Goal: Task Accomplishment & Management: Complete application form

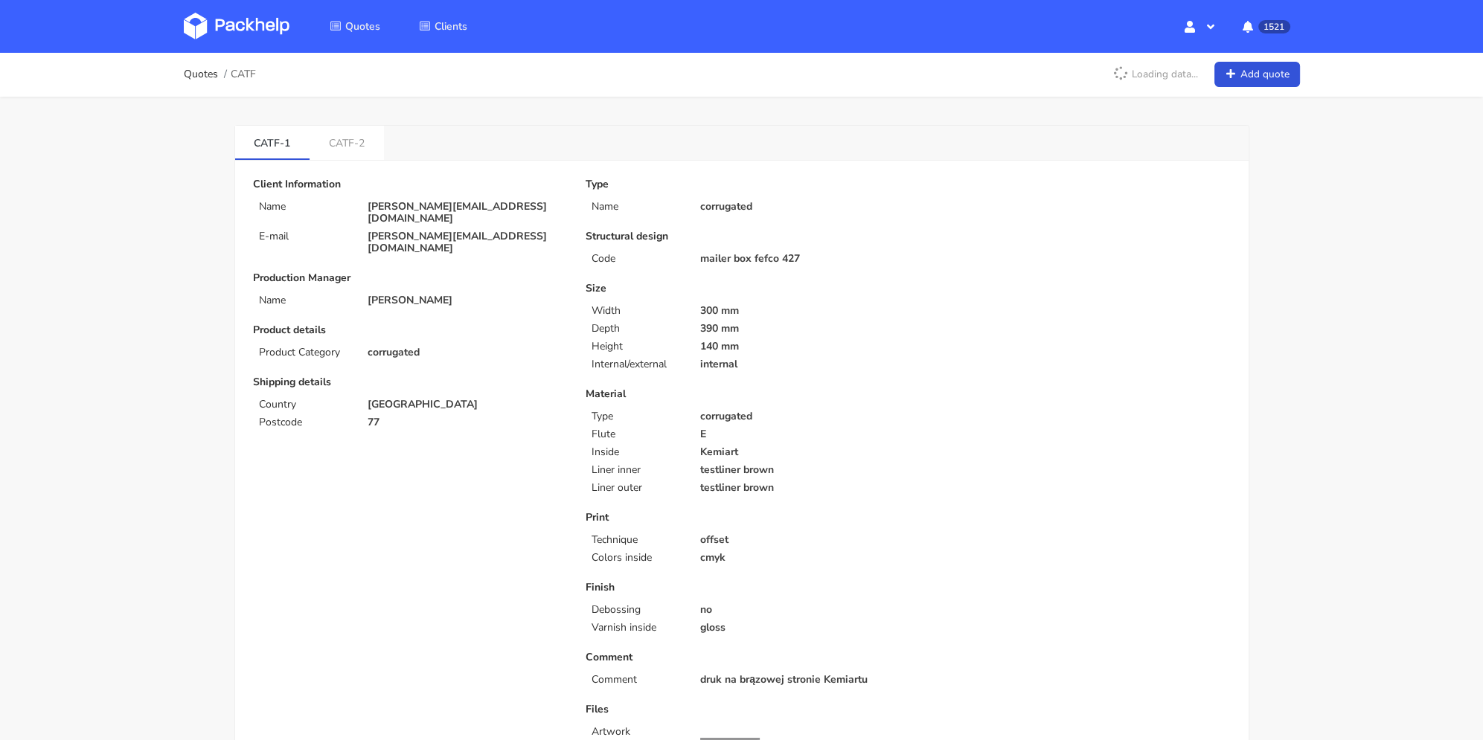
click at [205, 80] on link "Quotes" at bounding box center [201, 74] width 34 height 12
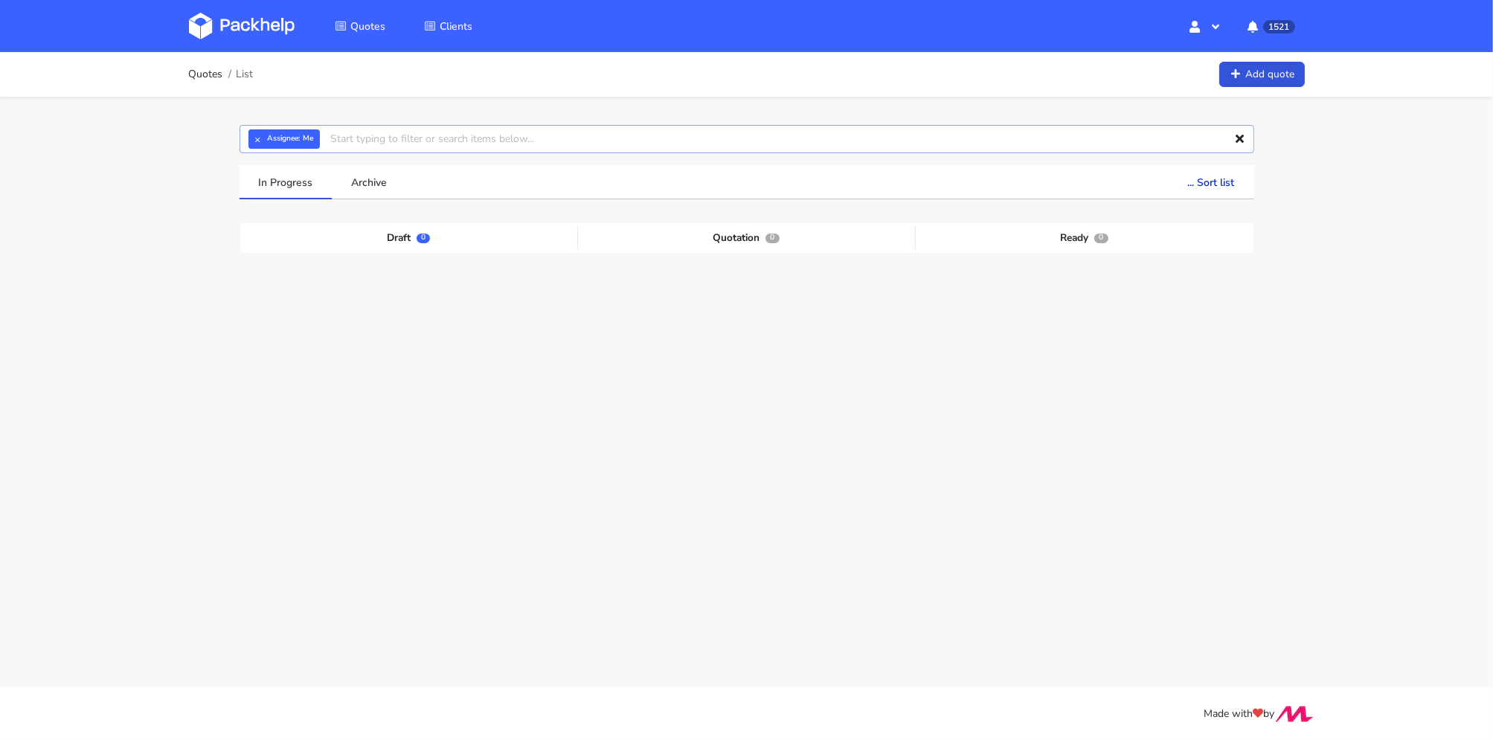
click at [491, 133] on input "text" at bounding box center [747, 139] width 1015 height 28
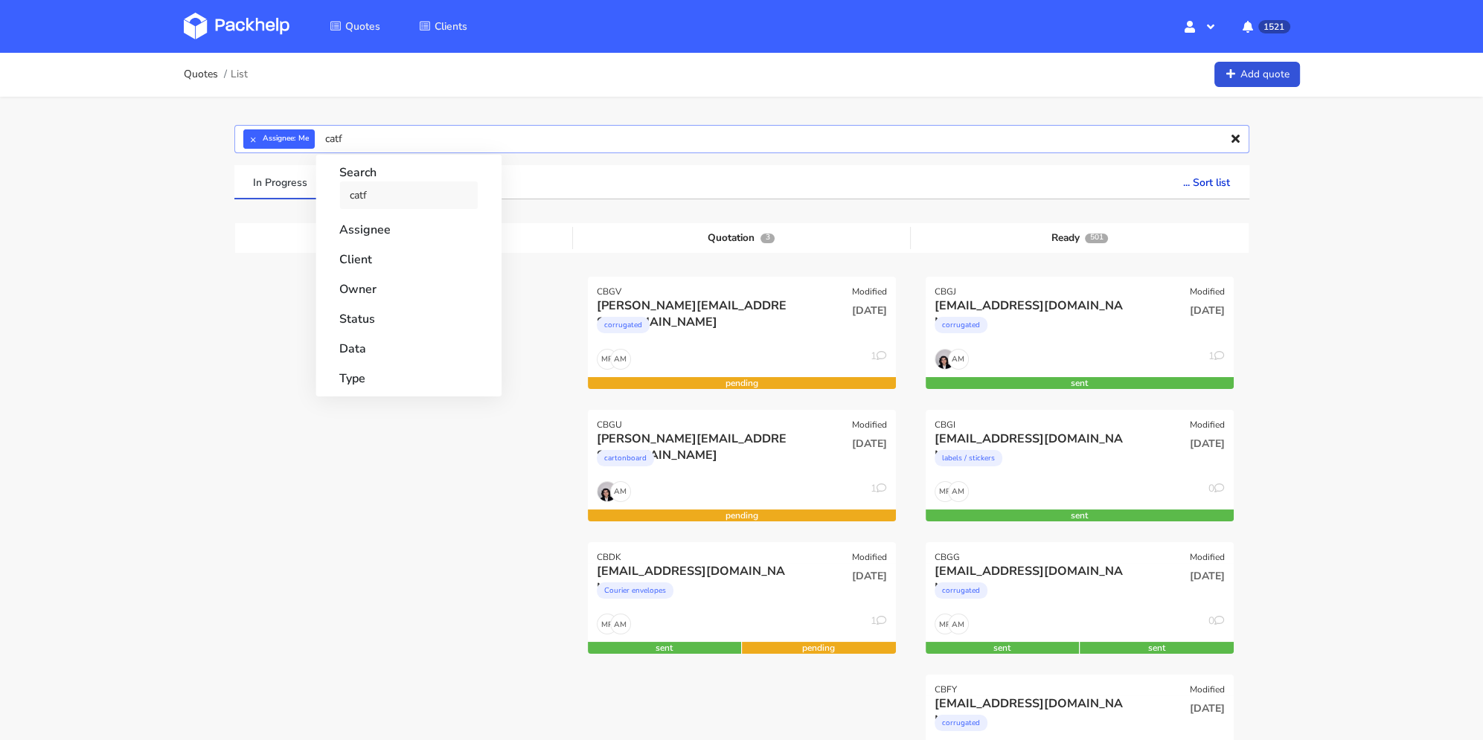
type input "catf"
click at [400, 191] on link "catf" at bounding box center [408, 196] width 138 height 28
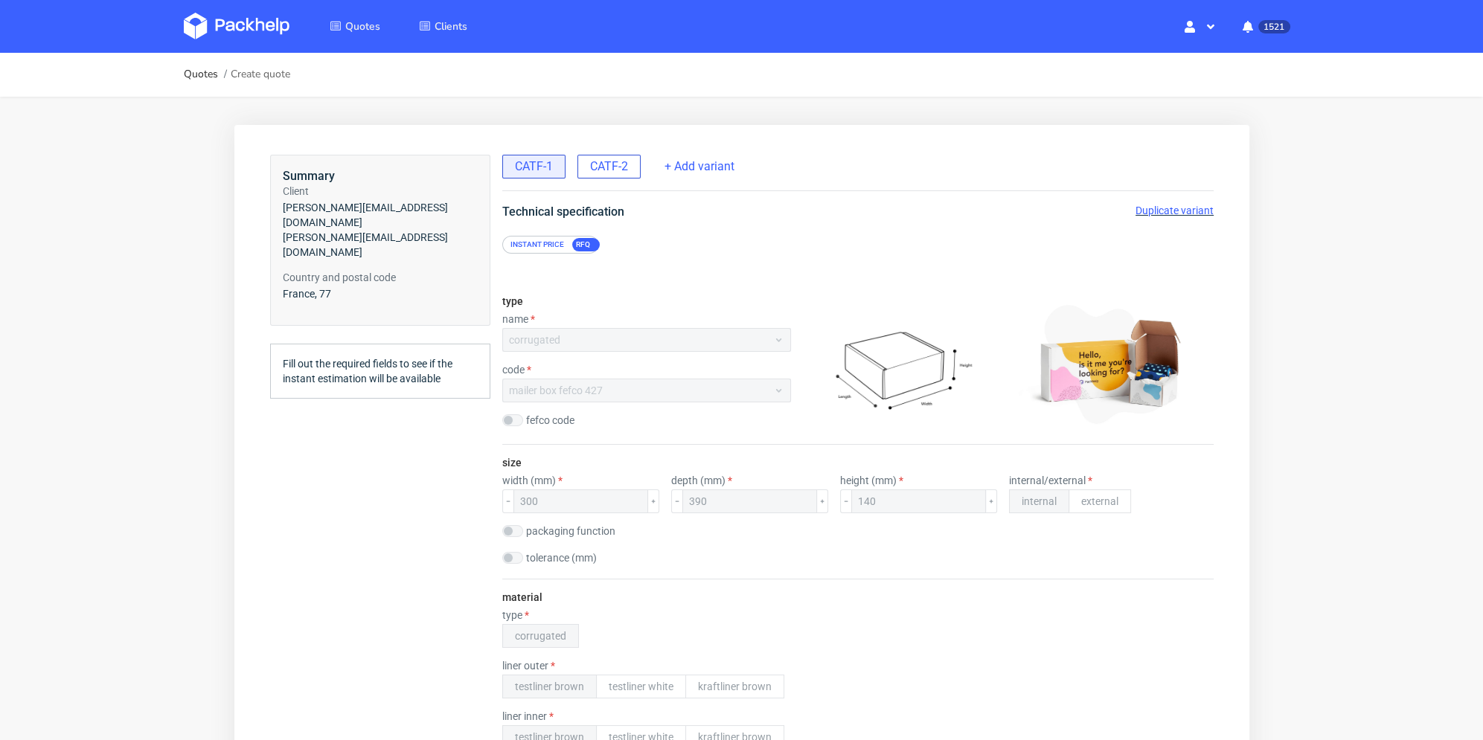
click at [603, 170] on span "CATF-2" at bounding box center [608, 166] width 38 height 16
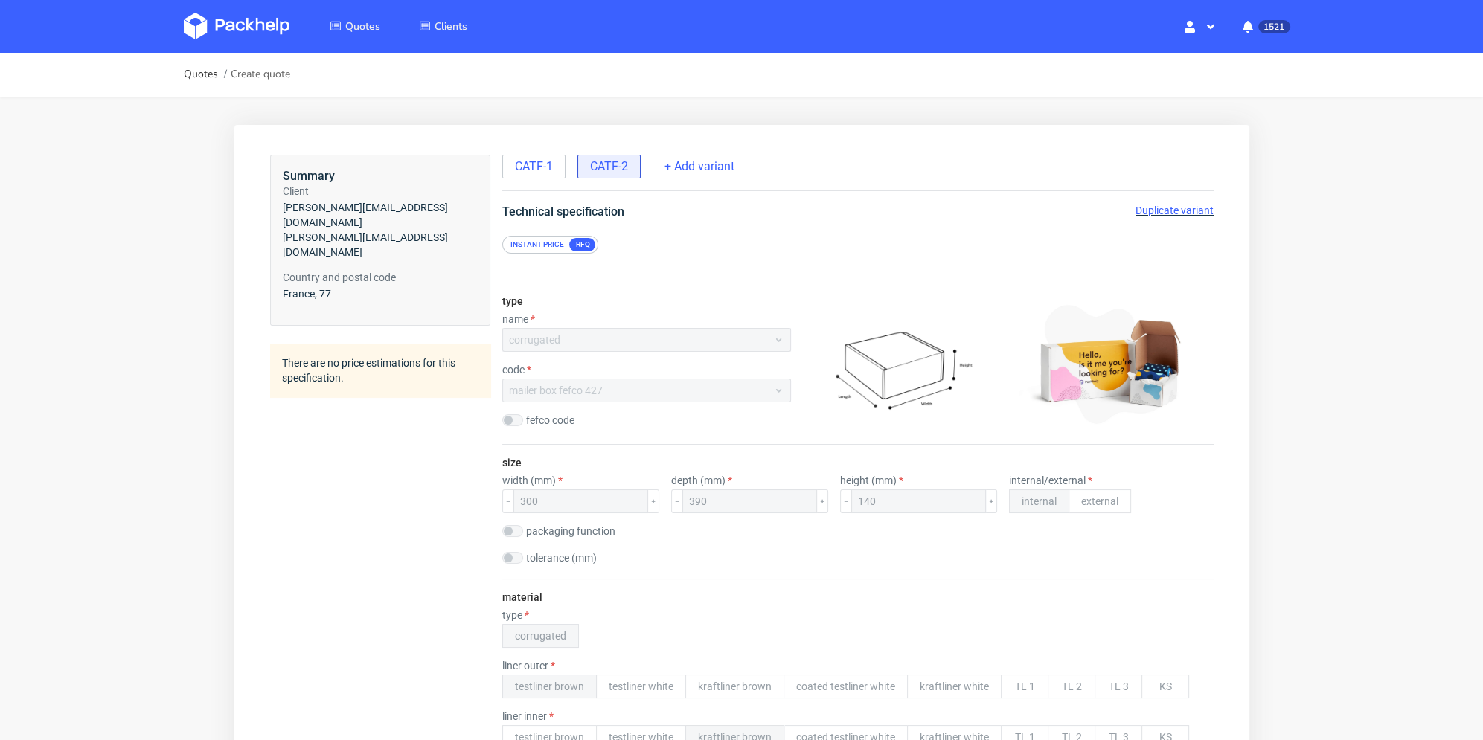
click at [1176, 211] on span "Duplicate variant" at bounding box center [1174, 211] width 78 height 12
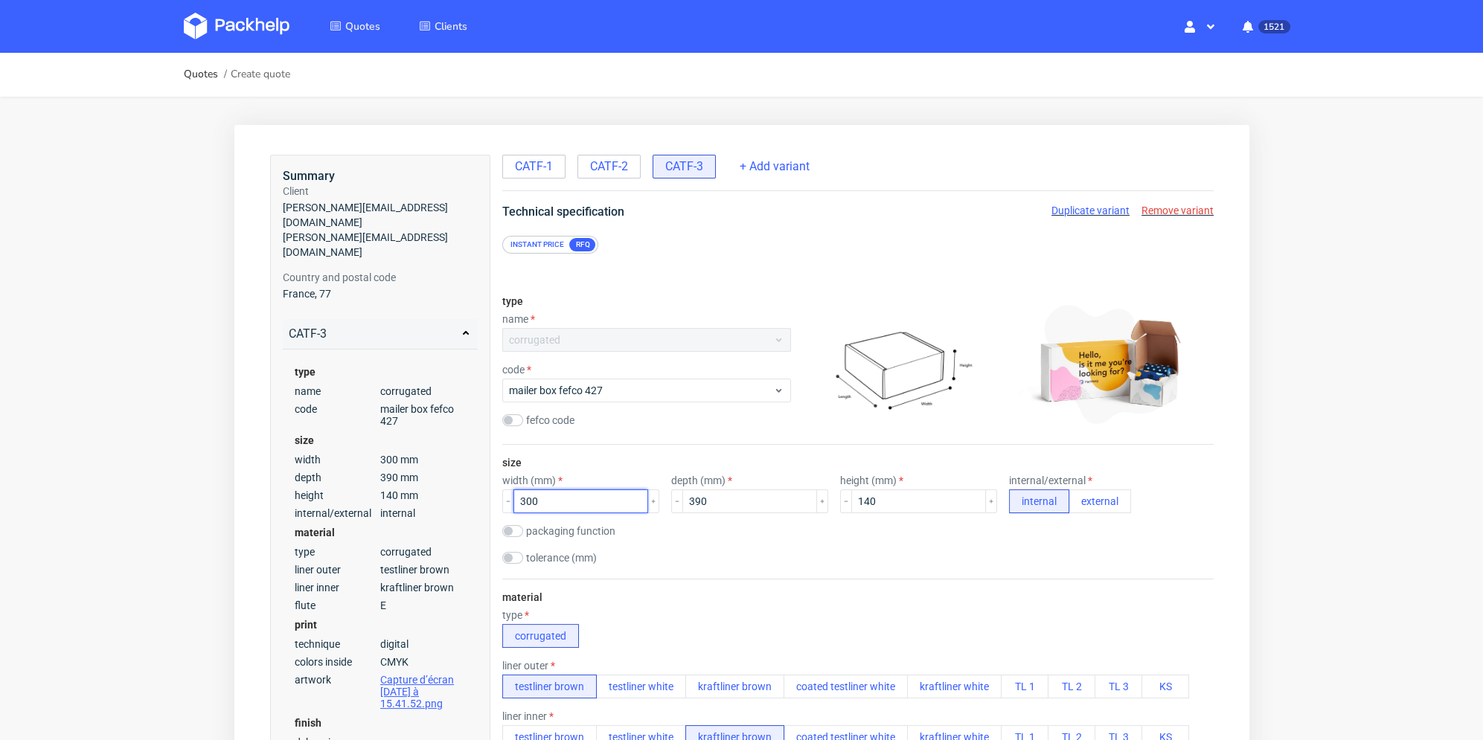
drag, startPoint x: 575, startPoint y: 498, endPoint x: 558, endPoint y: 442, distance: 58.4
type input "408"
drag, startPoint x: 693, startPoint y: 505, endPoint x: 655, endPoint y: 498, distance: 38.7
click at [652, 502] on div "width (mm) 408 depth (mm) 390 height (mm) 140 internal/external internal extern…" at bounding box center [856, 494] width 711 height 39
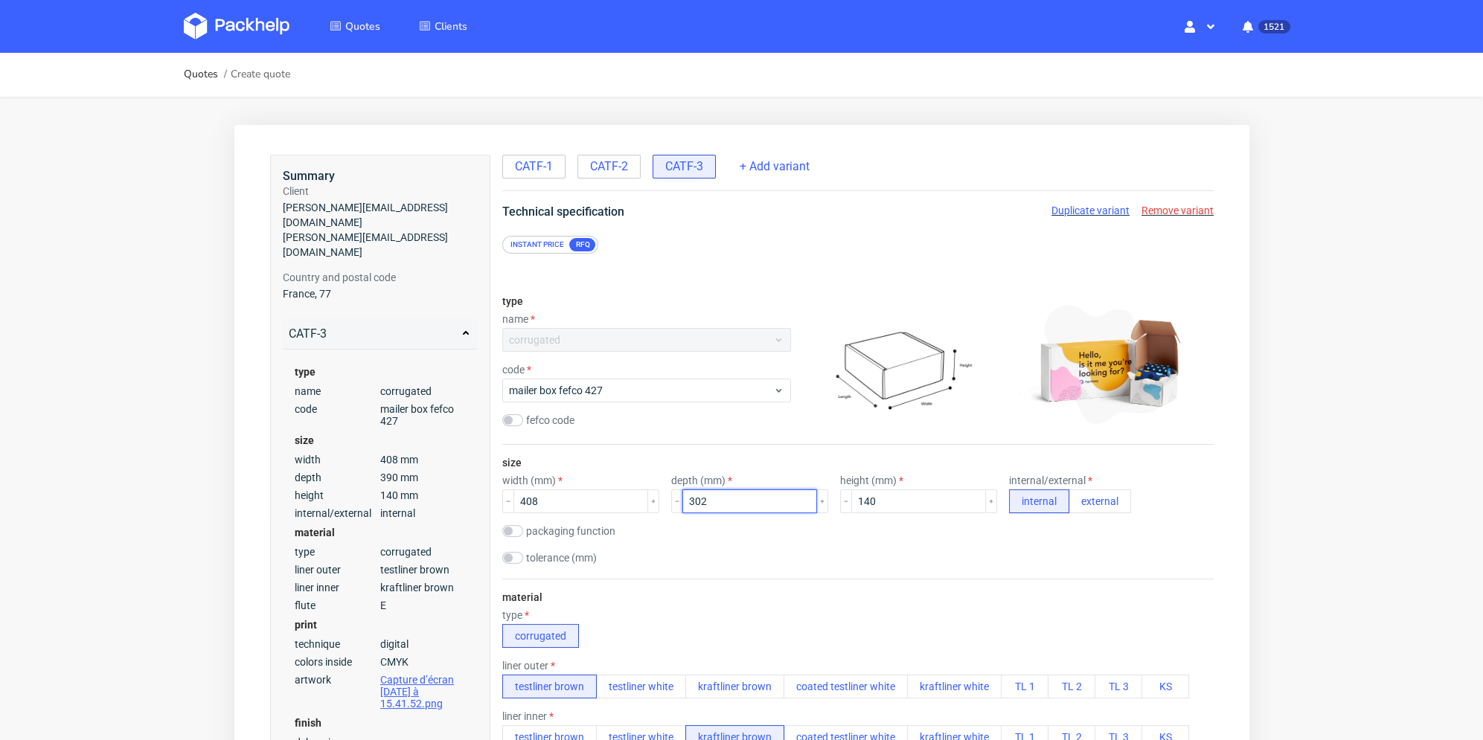
type input "302"
drag, startPoint x: 874, startPoint y: 502, endPoint x: 859, endPoint y: 502, distance: 14.9
click at [859, 502] on input "140" at bounding box center [917, 502] width 135 height 24
type input "147"
click at [981, 548] on div "size width (mm) 408 depth (mm) 302 height (mm) 147 internal/external internal e…" at bounding box center [856, 512] width 711 height 134
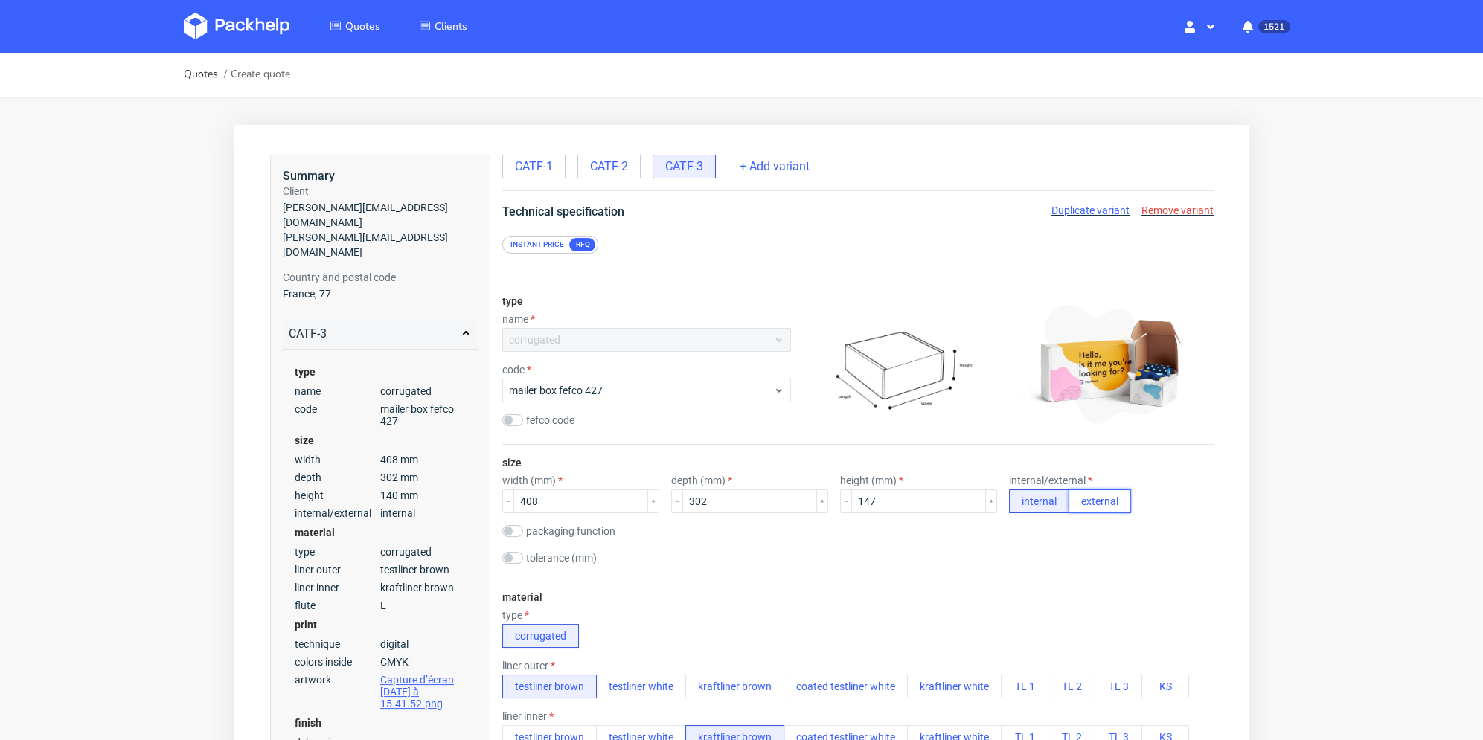
click at [1110, 501] on button "external" at bounding box center [1099, 502] width 62 height 24
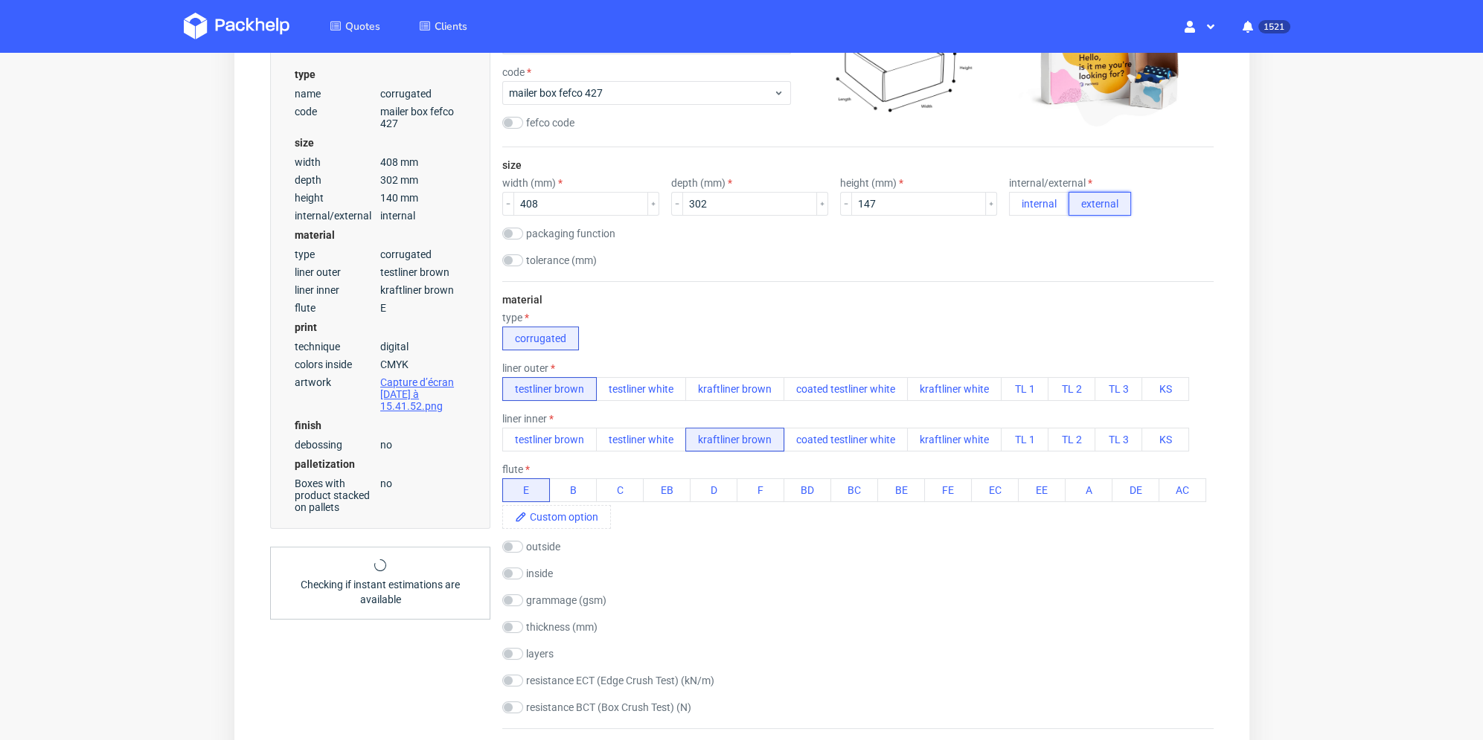
scroll to position [74, 0]
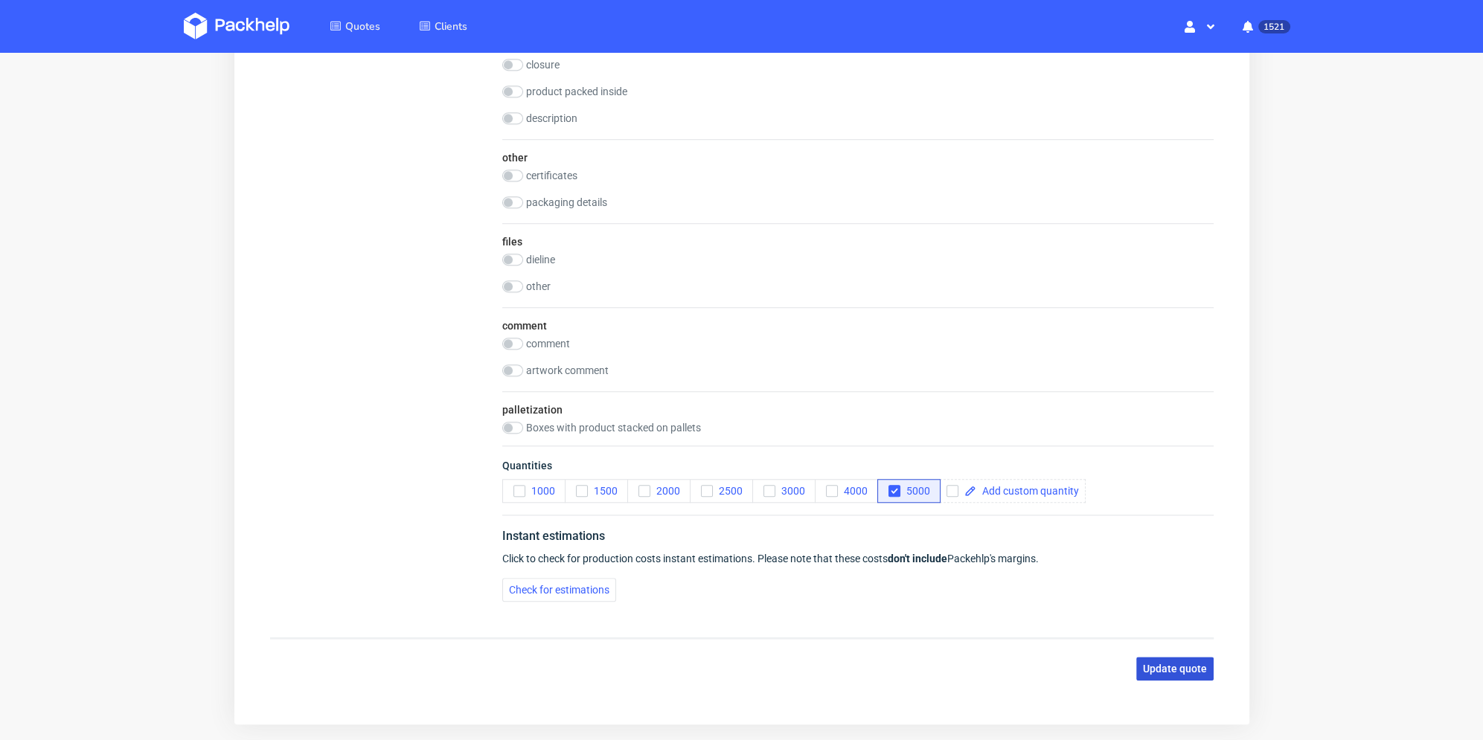
click at [1161, 660] on button "Update quote" at bounding box center [1173, 669] width 77 height 24
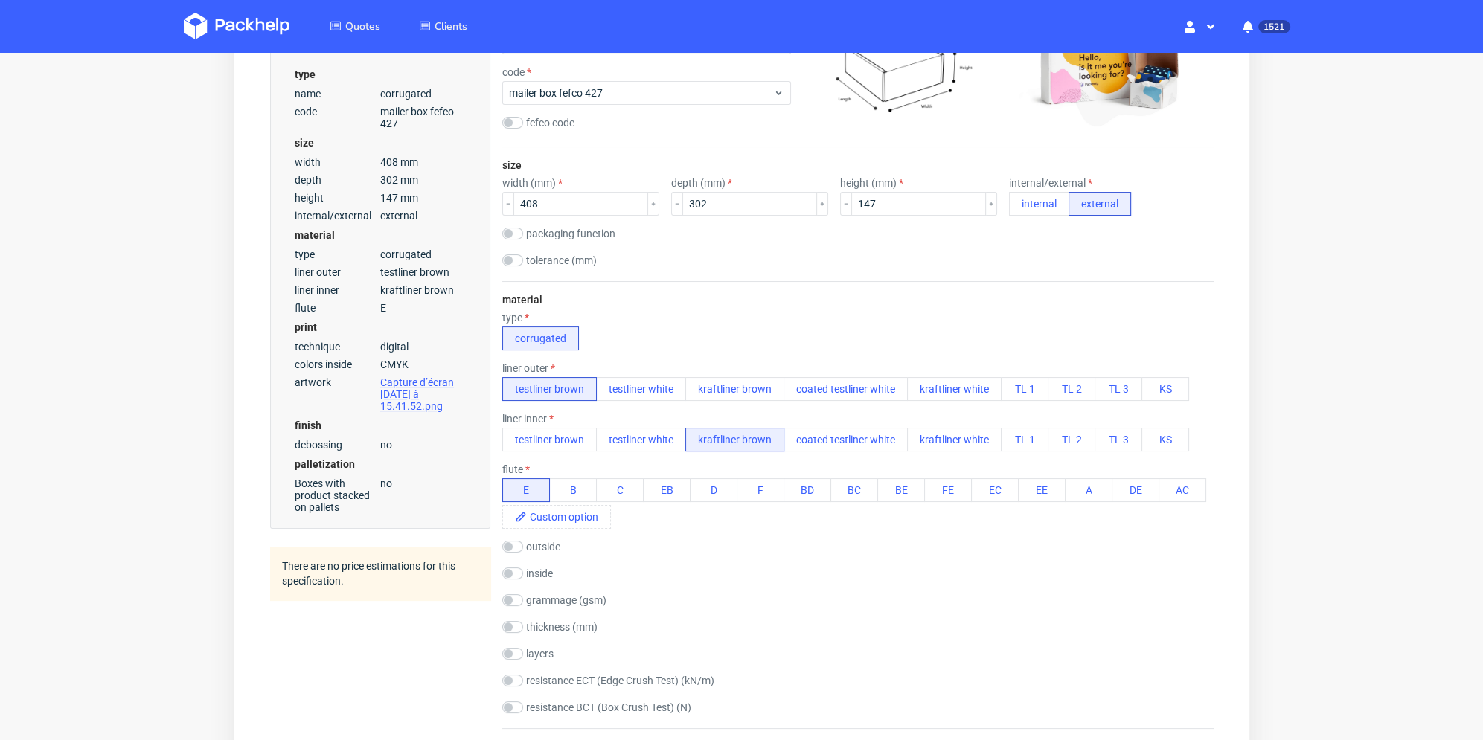
scroll to position [0, 0]
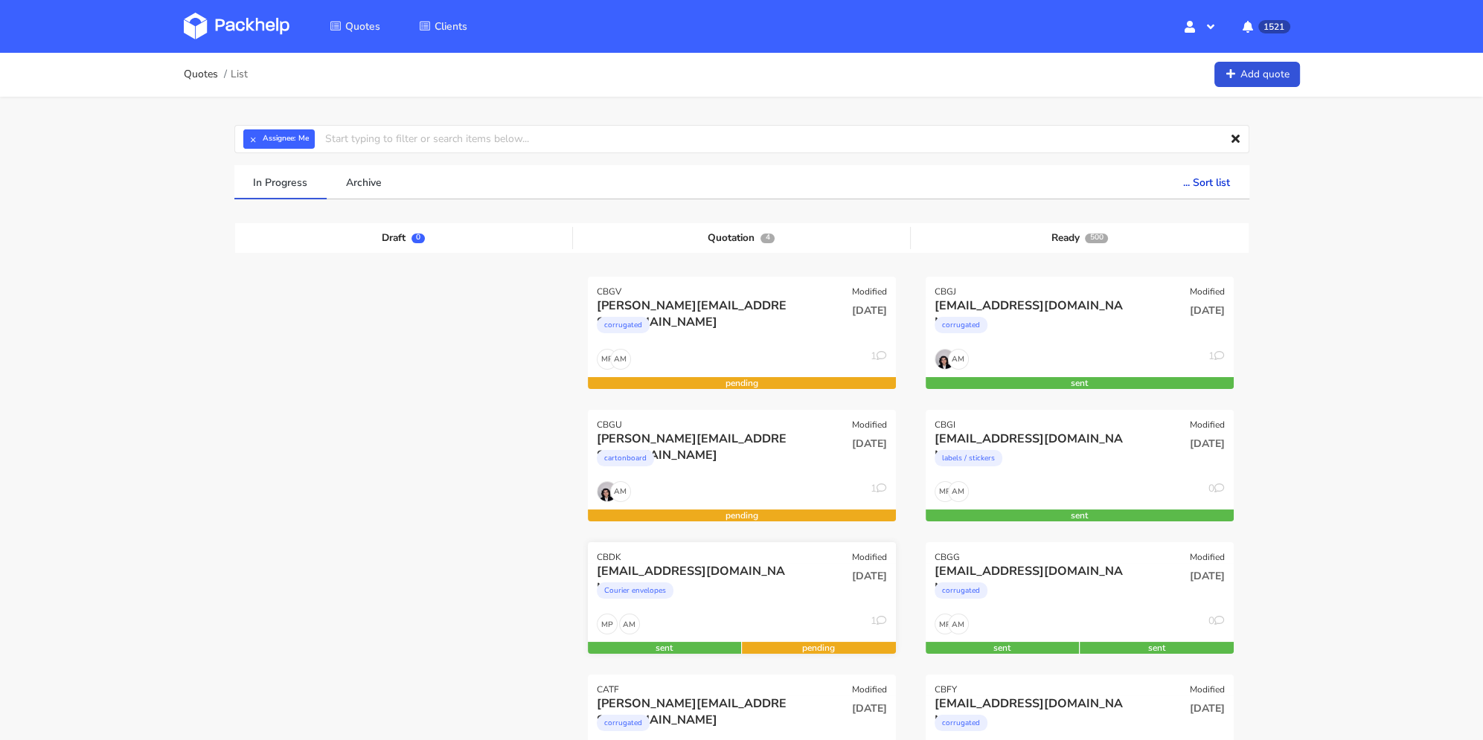
scroll to position [149, 0]
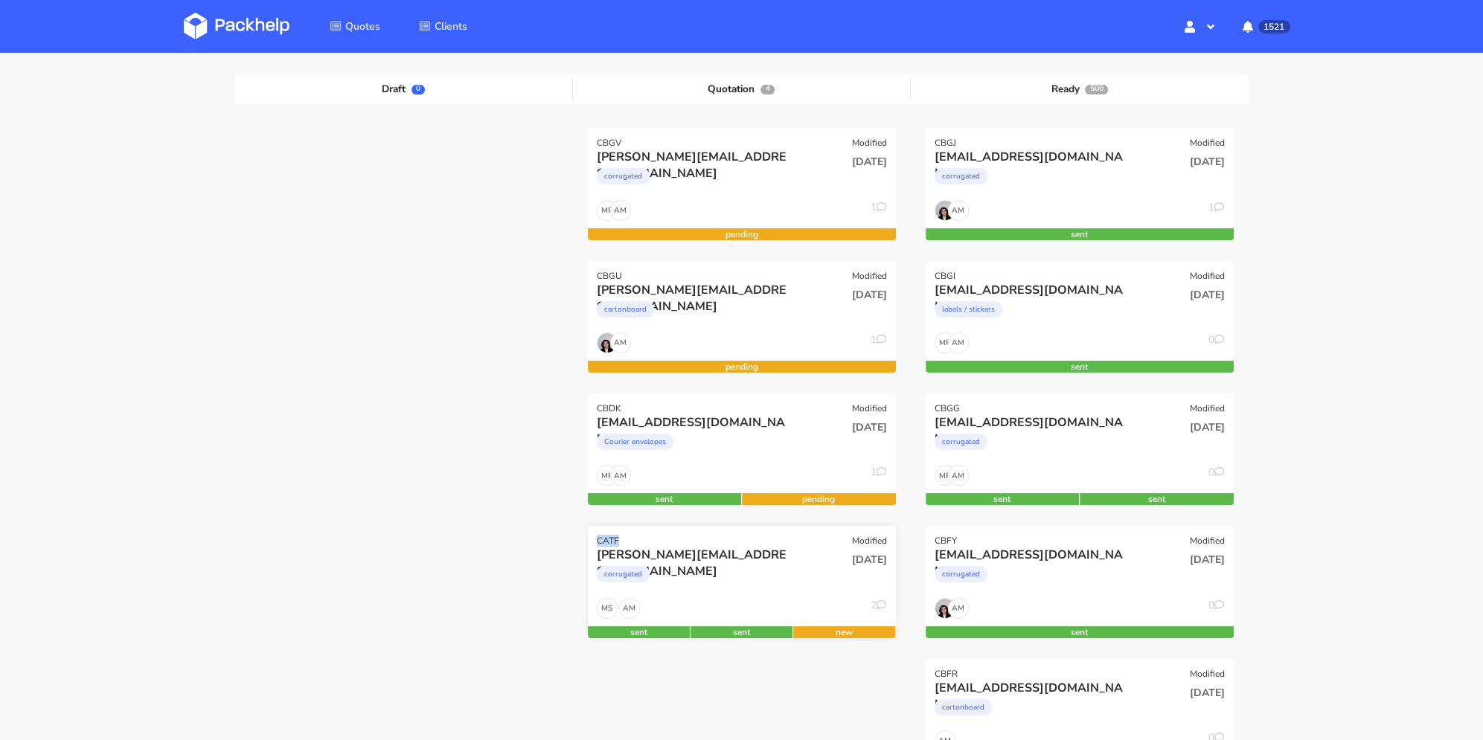
drag, startPoint x: 621, startPoint y: 539, endPoint x: 597, endPoint y: 541, distance: 24.7
copy div "CATF"
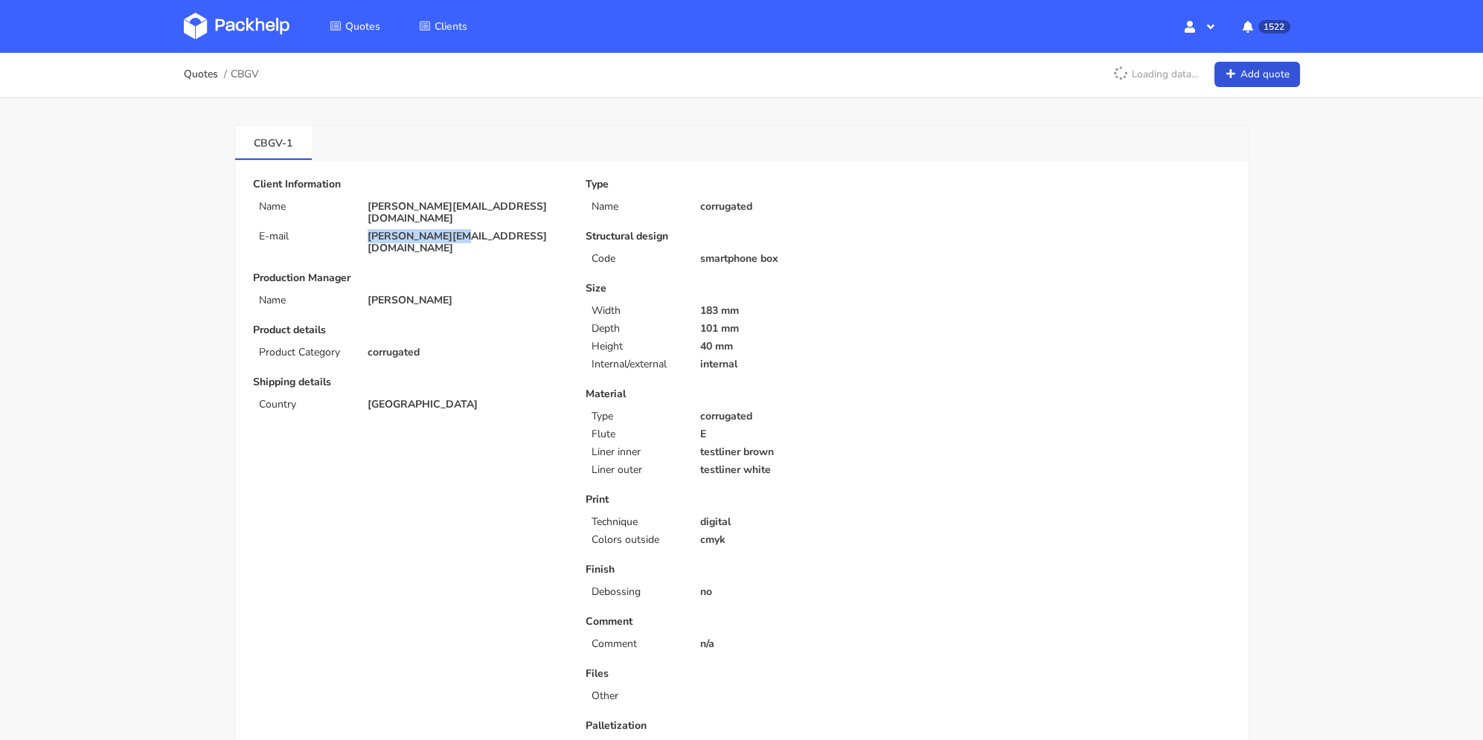
drag, startPoint x: 452, startPoint y: 225, endPoint x: 360, endPoint y: 223, distance: 91.5
click at [360, 231] on div "[PERSON_NAME][EMAIL_ADDRESS][DOMAIN_NAME]" at bounding box center [466, 243] width 218 height 24
click at [446, 240] on div "Client Information Name [PERSON_NAME][EMAIL_ADDRESS][DOMAIN_NAME] E-mail [PERSO…" at bounding box center [409, 482] width 333 height 606
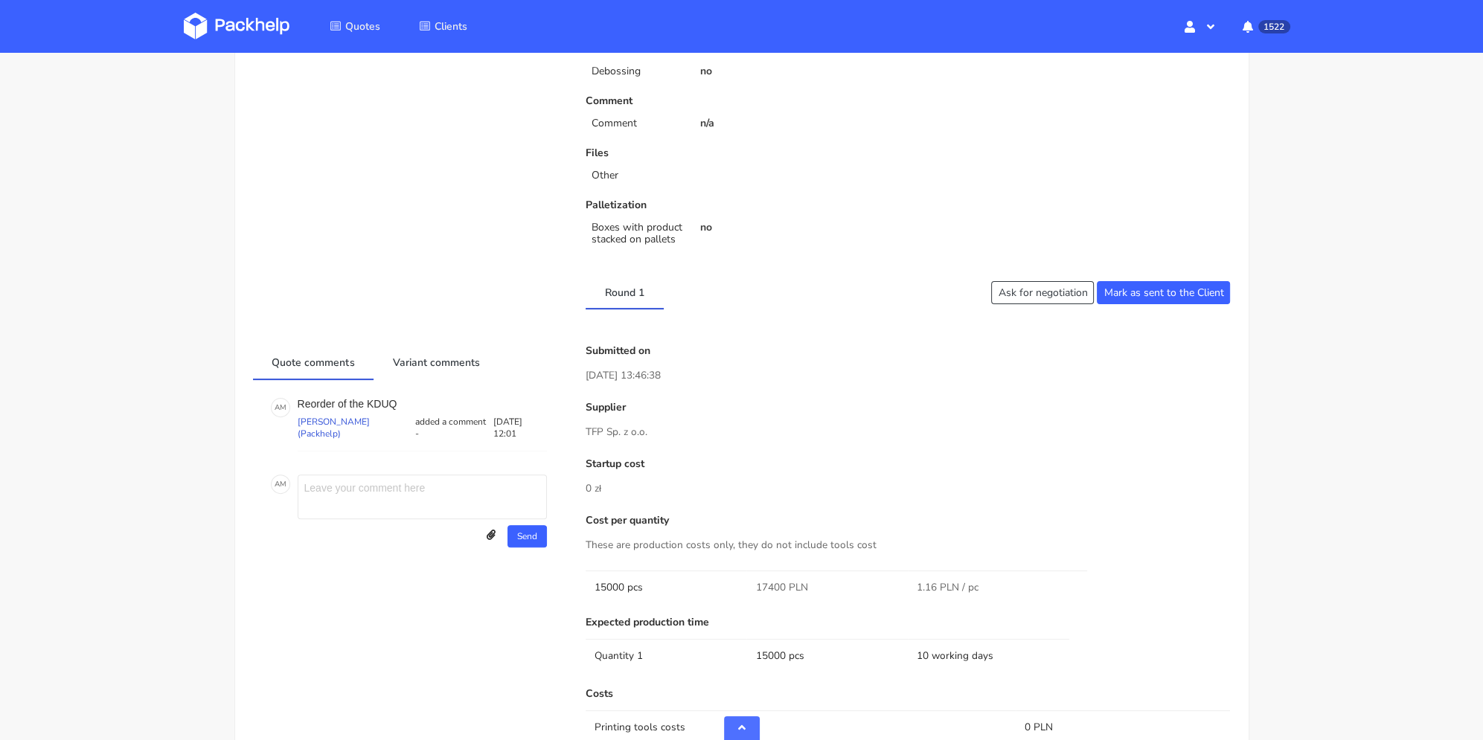
scroll to position [595, 0]
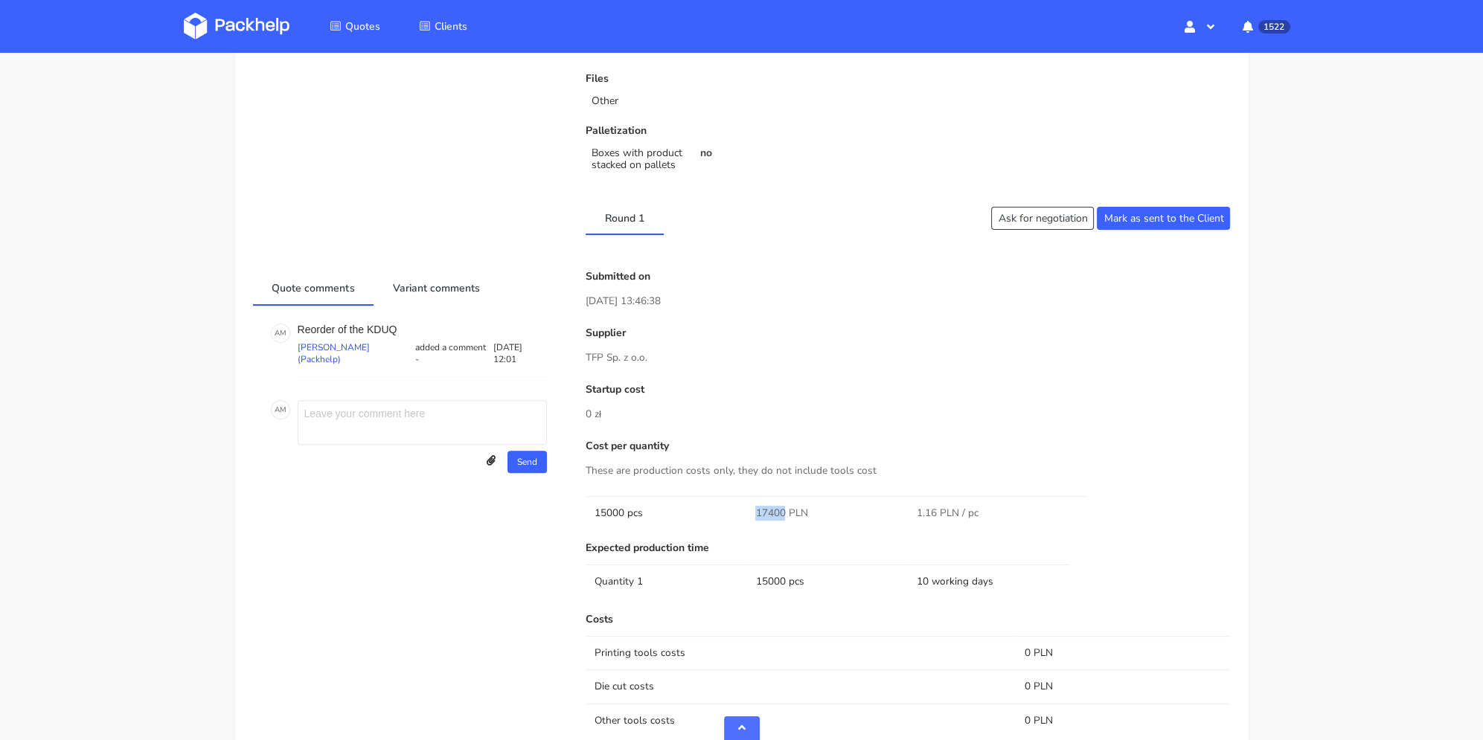
drag, startPoint x: 754, startPoint y: 508, endPoint x: 785, endPoint y: 514, distance: 31.1
click at [785, 514] on td "17400 PLN" at bounding box center [826, 512] width 161 height 33
copy span "17400"
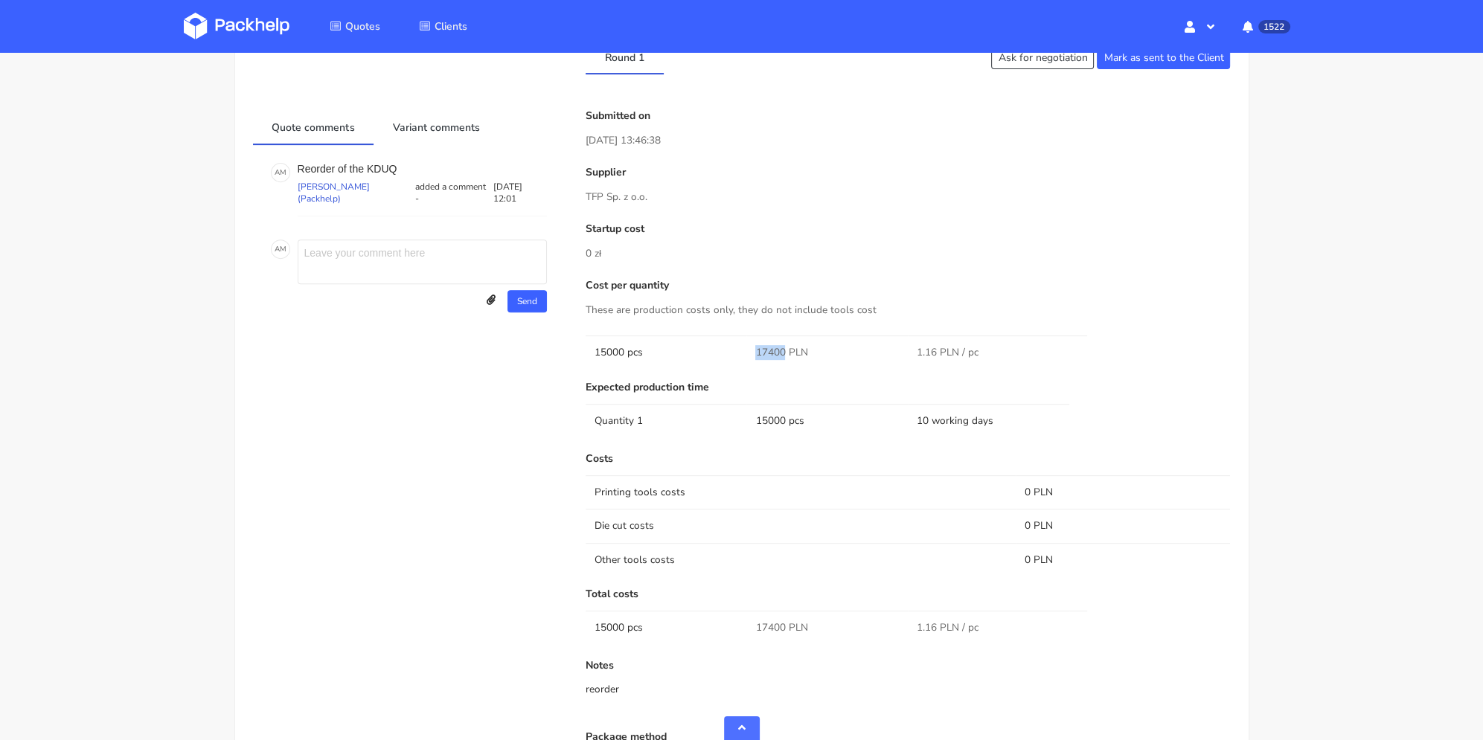
scroll to position [1053, 0]
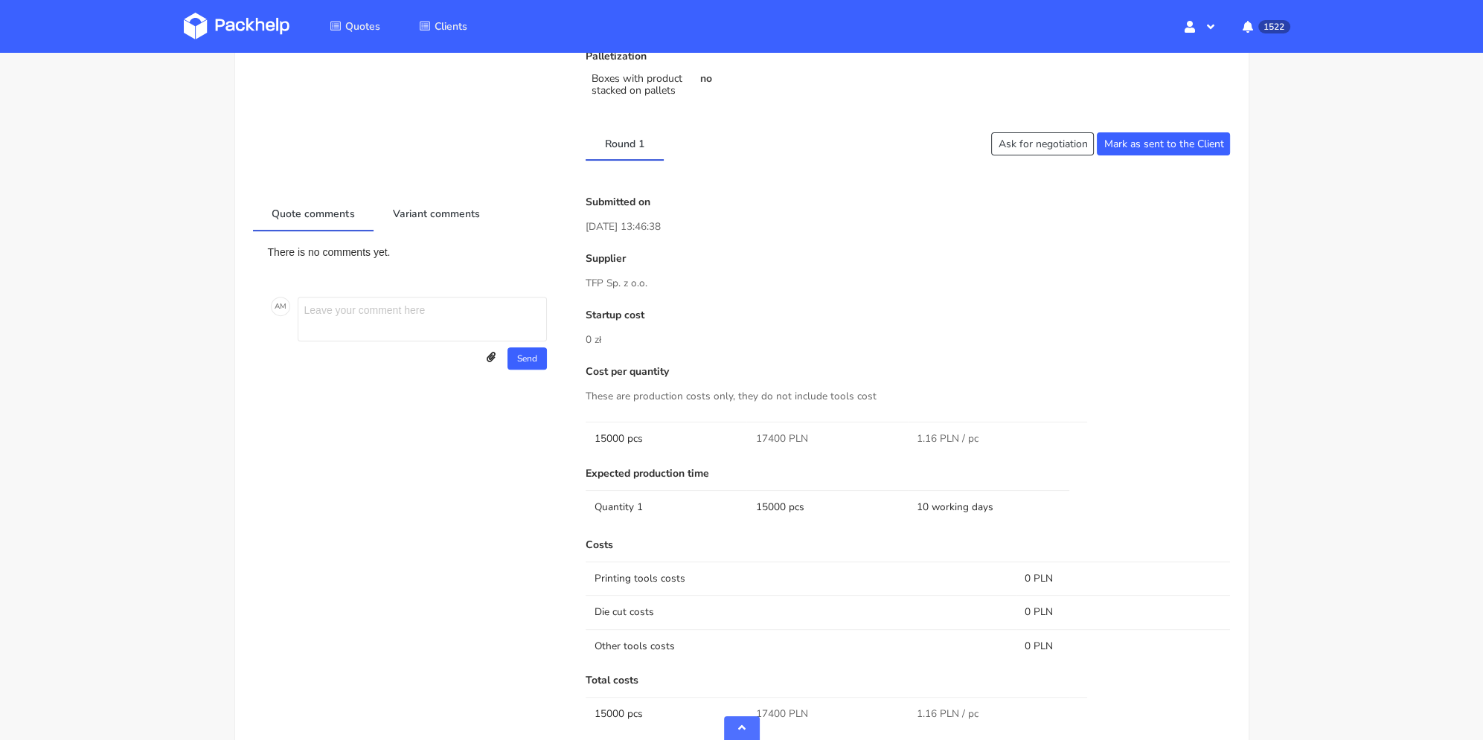
scroll to position [818, 0]
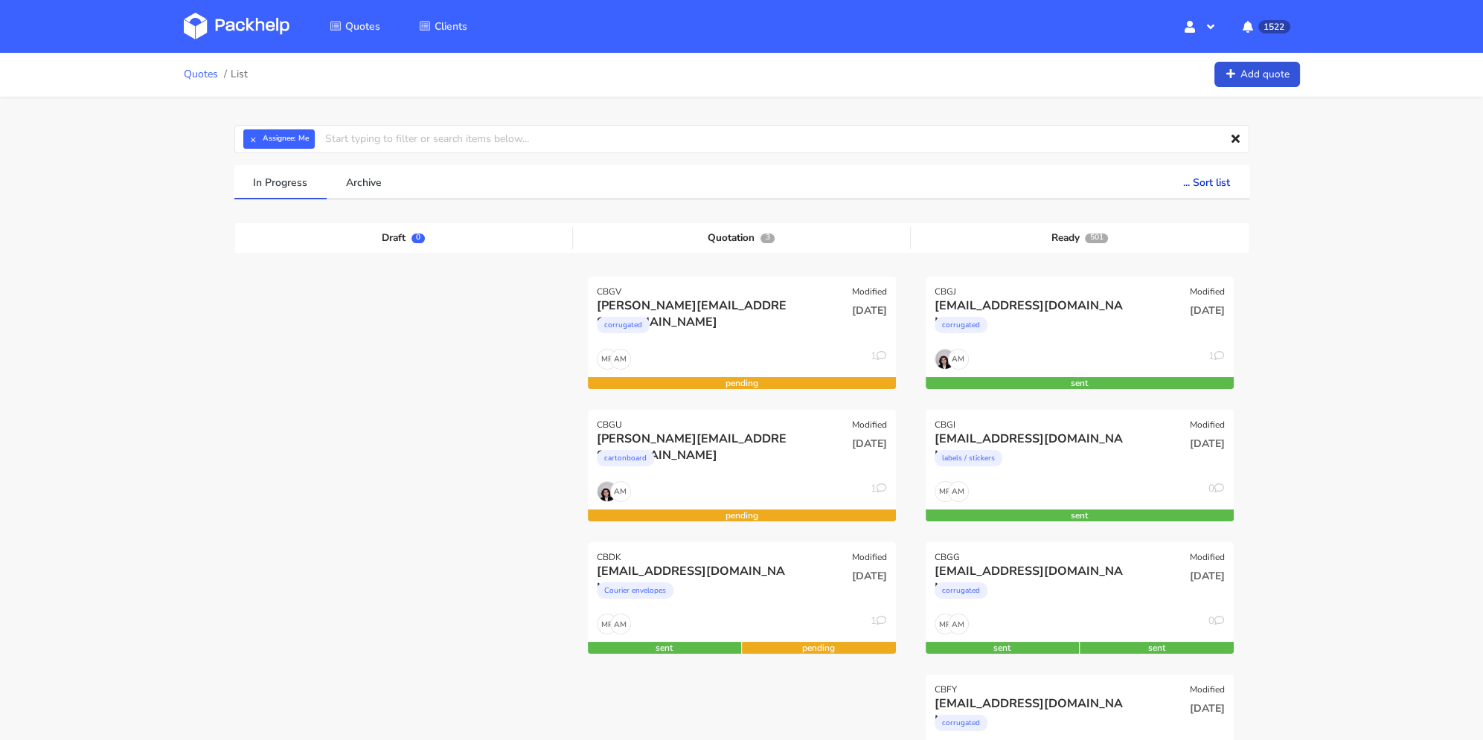
click at [199, 74] on link "Quotes" at bounding box center [201, 74] width 34 height 12
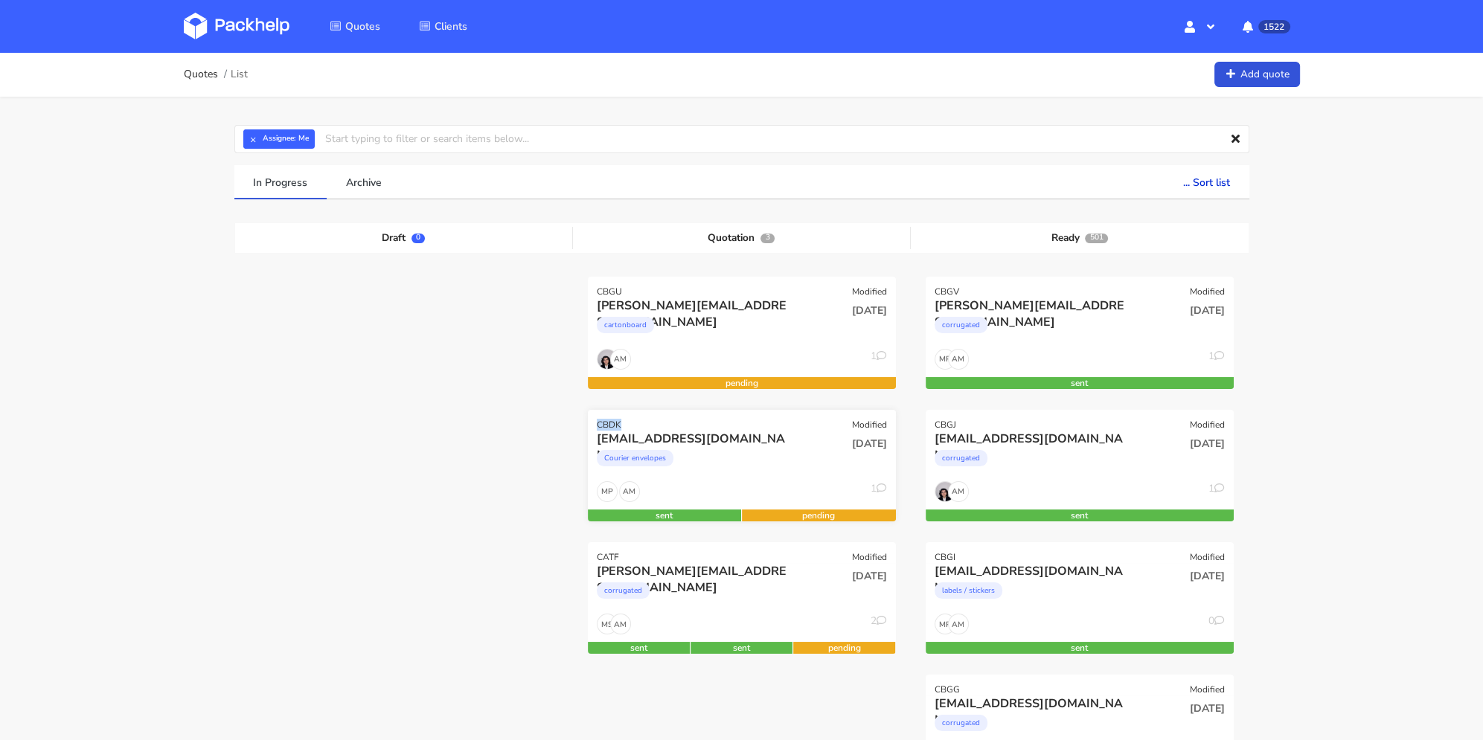
drag, startPoint x: 622, startPoint y: 425, endPoint x: 598, endPoint y: 424, distance: 23.8
copy div "CBDK"
click at [486, 145] on input "text" at bounding box center [741, 139] width 1015 height 28
paste input "CAMQ"
type input "CAMQ"
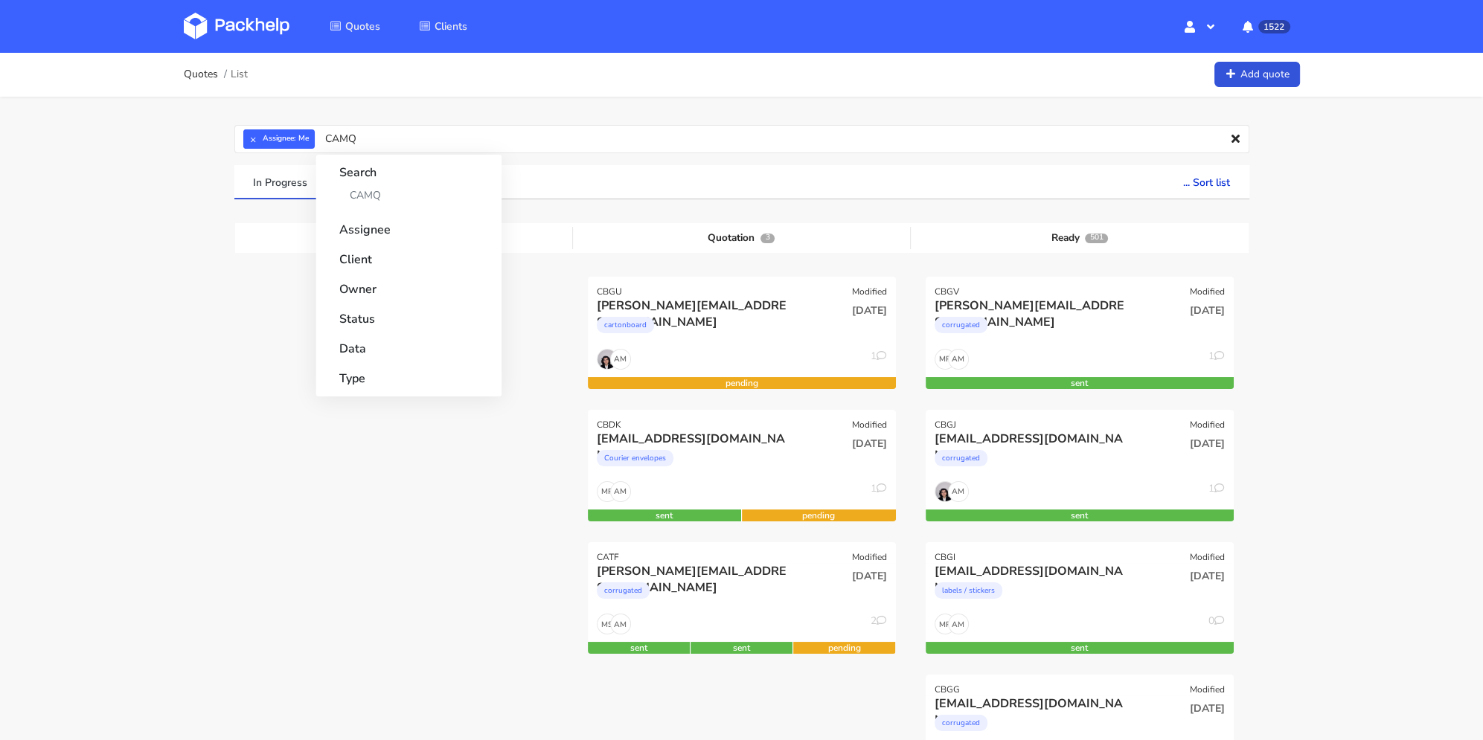
click at [410, 181] on strong "Search" at bounding box center [408, 168] width 138 height 27
click at [407, 193] on link "CAMQ" at bounding box center [408, 196] width 138 height 28
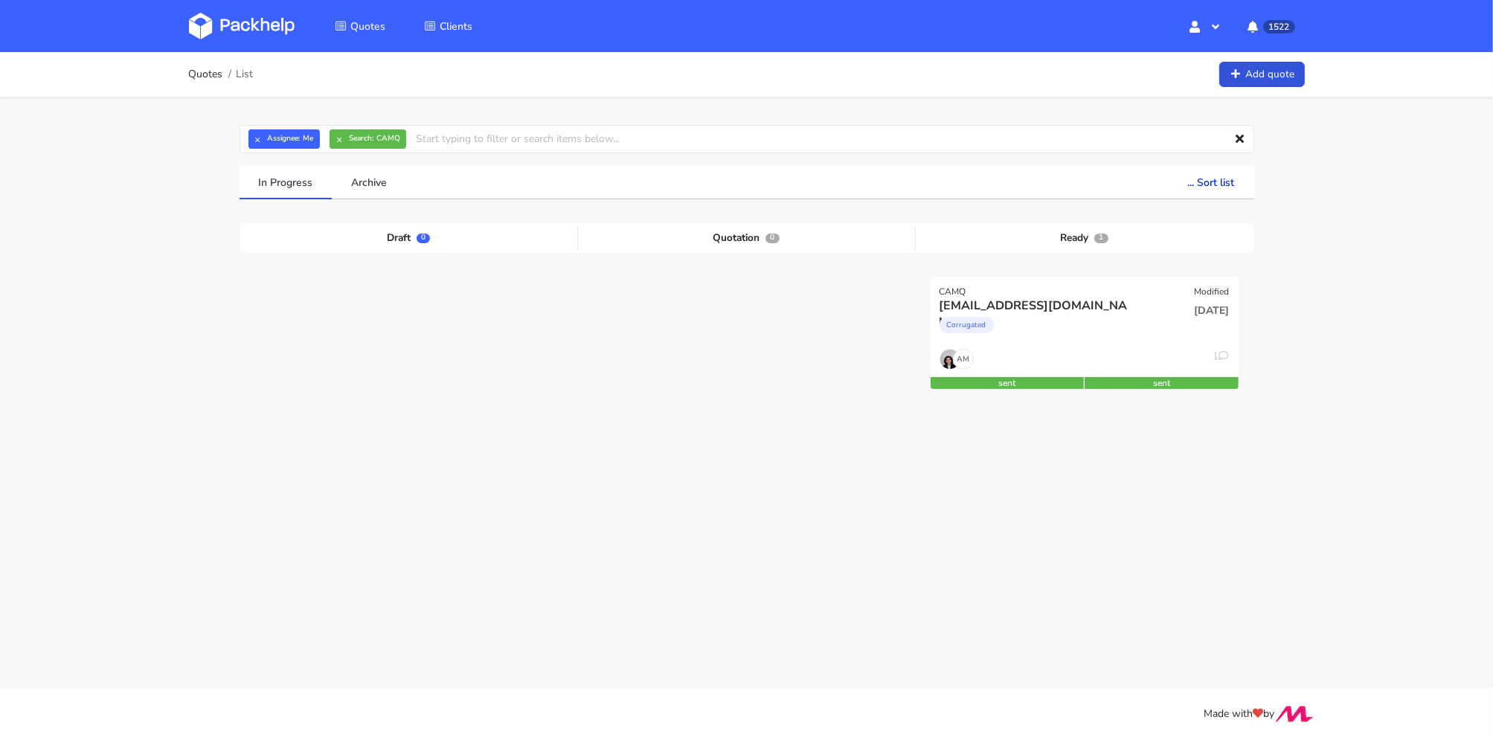
click at [1160, 312] on div "04 Jul 2025" at bounding box center [1187, 311] width 83 height 14
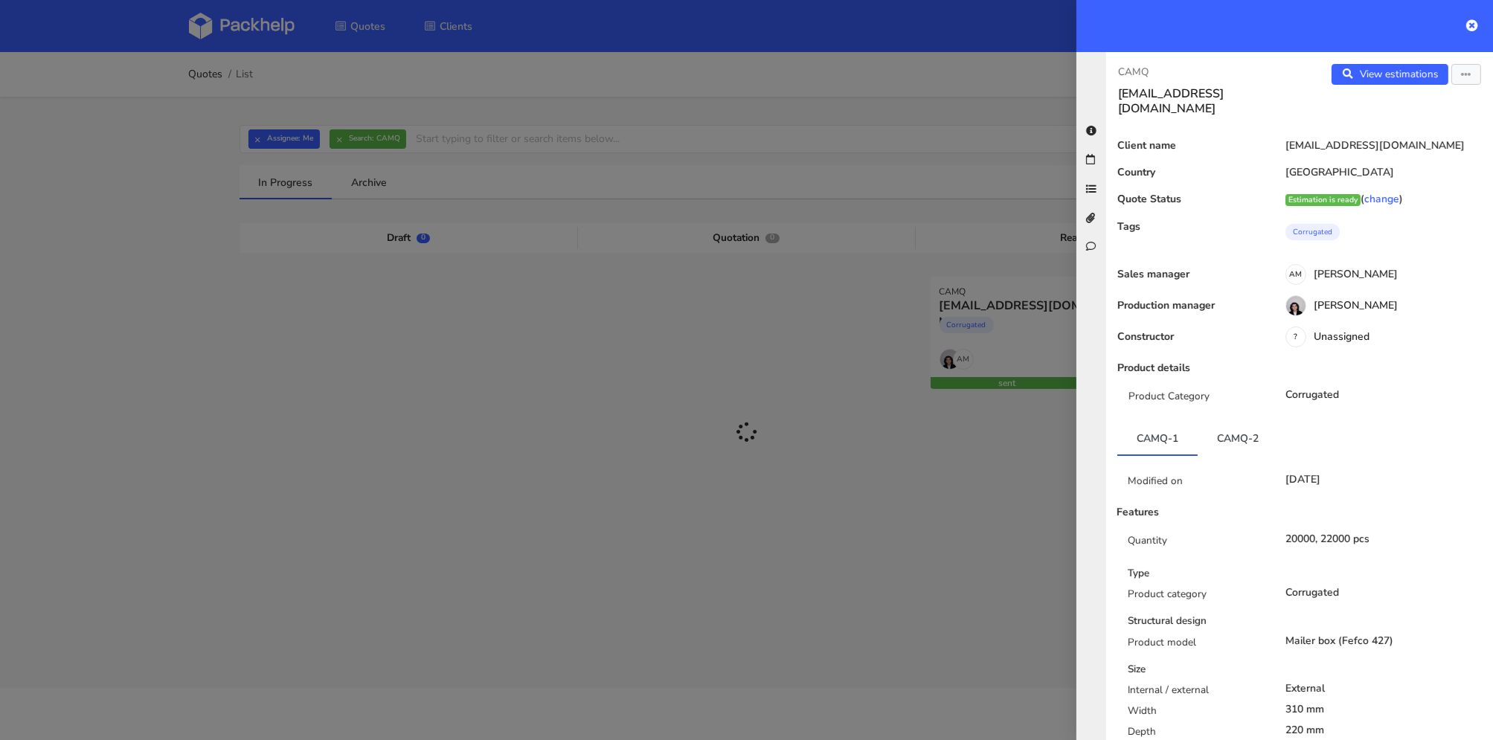
click at [1461, 75] on icon "button" at bounding box center [1466, 75] width 10 height 10
click at [1396, 131] on link "Edit quote" at bounding box center [1418, 132] width 131 height 25
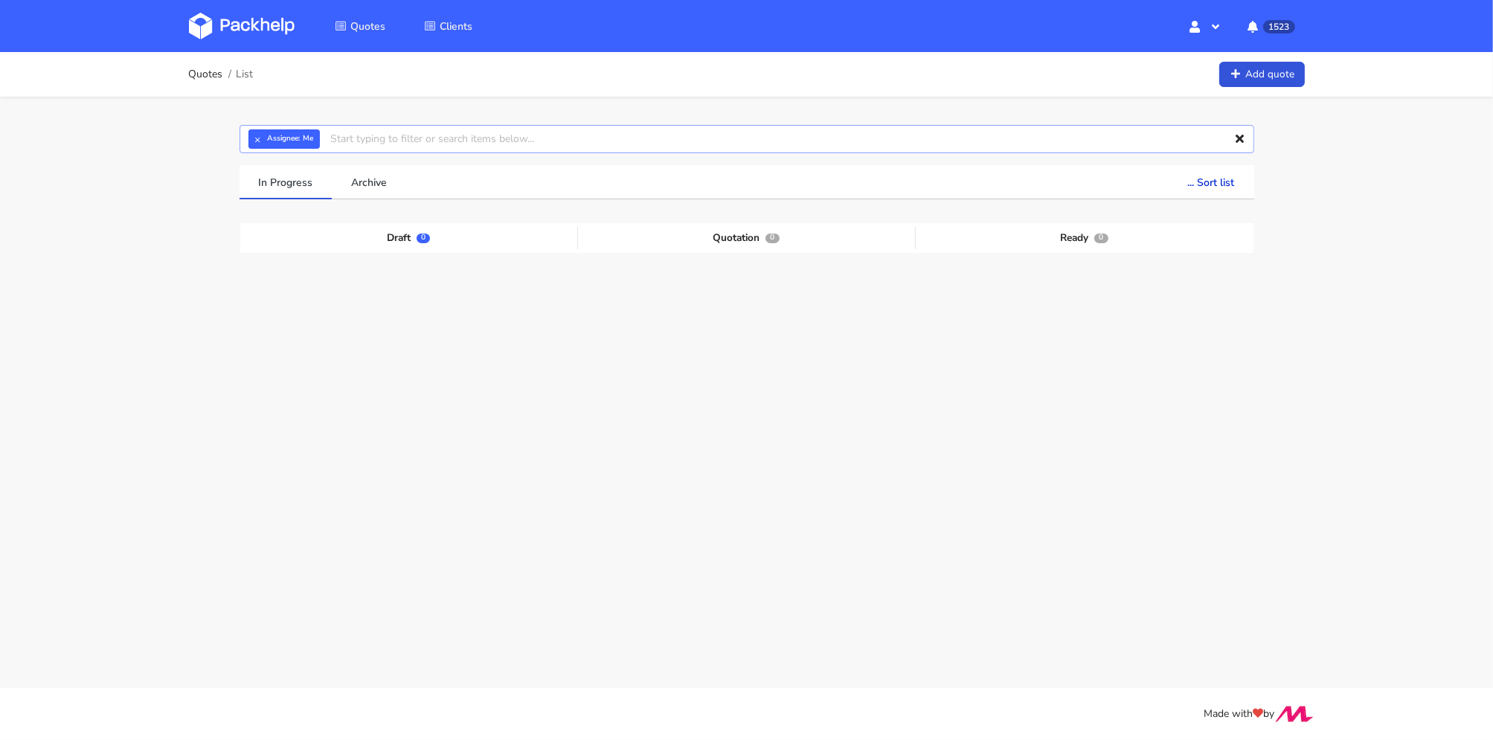
click at [414, 146] on input "text" at bounding box center [747, 139] width 1015 height 28
paste input "CAMP"
type input "CAMP"
click at [388, 190] on link "CAMP" at bounding box center [524, 196] width 360 height 28
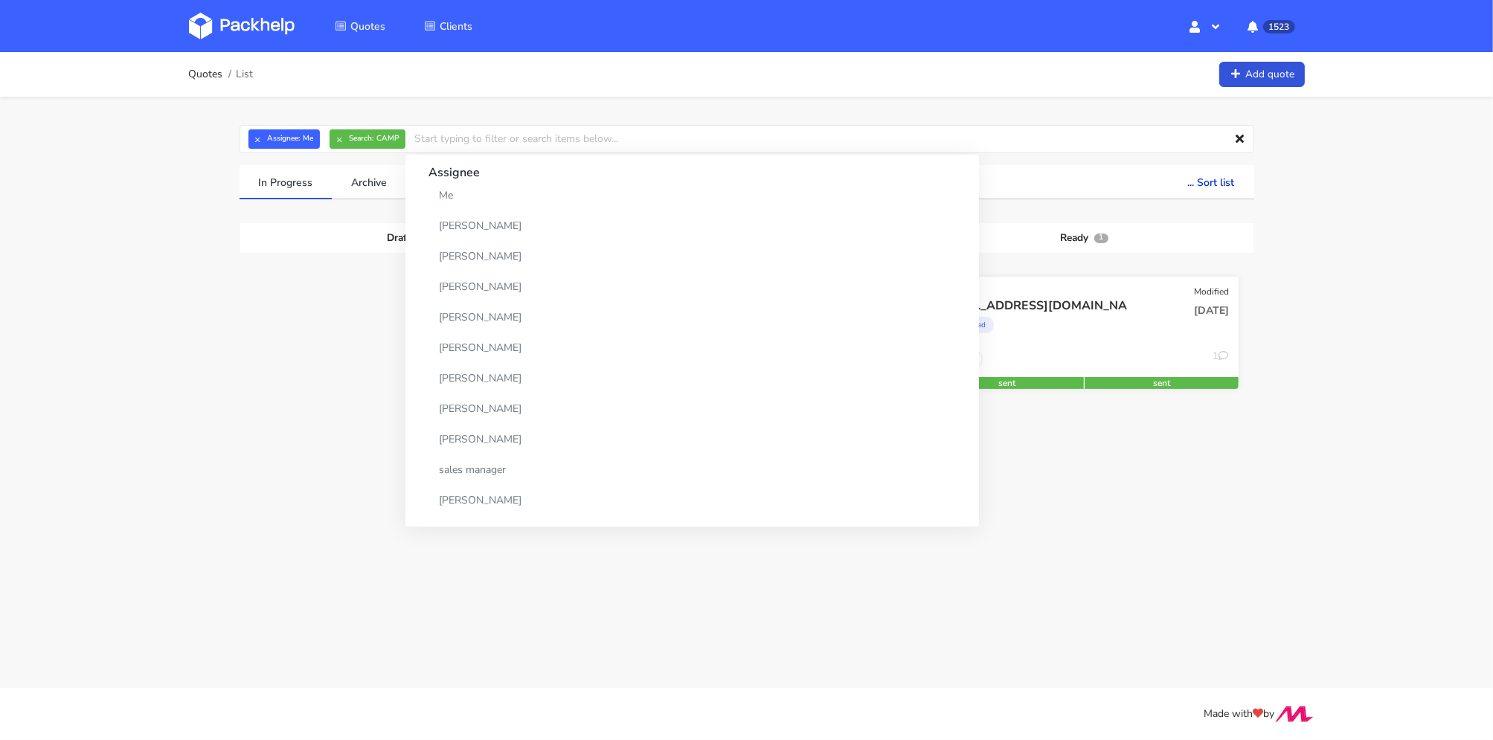
click at [1134, 310] on div "[EMAIL_ADDRESS][DOMAIN_NAME]" at bounding box center [1038, 306] width 197 height 16
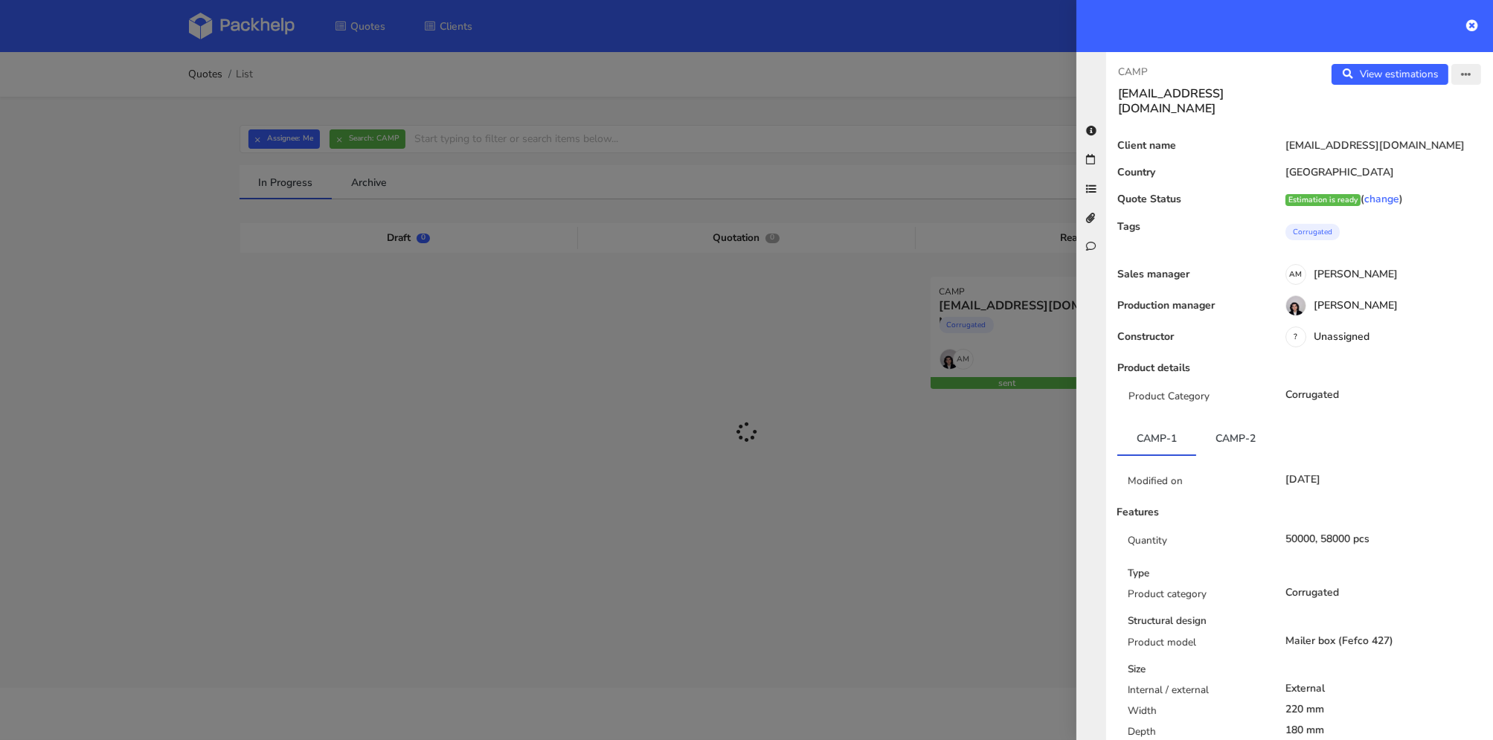
click at [1463, 77] on button "button" at bounding box center [1467, 74] width 30 height 21
click at [1382, 128] on link "Edit quote" at bounding box center [1418, 132] width 131 height 25
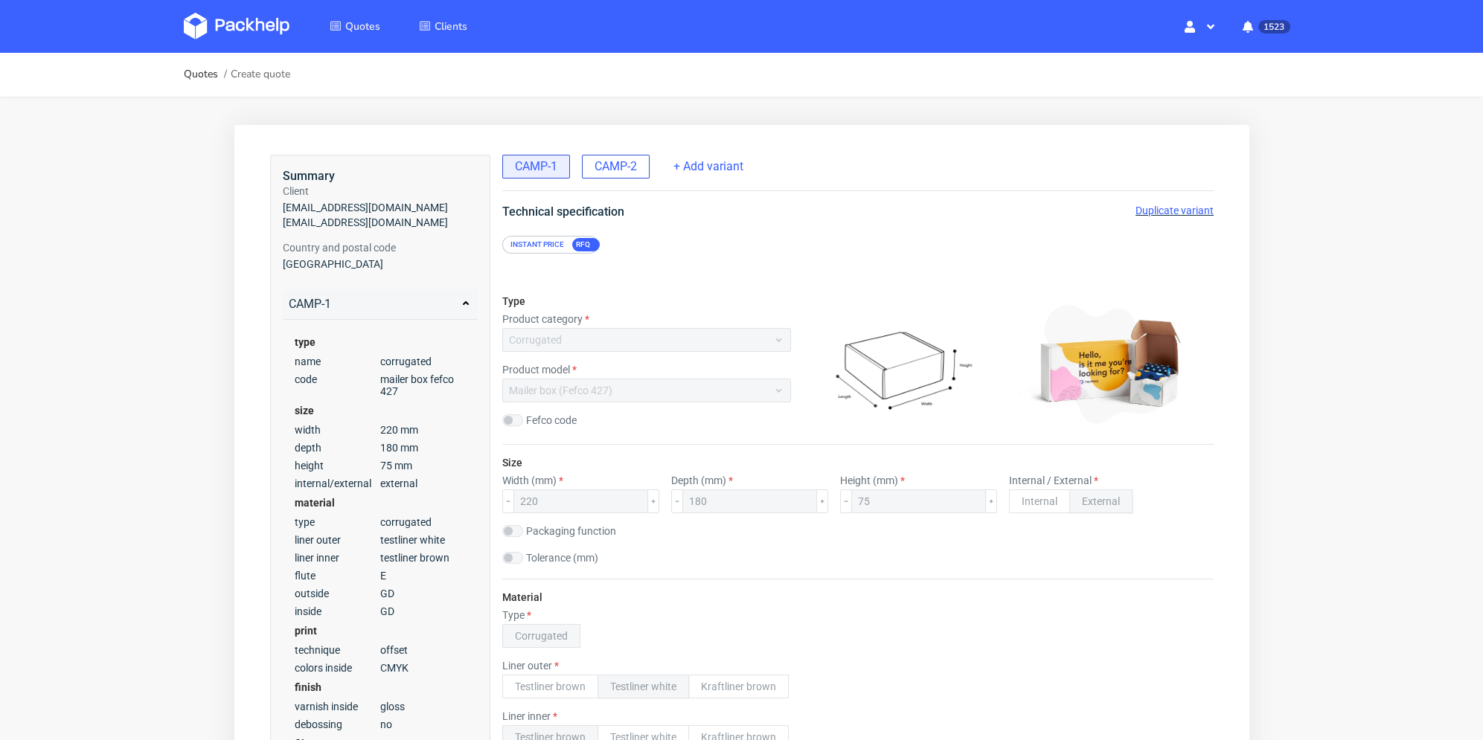
click at [632, 170] on span "CAMP-2" at bounding box center [615, 166] width 42 height 16
click at [1147, 211] on span "Duplicate variant" at bounding box center [1174, 211] width 78 height 12
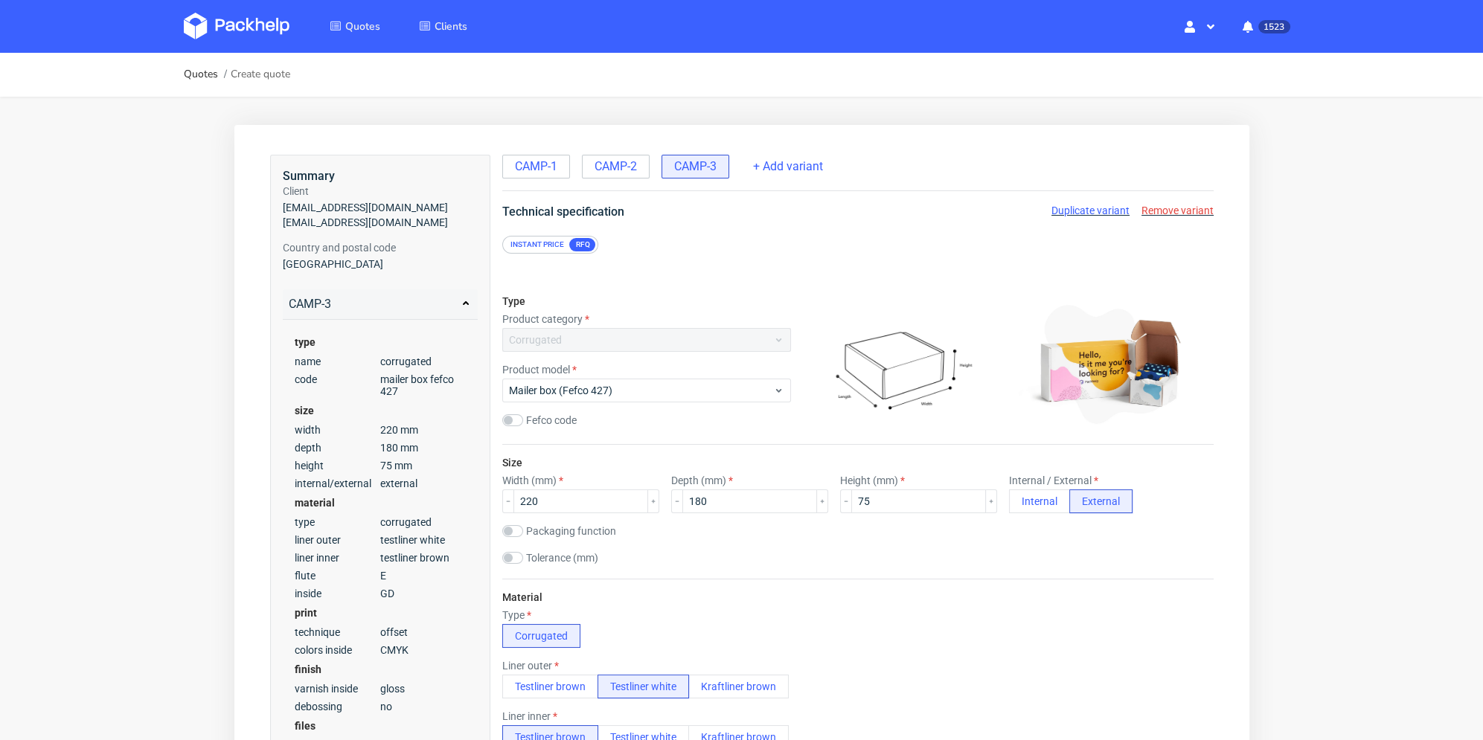
scroll to position [223, 0]
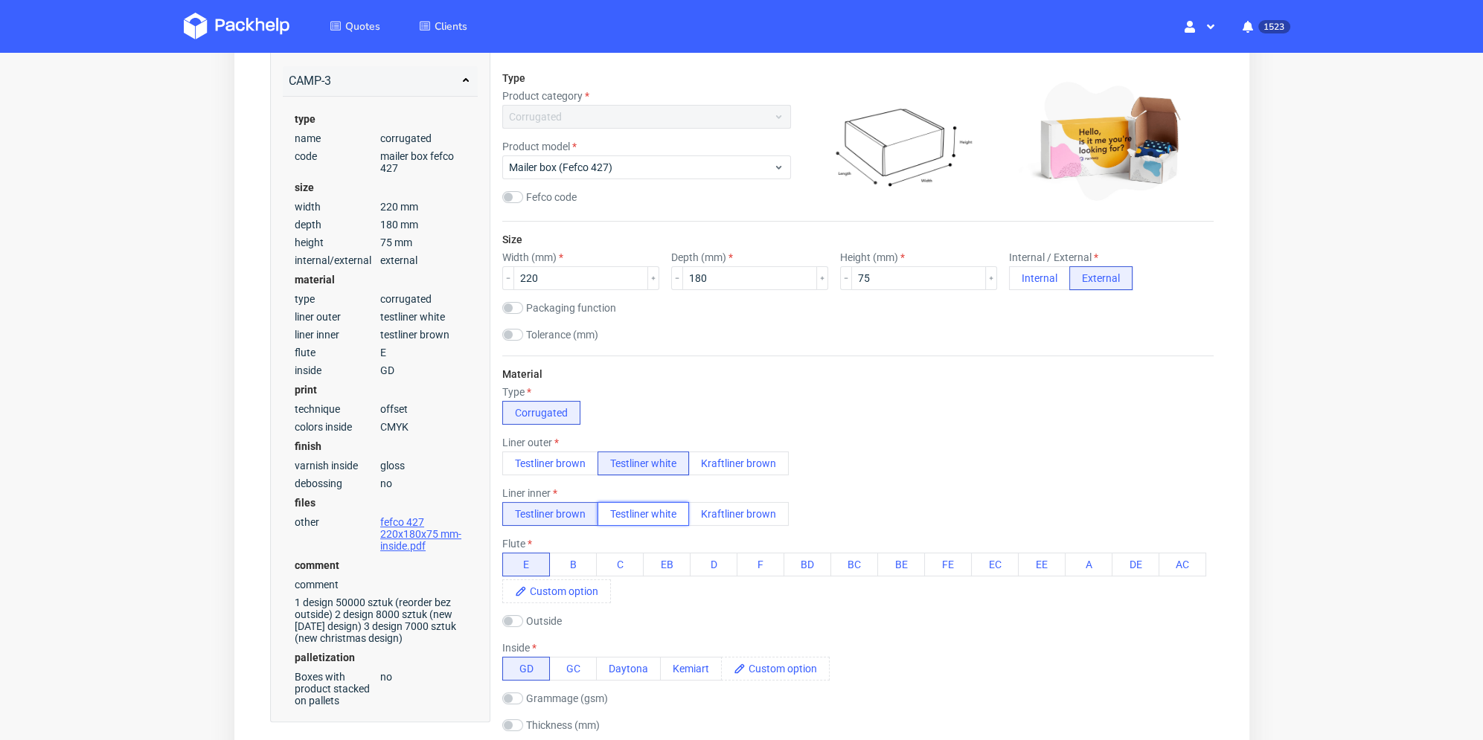
click at [655, 516] on button "Testliner white" at bounding box center [643, 514] width 92 height 24
click at [563, 515] on button "Testliner brown" at bounding box center [549, 514] width 96 height 24
click at [572, 469] on button "Testliner brown" at bounding box center [549, 464] width 96 height 24
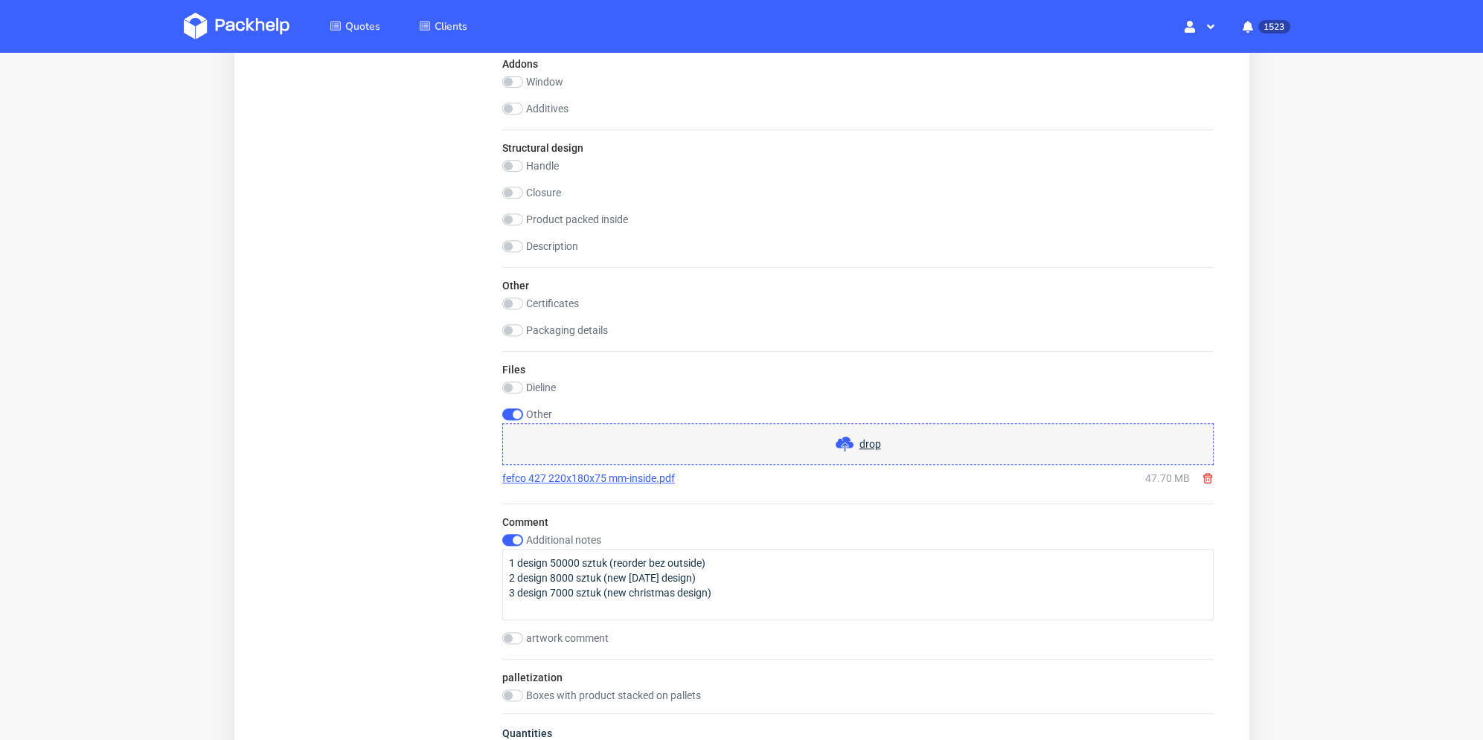
scroll to position [1888, 0]
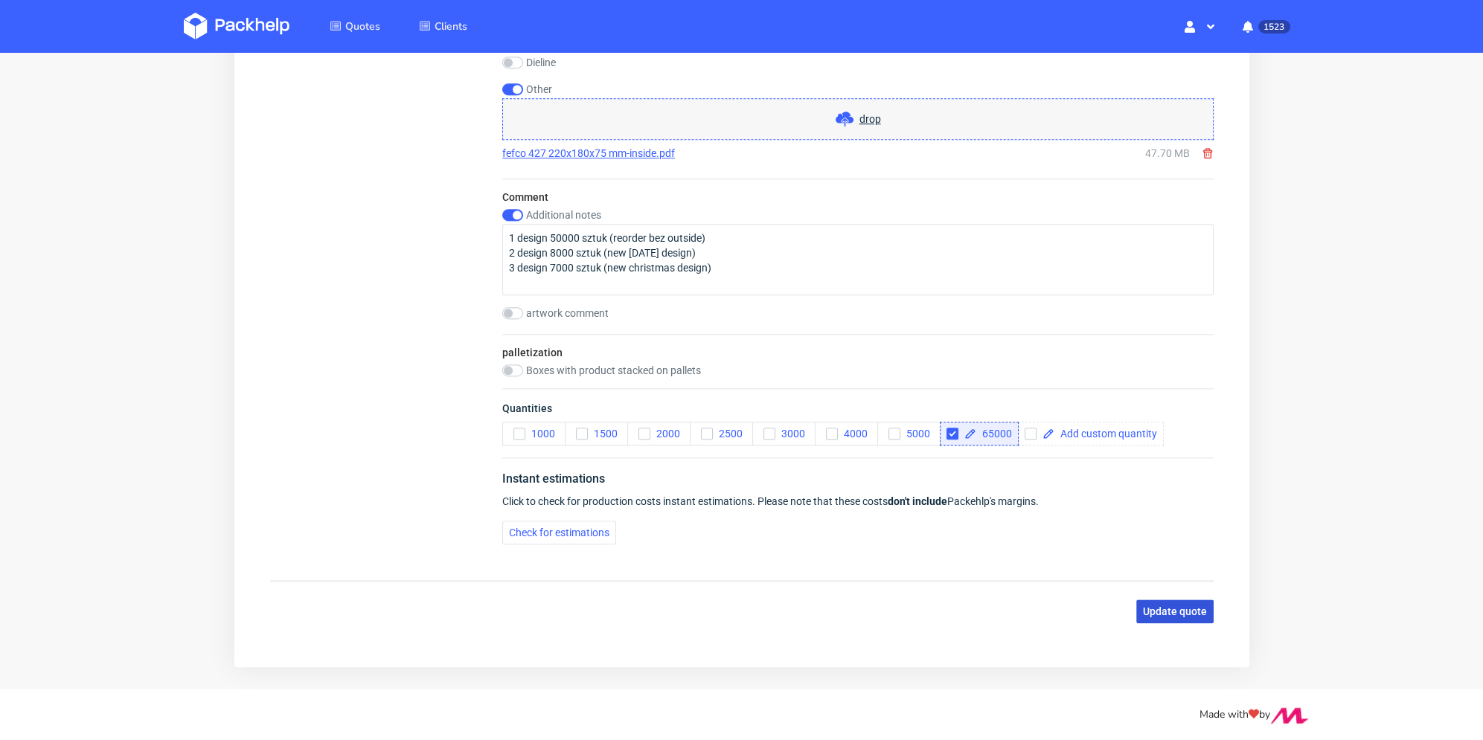
click at [1181, 609] on span "Update quote" at bounding box center [1174, 611] width 64 height 10
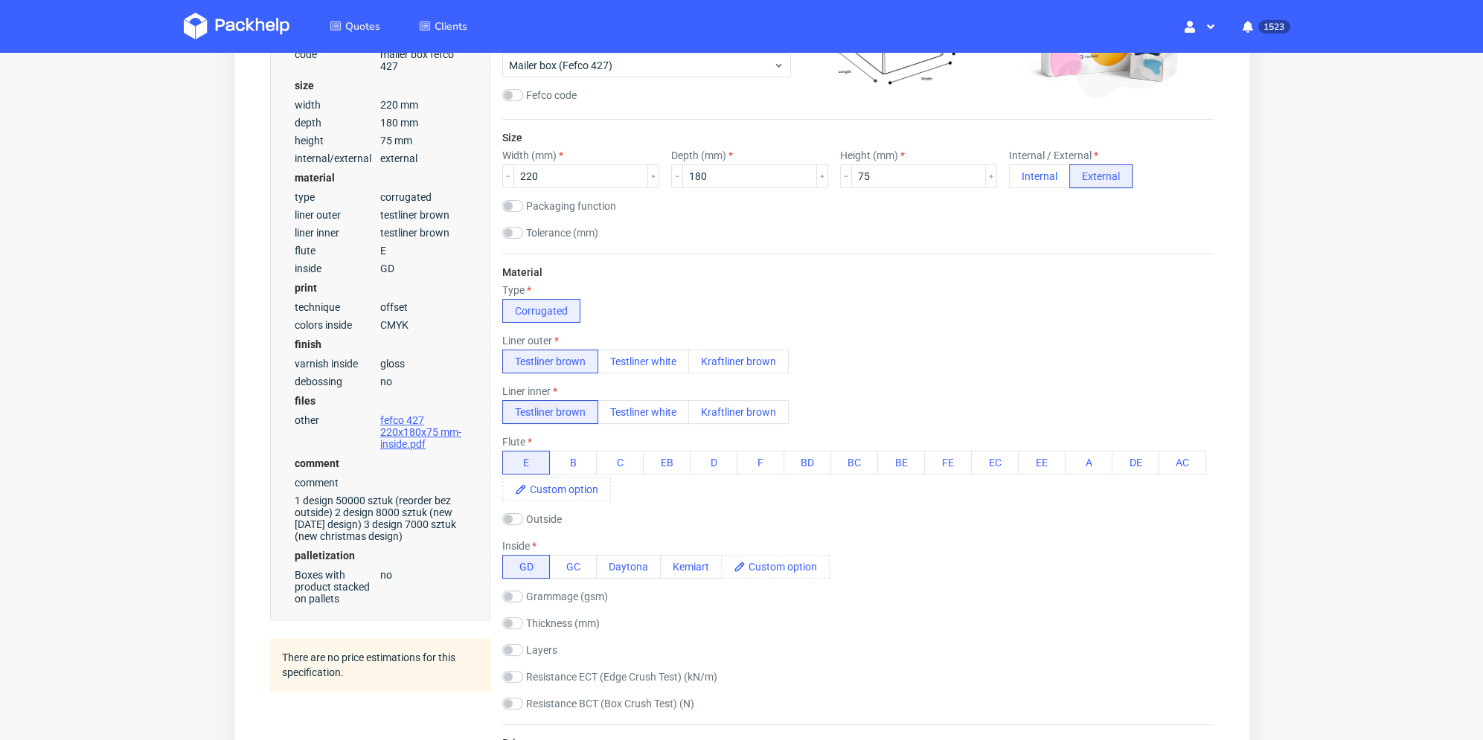
scroll to position [0, 0]
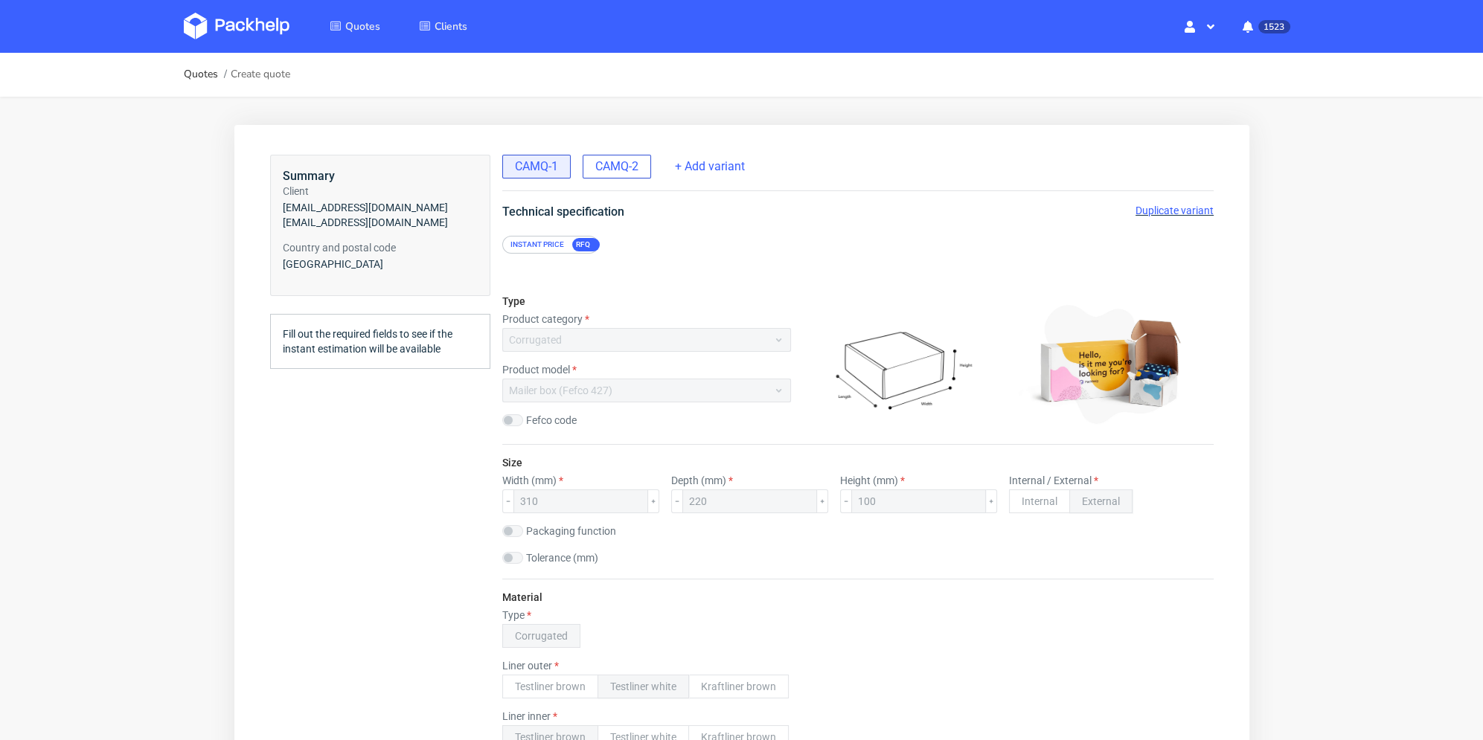
click at [635, 165] on span "CAMQ-2" at bounding box center [615, 166] width 43 height 16
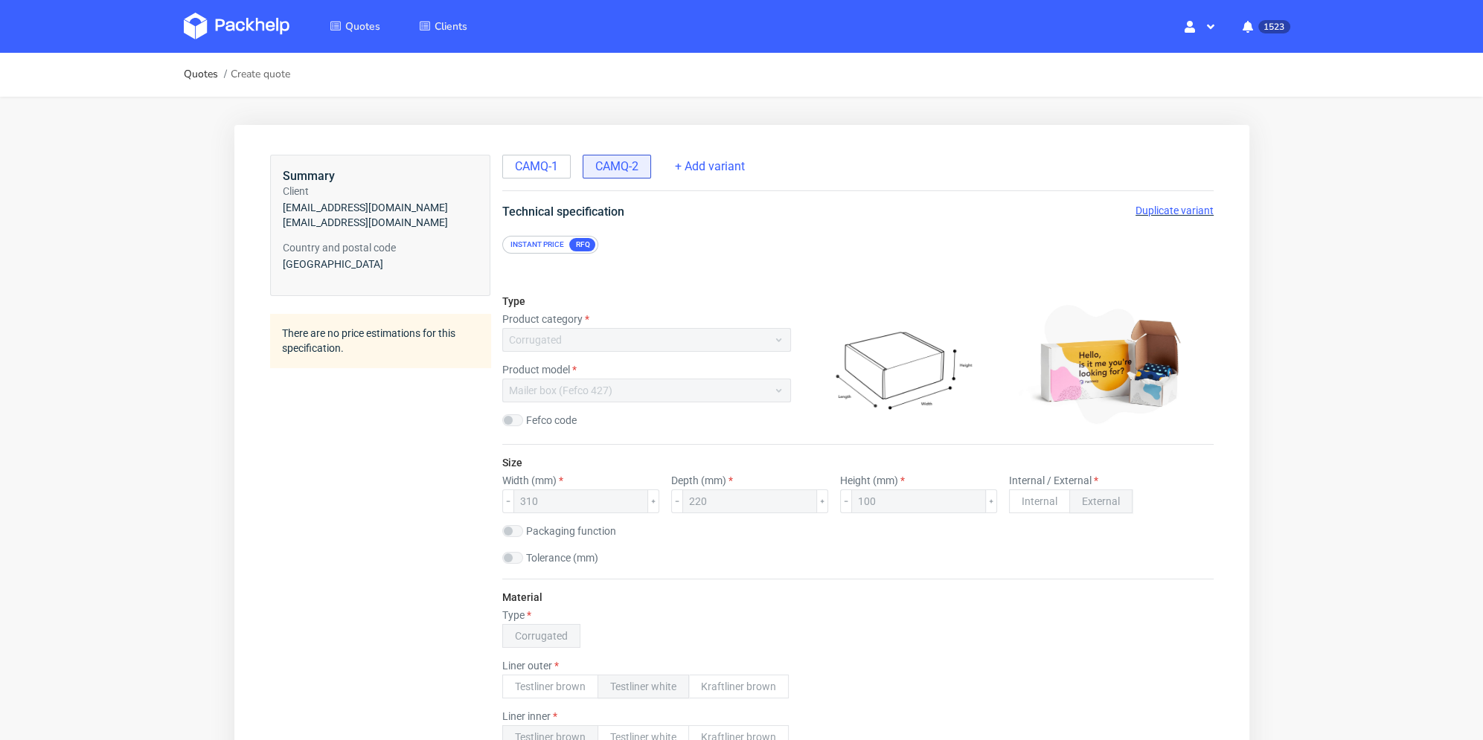
click at [1167, 211] on span "Duplicate variant" at bounding box center [1174, 211] width 78 height 12
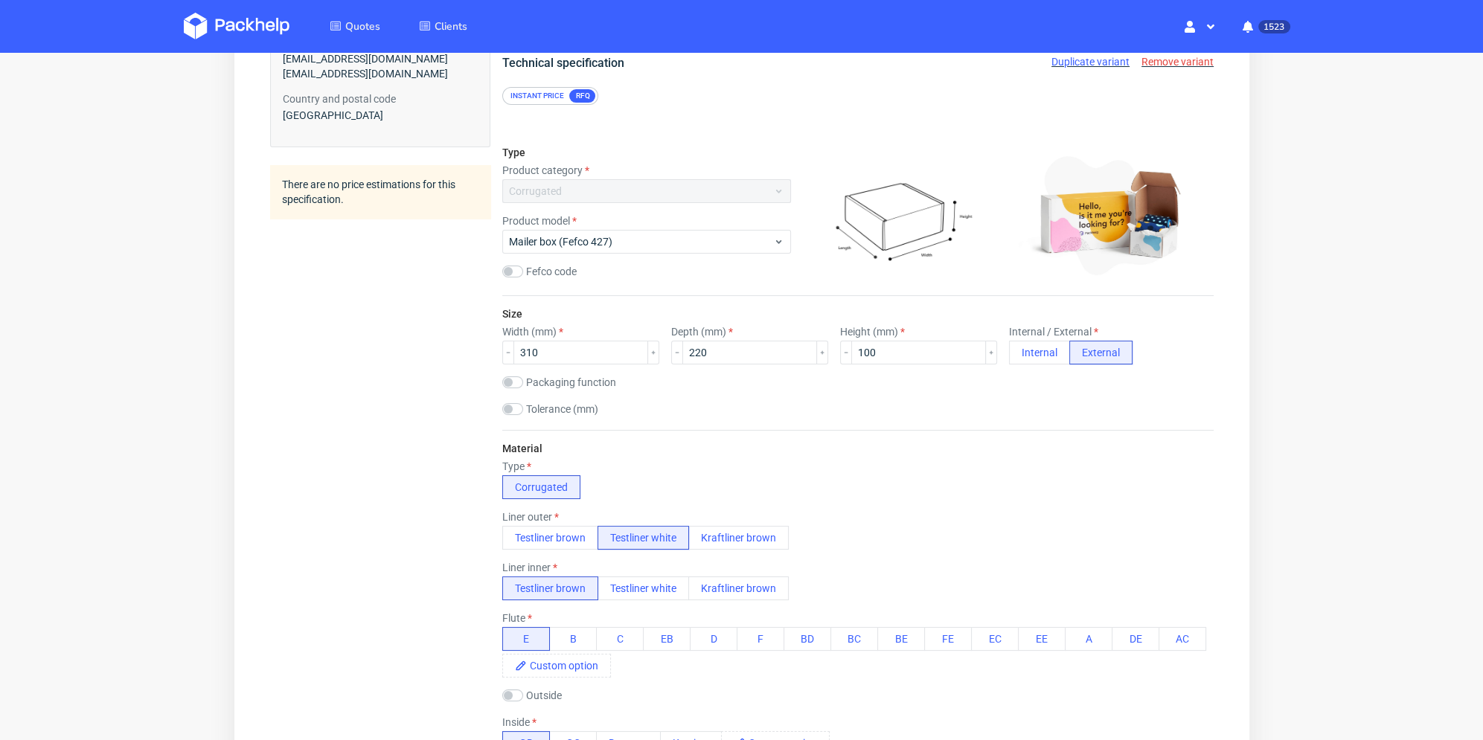
scroll to position [223, 0]
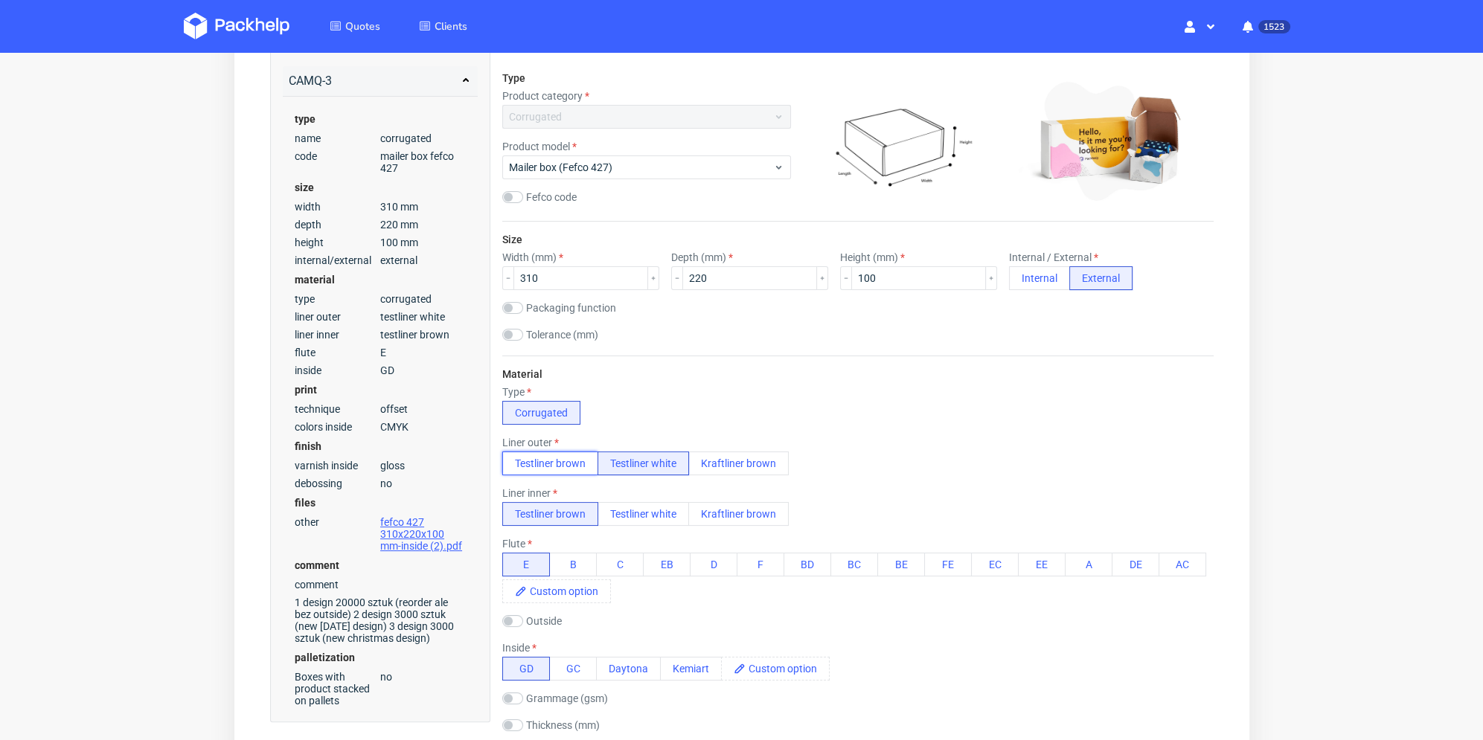
click at [577, 464] on button "Testliner brown" at bounding box center [549, 464] width 96 height 24
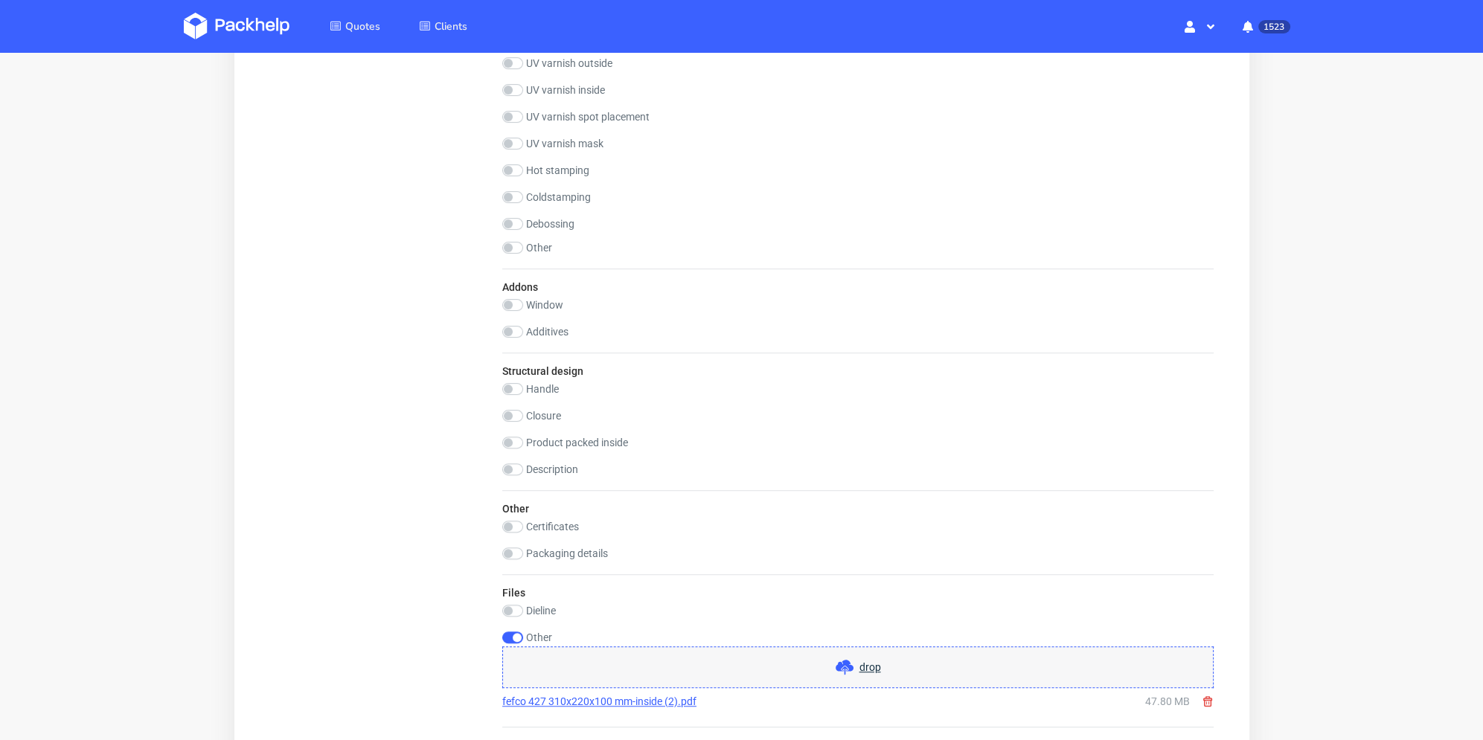
scroll to position [1860, 0]
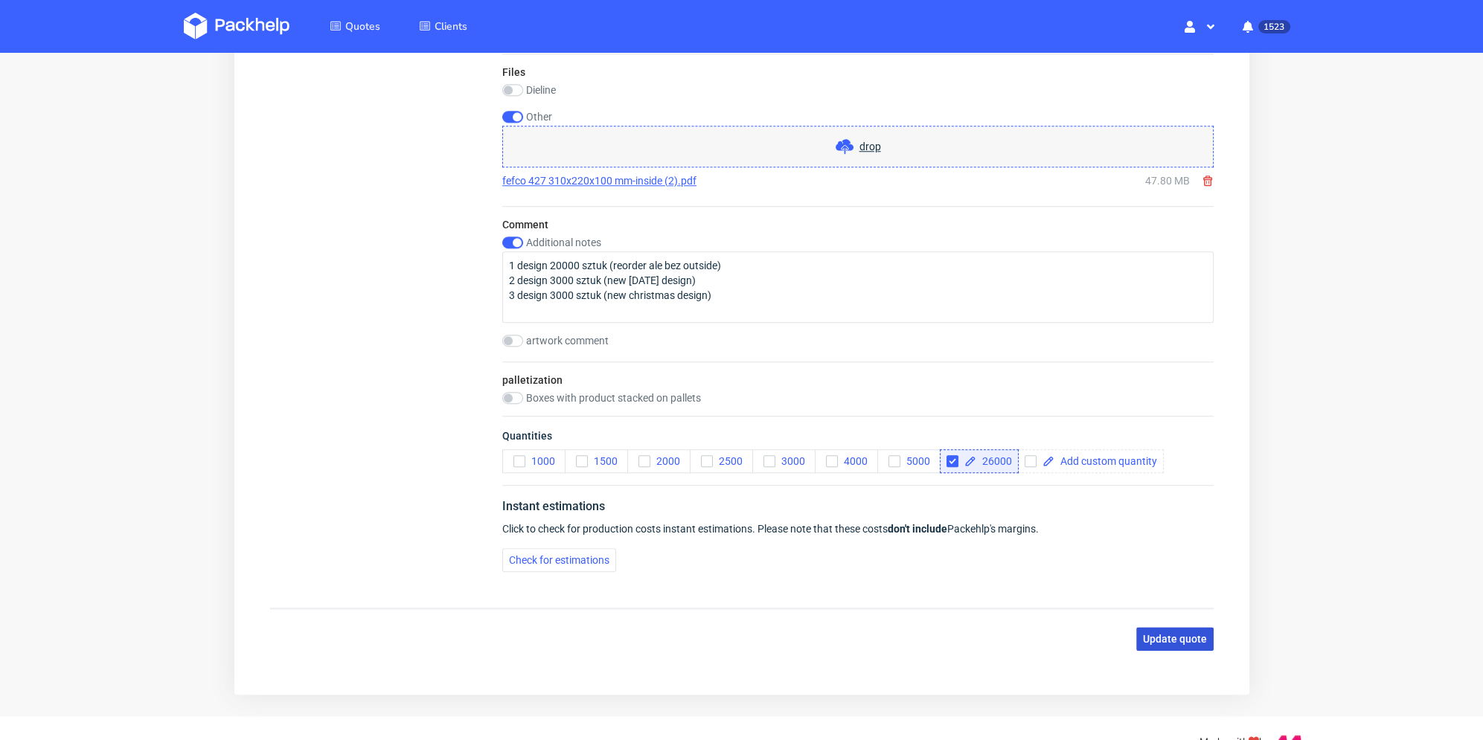
click at [1174, 642] on span "Update quote" at bounding box center [1174, 639] width 64 height 10
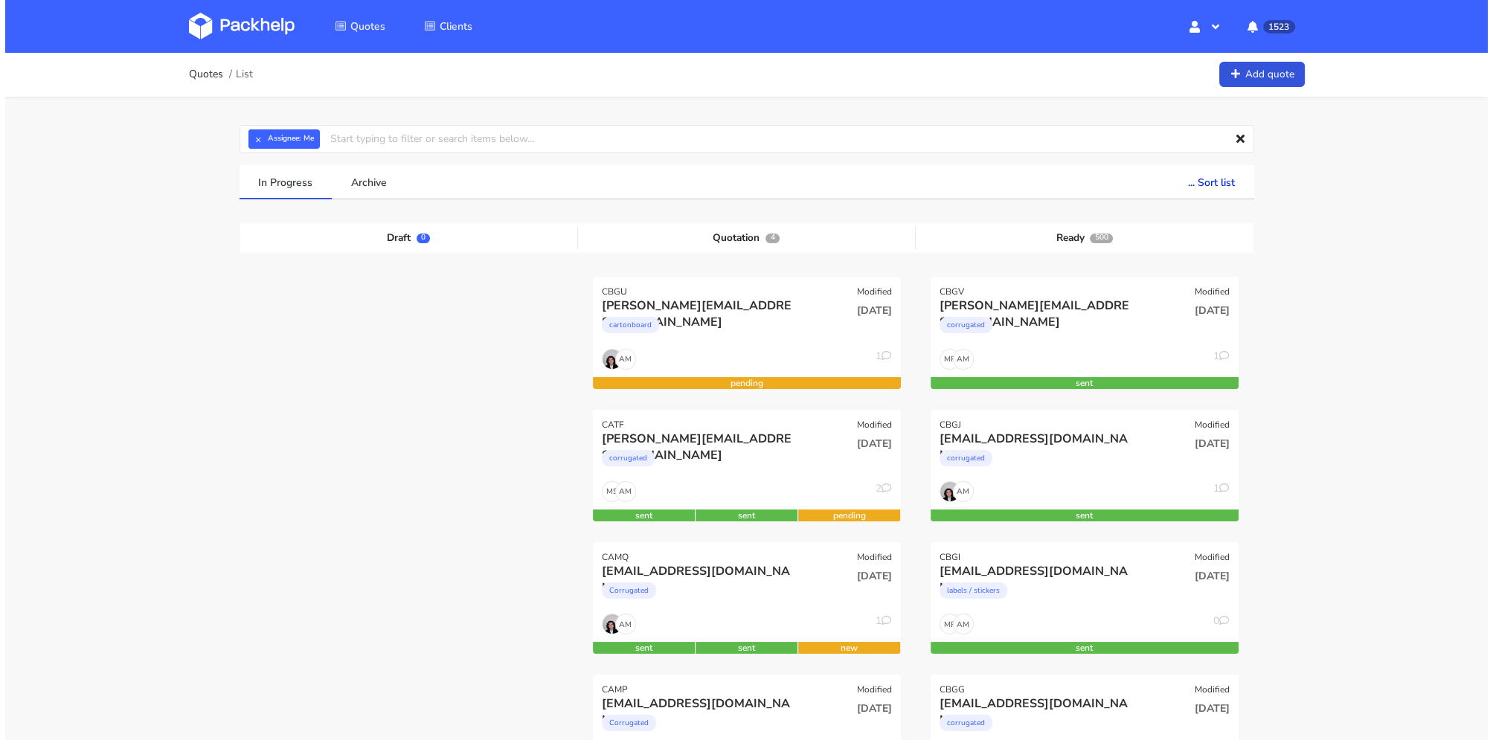
scroll to position [223, 0]
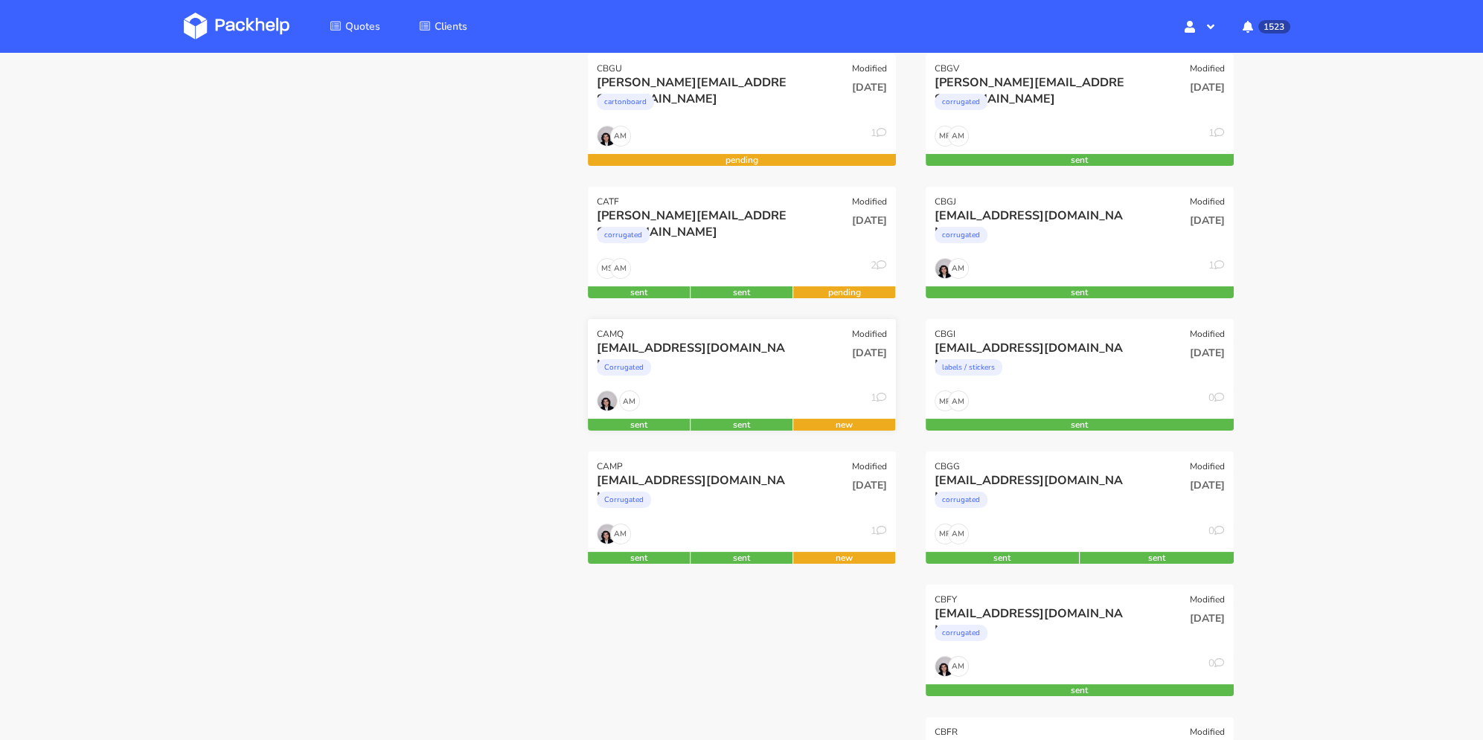
click at [715, 362] on div "Corrugated" at bounding box center [695, 371] width 197 height 30
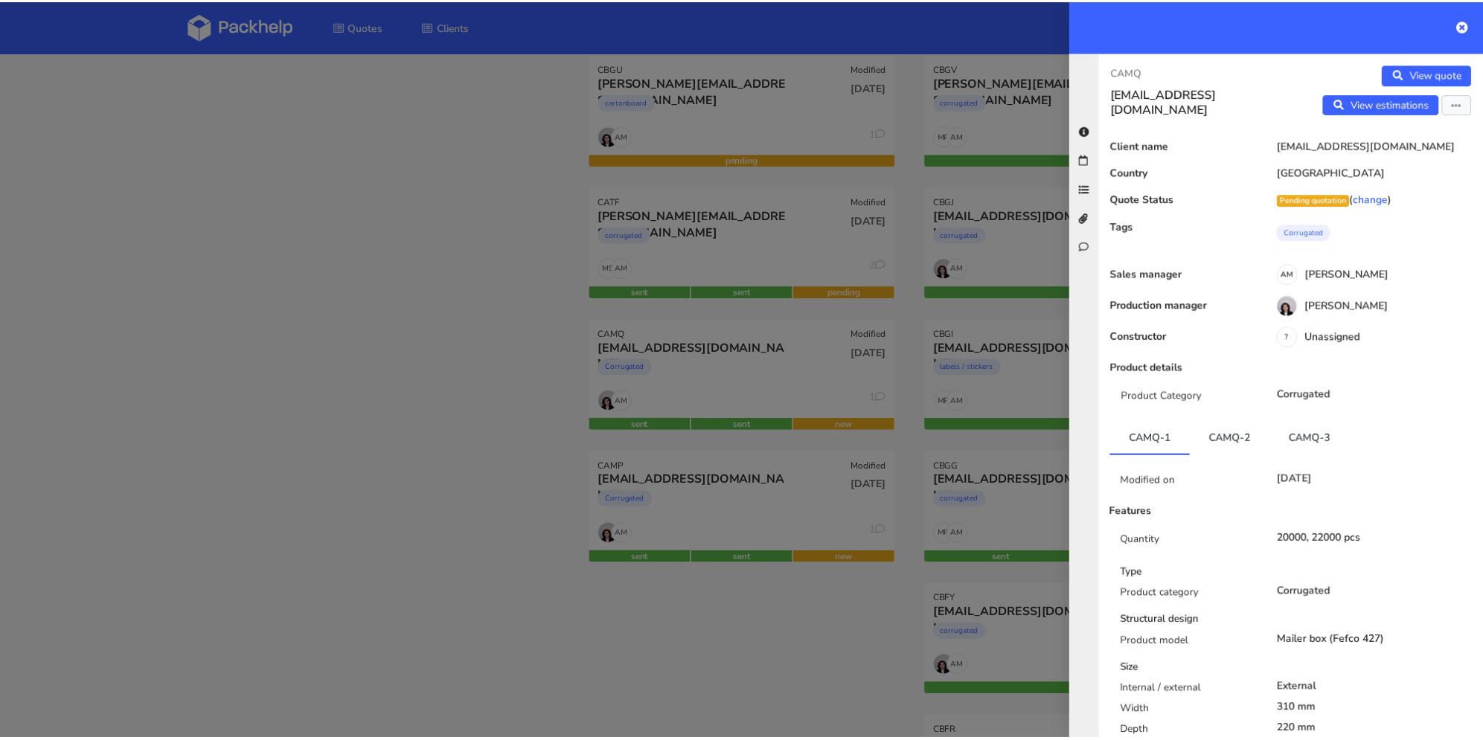
scroll to position [298, 0]
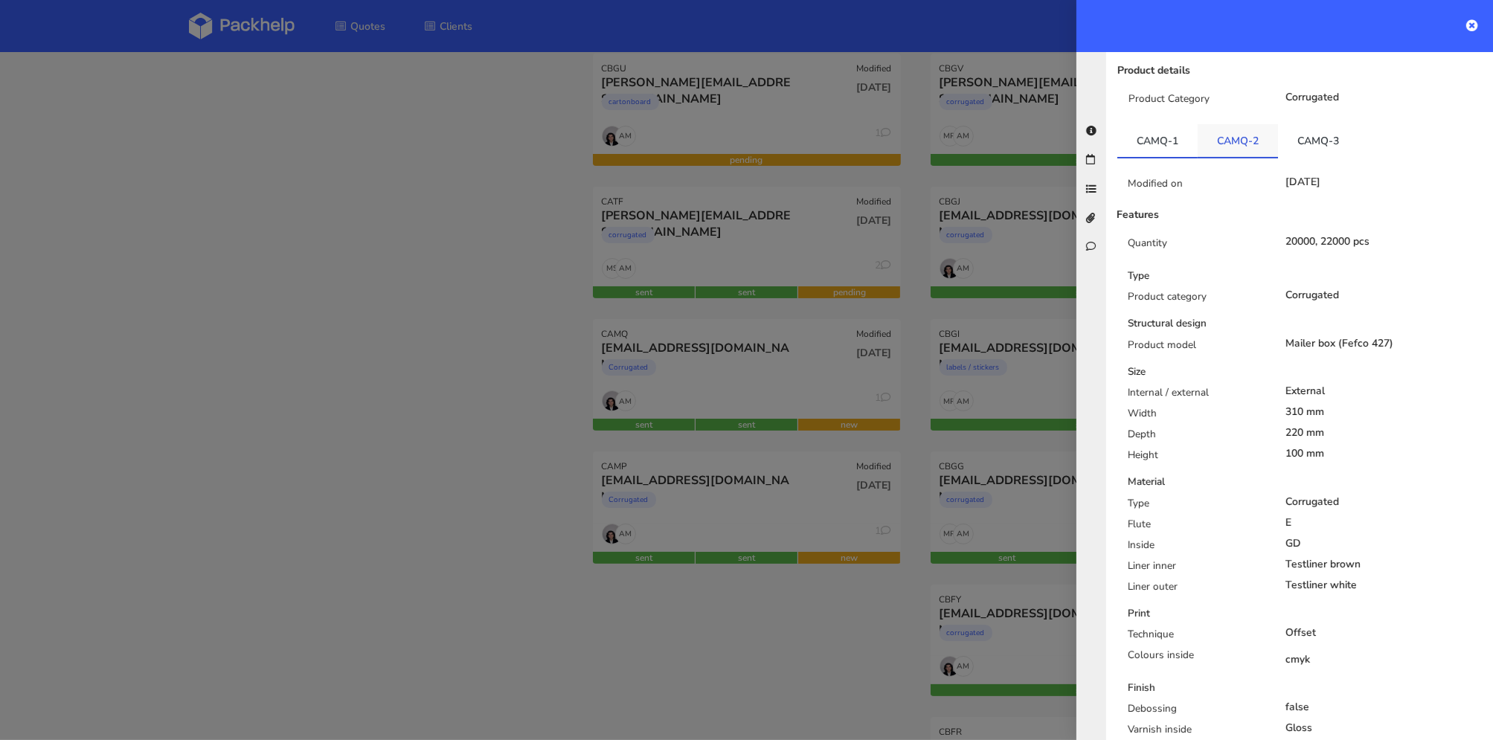
drag, startPoint x: 1249, startPoint y: 141, endPoint x: 1258, endPoint y: 141, distance: 8.9
click at [1249, 141] on link "CAMQ-2" at bounding box center [1238, 140] width 80 height 33
click at [1301, 141] on link "CAMQ-3" at bounding box center [1318, 140] width 80 height 33
click at [1246, 144] on link "CAMQ-2" at bounding box center [1238, 140] width 80 height 33
click at [1297, 144] on link "CAMQ-3" at bounding box center [1318, 140] width 80 height 33
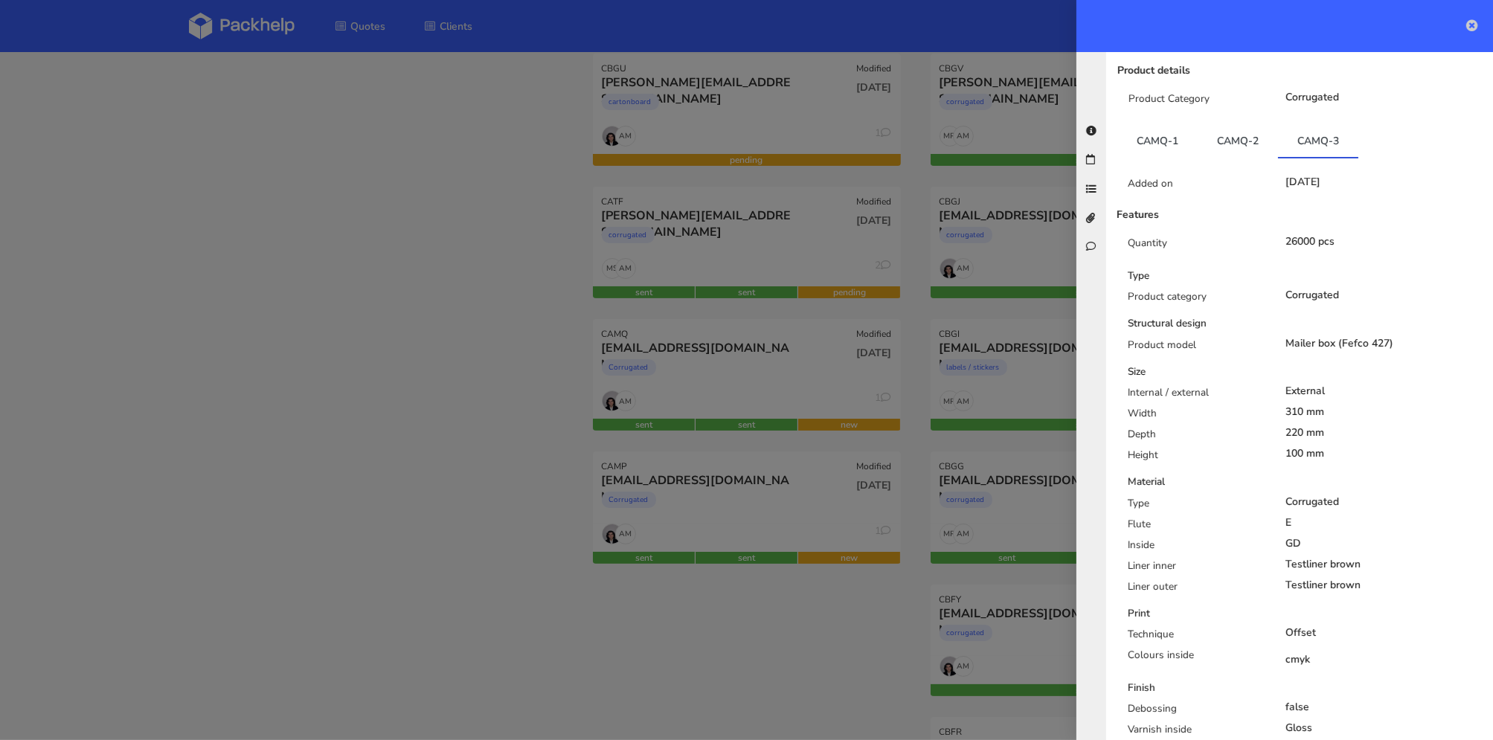
click at [1472, 31] on icon at bounding box center [1472, 25] width 12 height 12
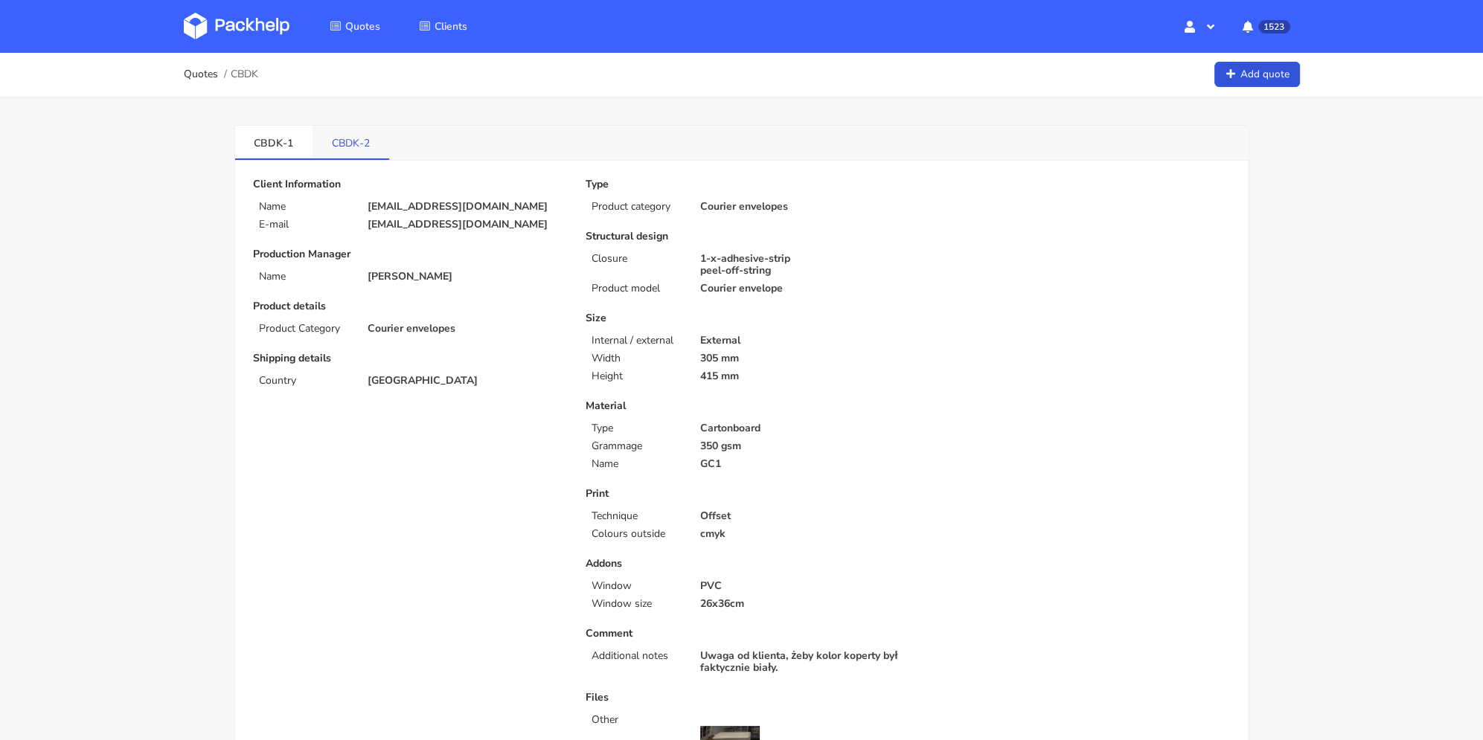
click at [344, 147] on link "CBDK-2" at bounding box center [350, 142] width 77 height 33
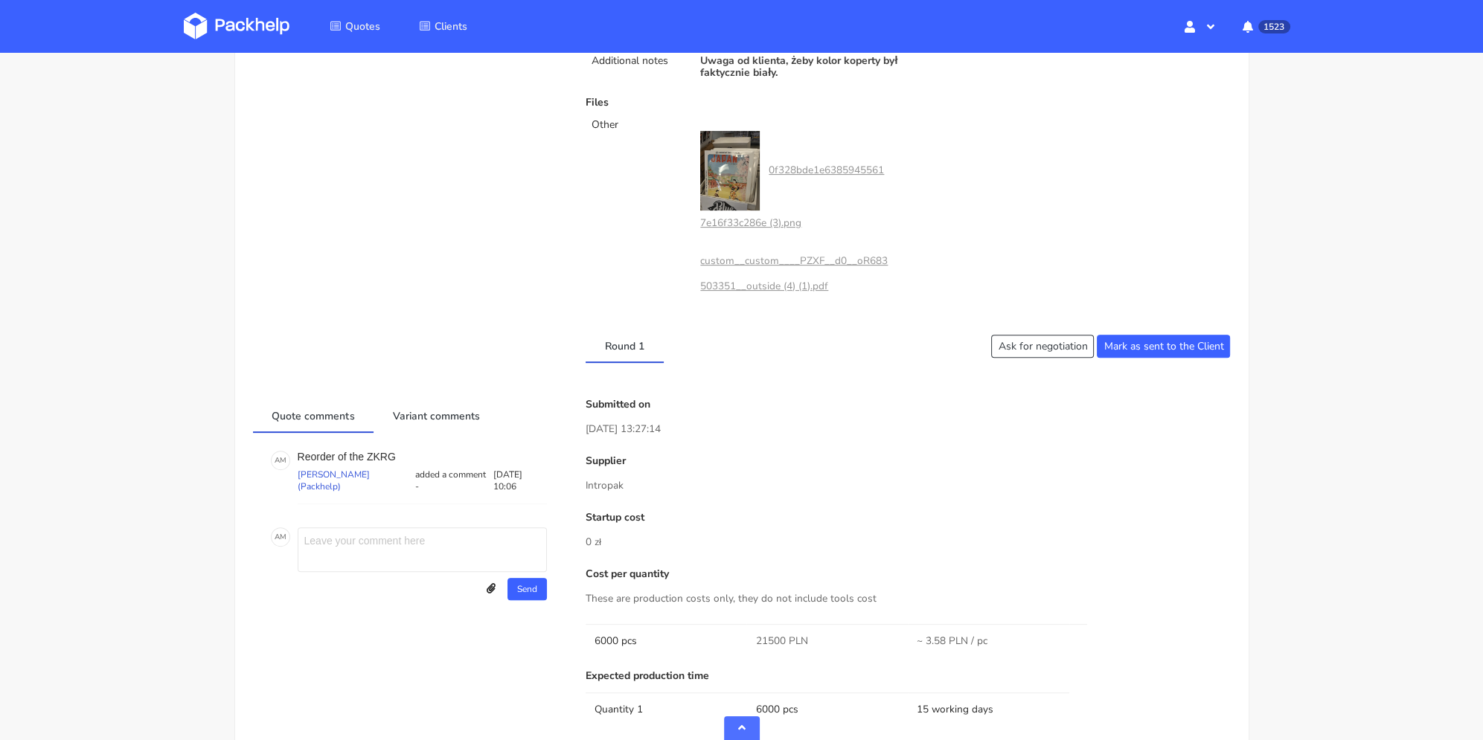
scroll to position [893, 0]
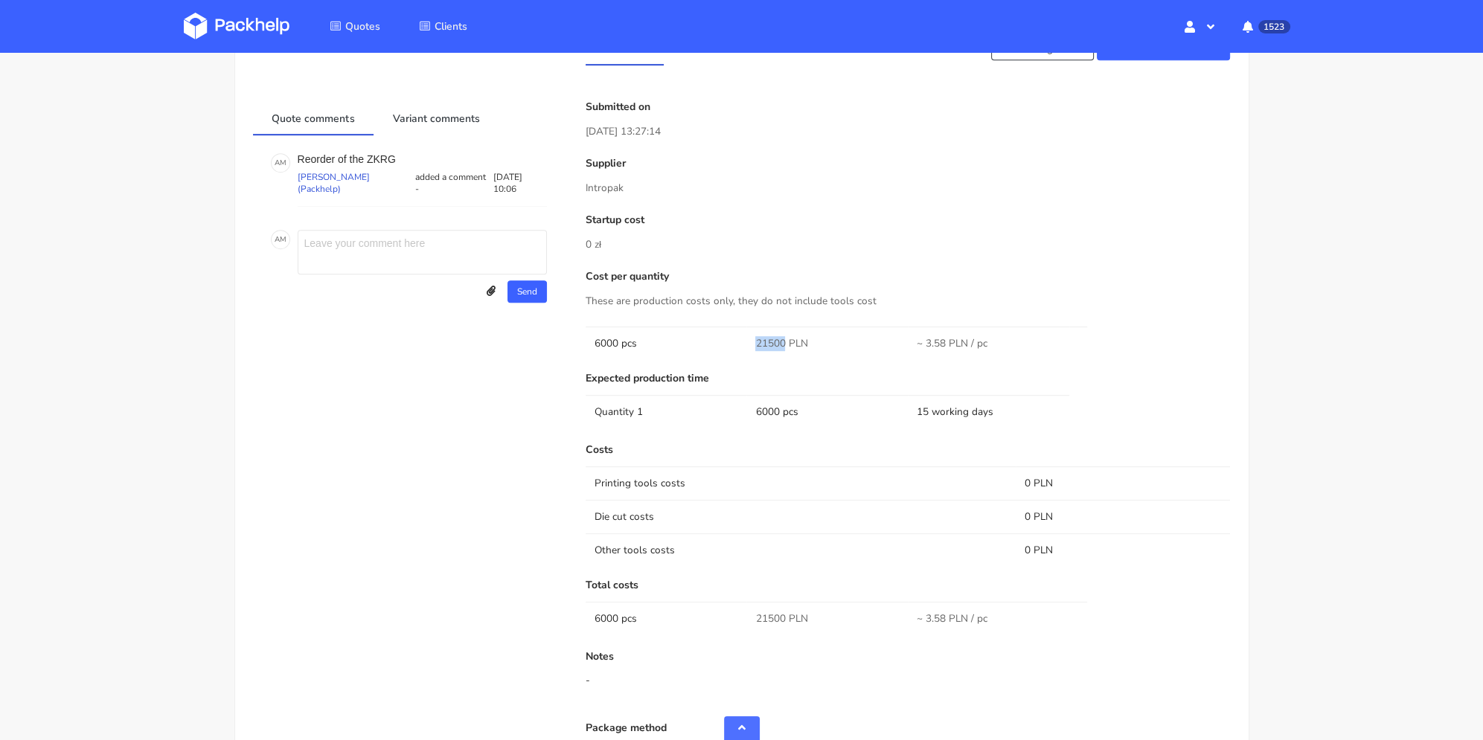
drag, startPoint x: 759, startPoint y: 340, endPoint x: 787, endPoint y: 343, distance: 28.4
click at [786, 343] on td "21500 PLN" at bounding box center [826, 343] width 161 height 33
copy span "21500"
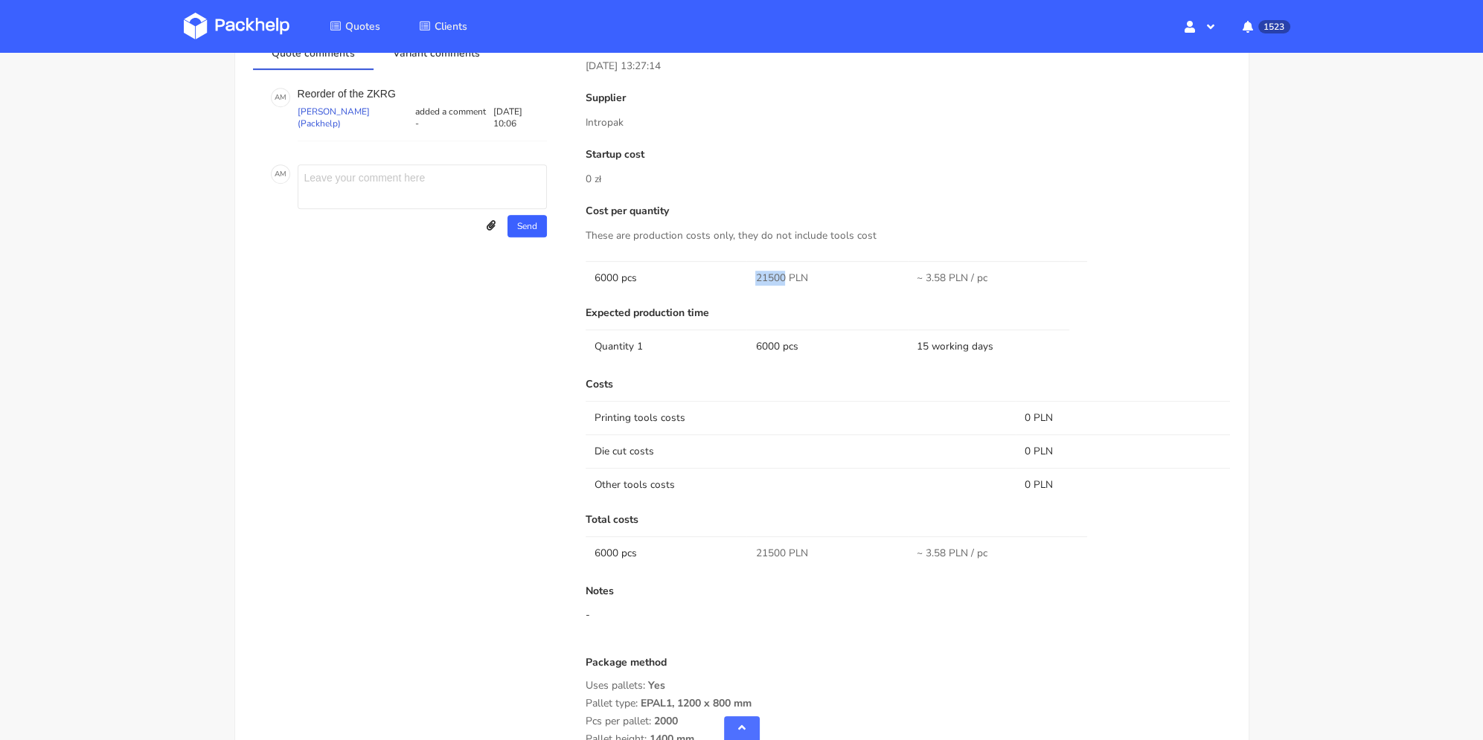
scroll to position [1181, 0]
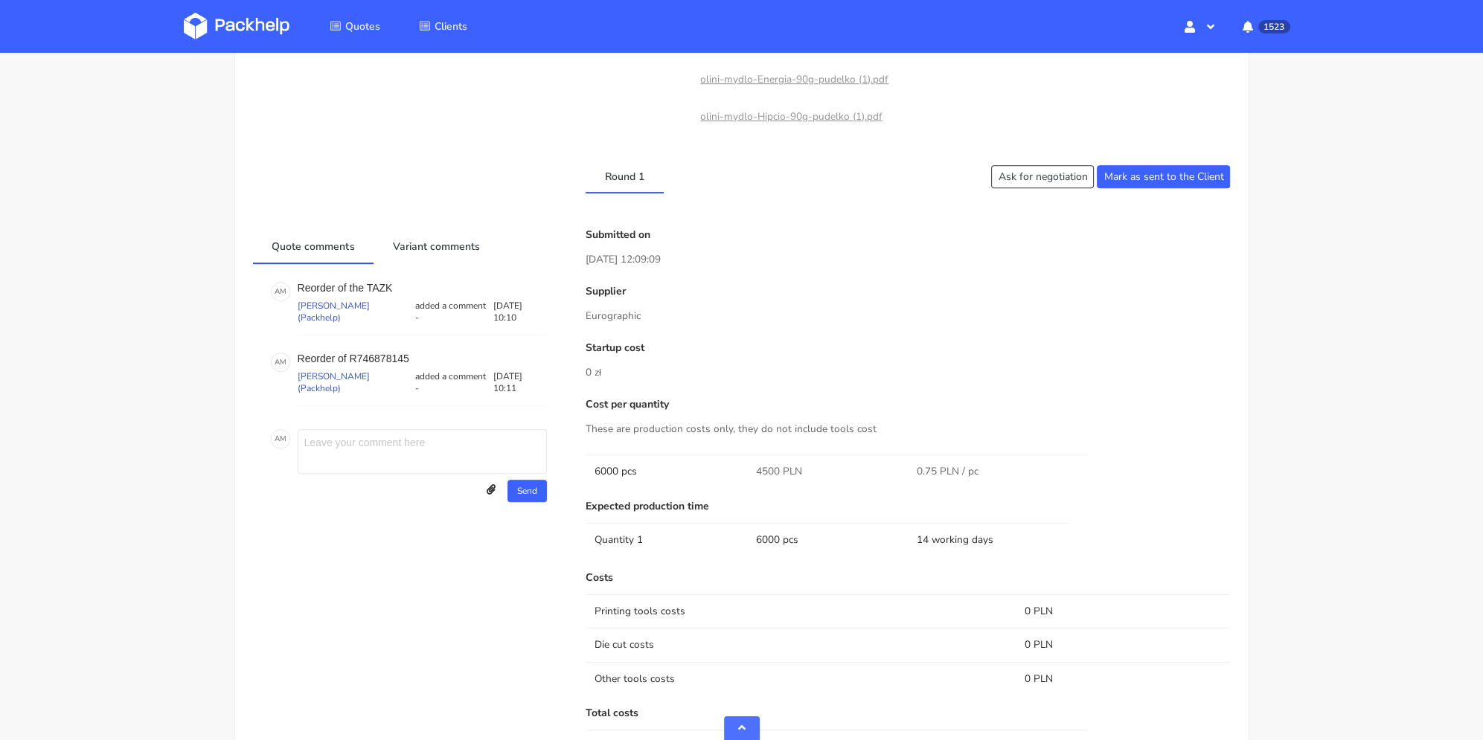
scroll to position [1116, 0]
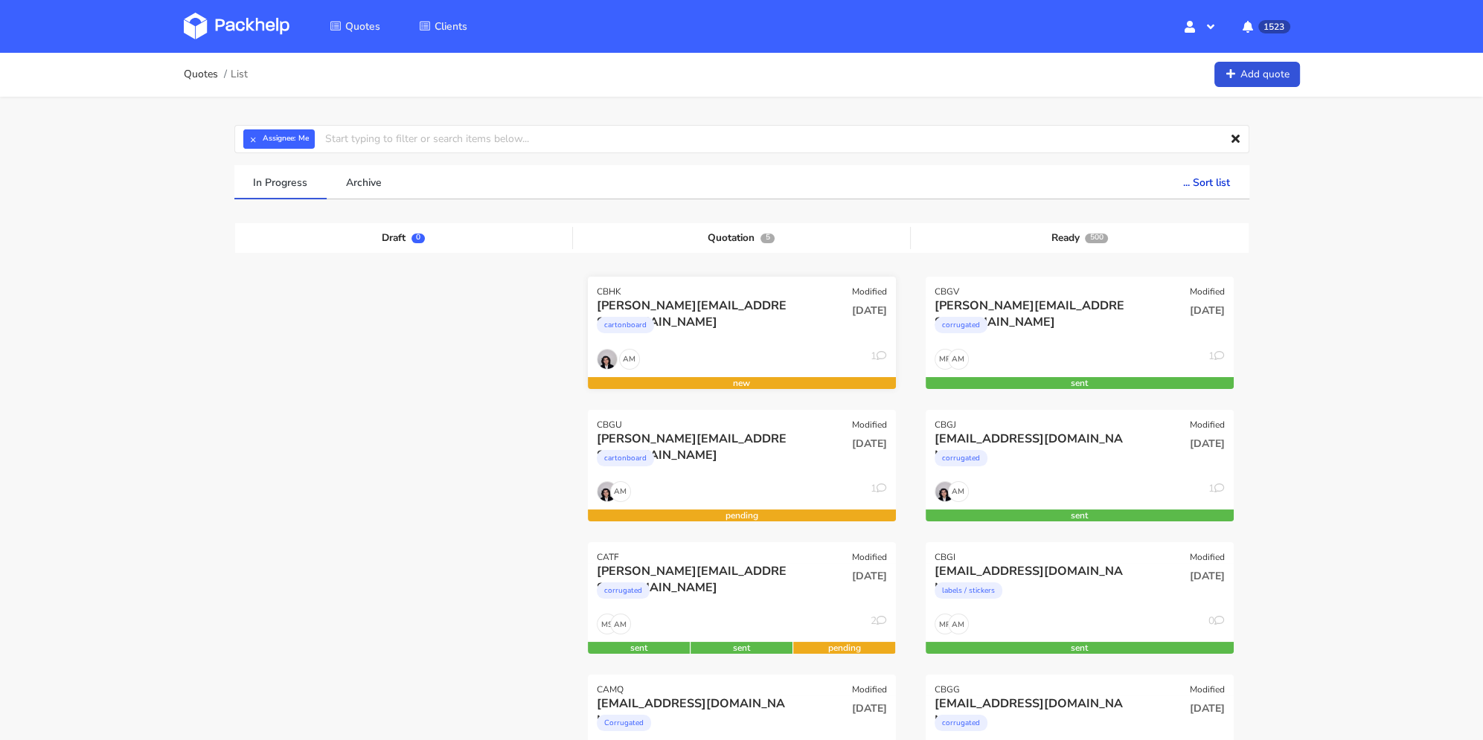
click at [783, 333] on div "cartonboard" at bounding box center [695, 329] width 197 height 30
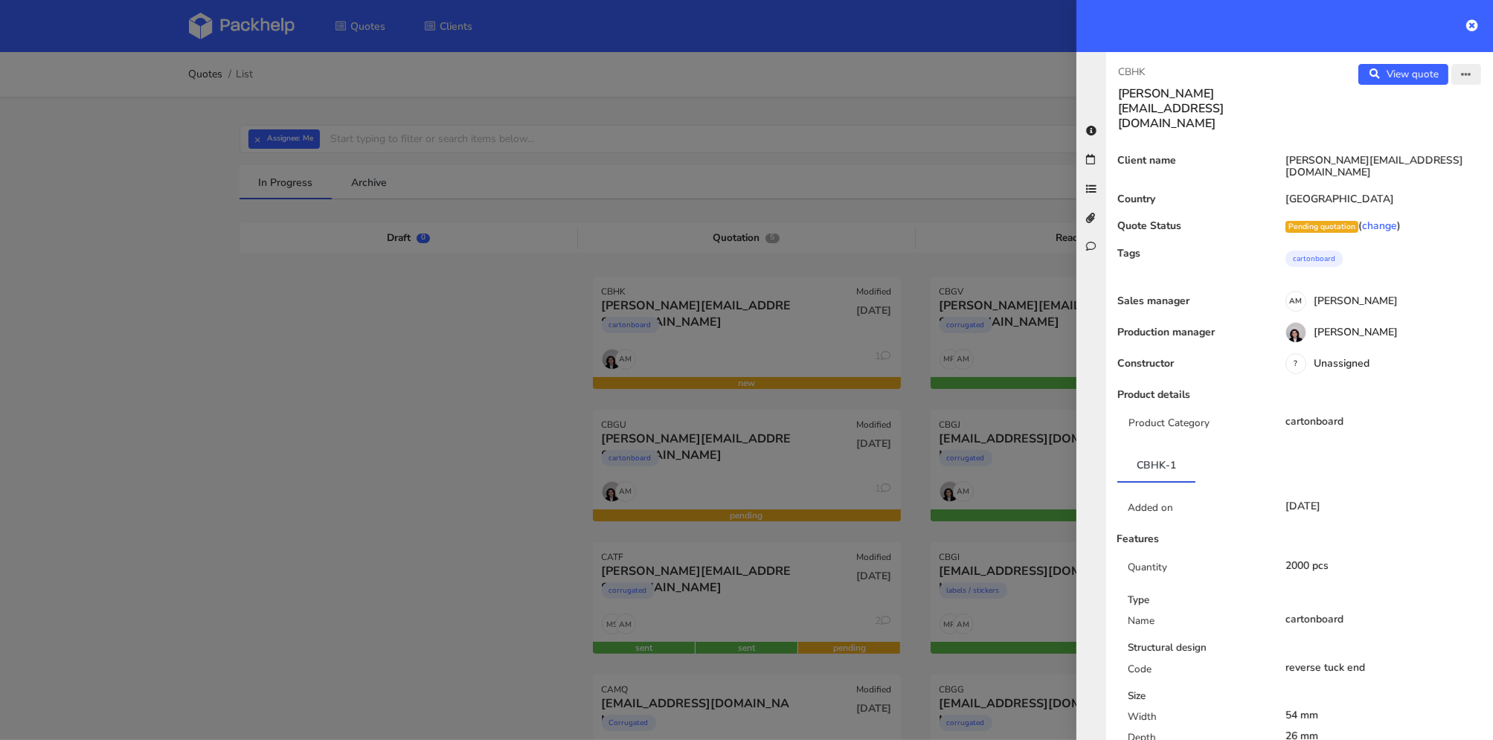
click at [1463, 77] on button "button" at bounding box center [1467, 74] width 30 height 21
click at [1431, 107] on link "Edit quote" at bounding box center [1418, 104] width 131 height 25
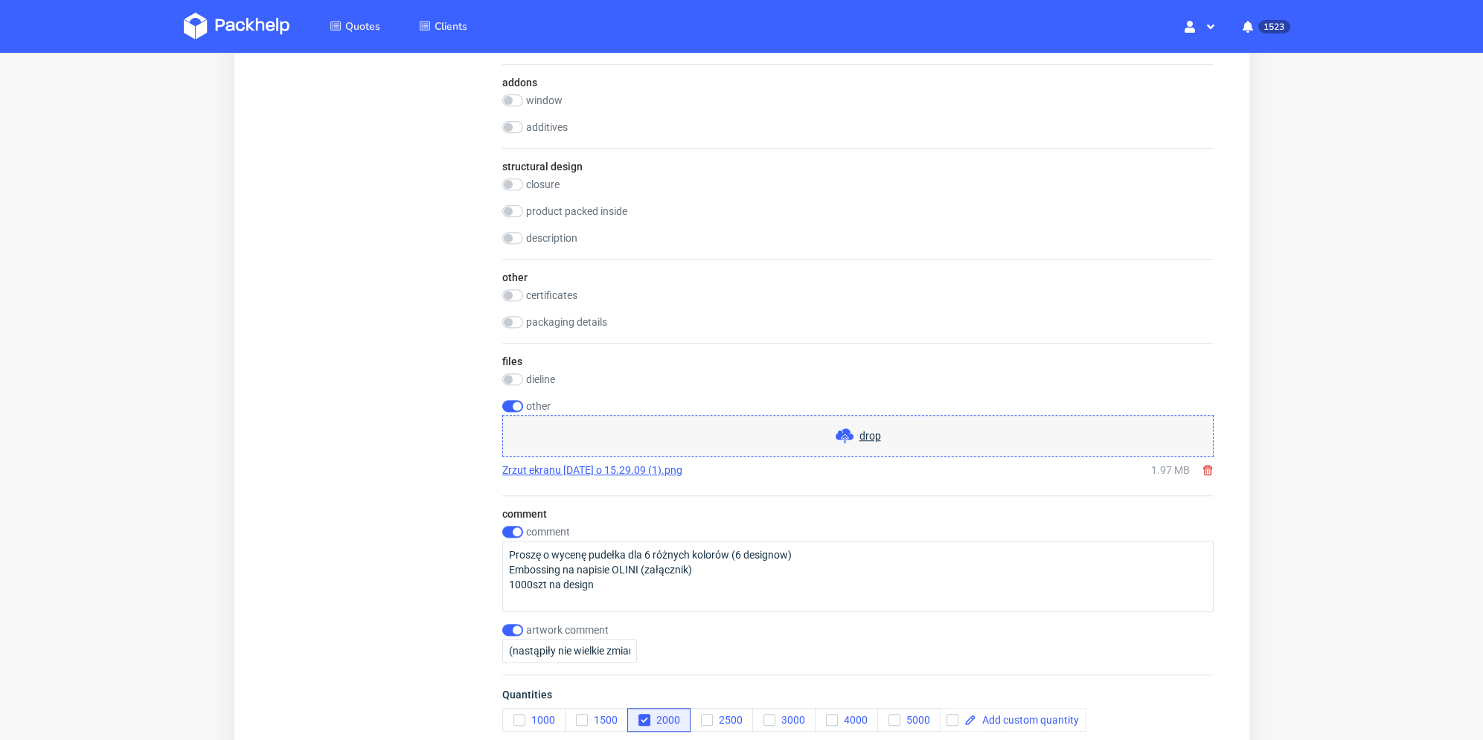
scroll to position [1711, 0]
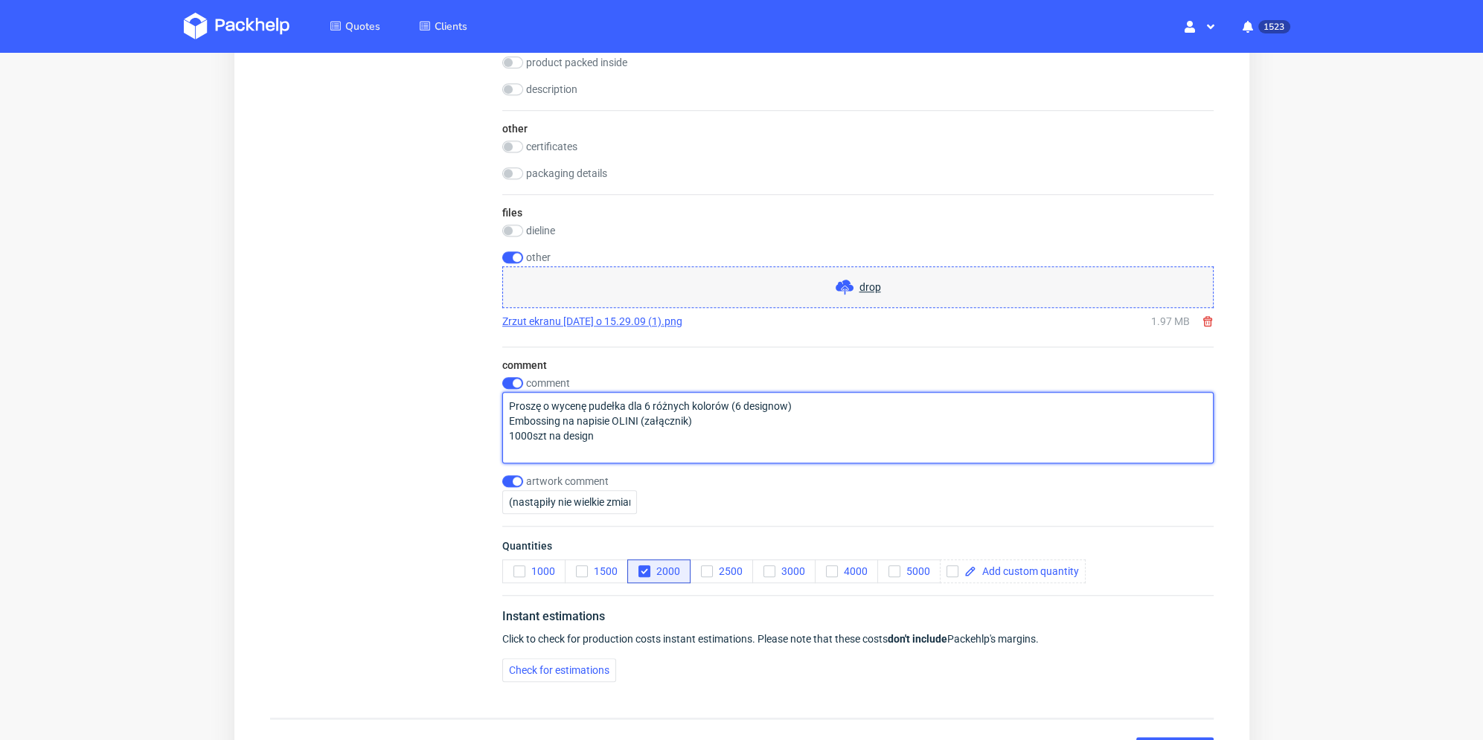
drag, startPoint x: 616, startPoint y: 440, endPoint x: 493, endPoint y: 400, distance: 130.1
paste textarea "500 sztuk energia (obraz dla pewności): - 500 sztuk ulga (niebieski) - 500 sztu…"
click at [507, 402] on textarea "500 sztuk energia (obraz dla pewności): - 500 sztuk ulga (niebieski) - 500 sztu…" at bounding box center [856, 427] width 711 height 71
type textarea "- 500 sztuk energia (obraz dla pewności): - 500 sztuk ulga (niebieski) - 500 sz…"
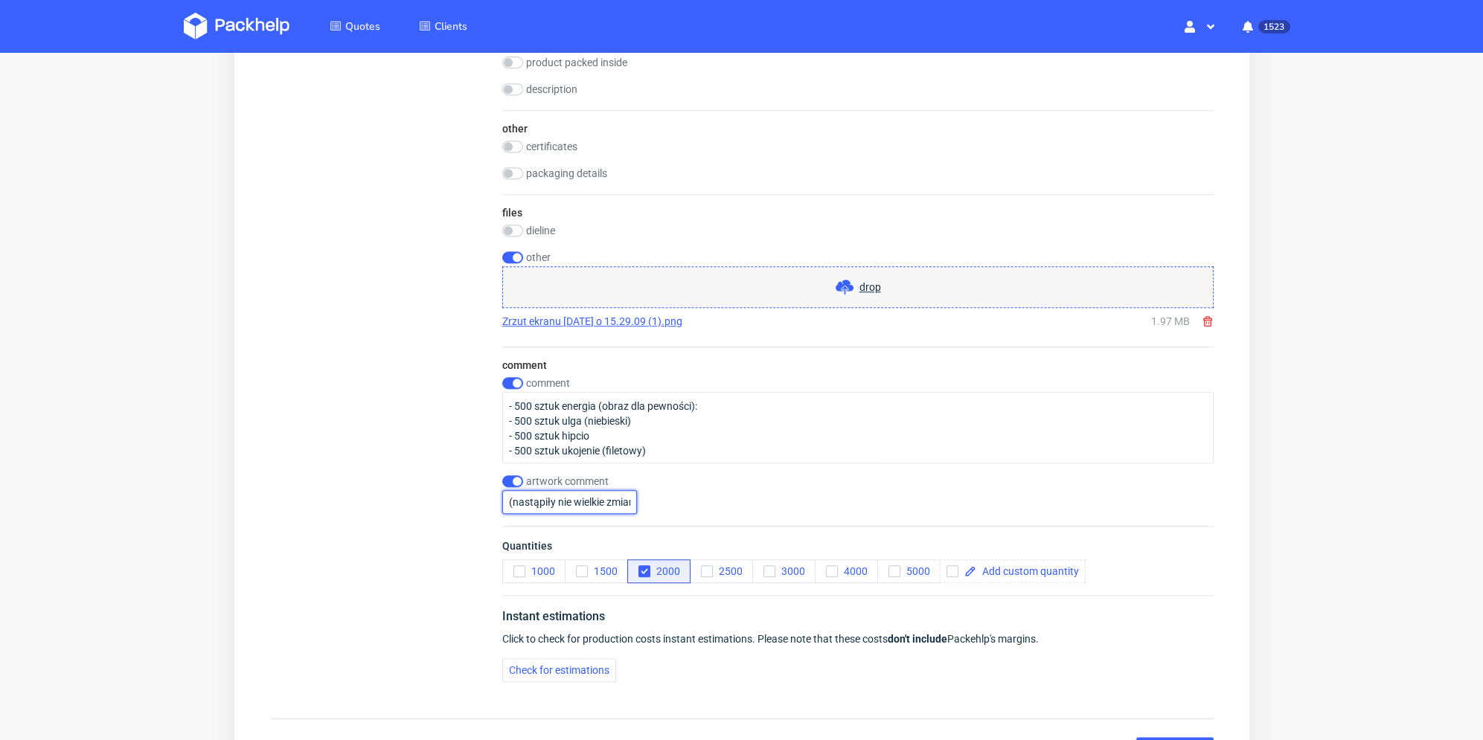
click at [583, 501] on input "(nastąpiły nie wielkie zmiany w tekście)" at bounding box center [568, 502] width 135 height 24
click at [513, 483] on input "checkbox" at bounding box center [511, 481] width 21 height 12
checkbox input "false"
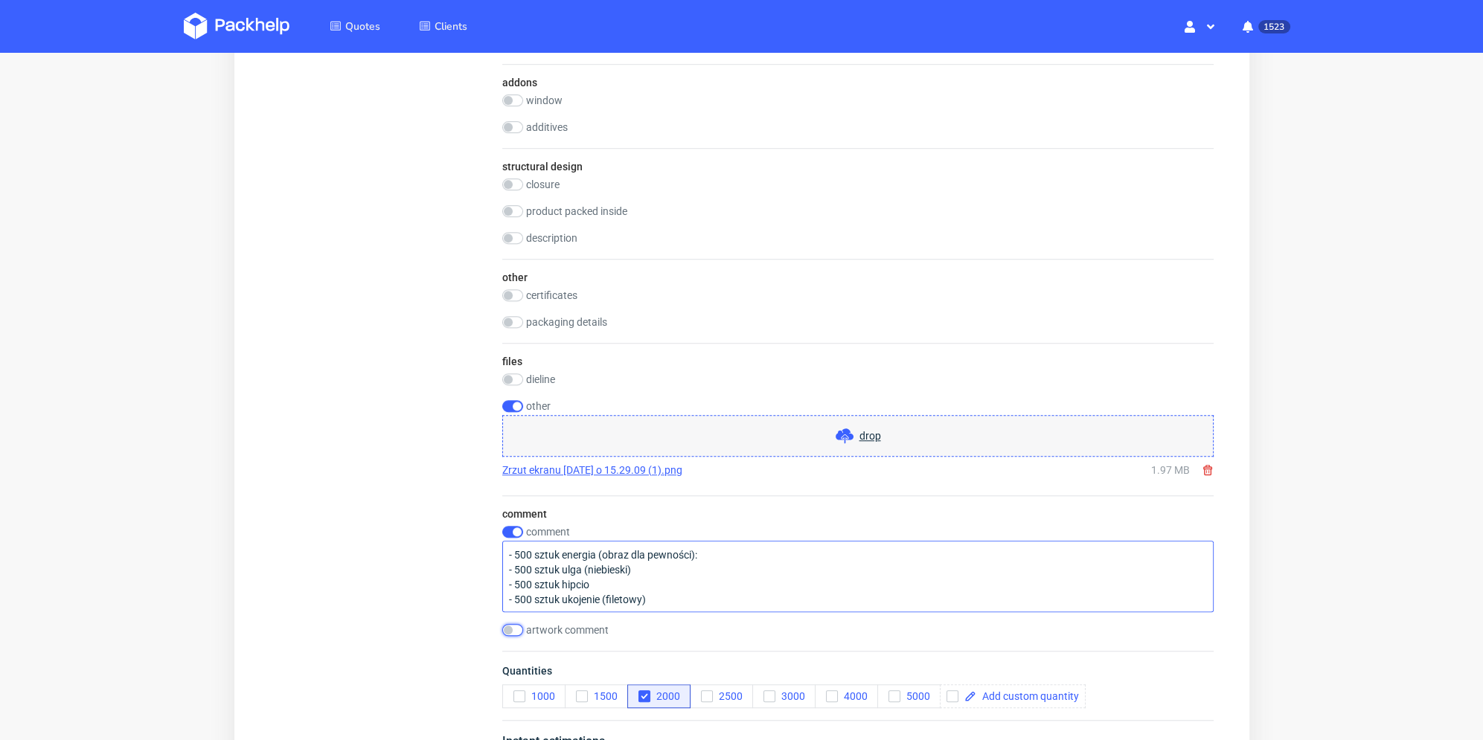
scroll to position [1414, 0]
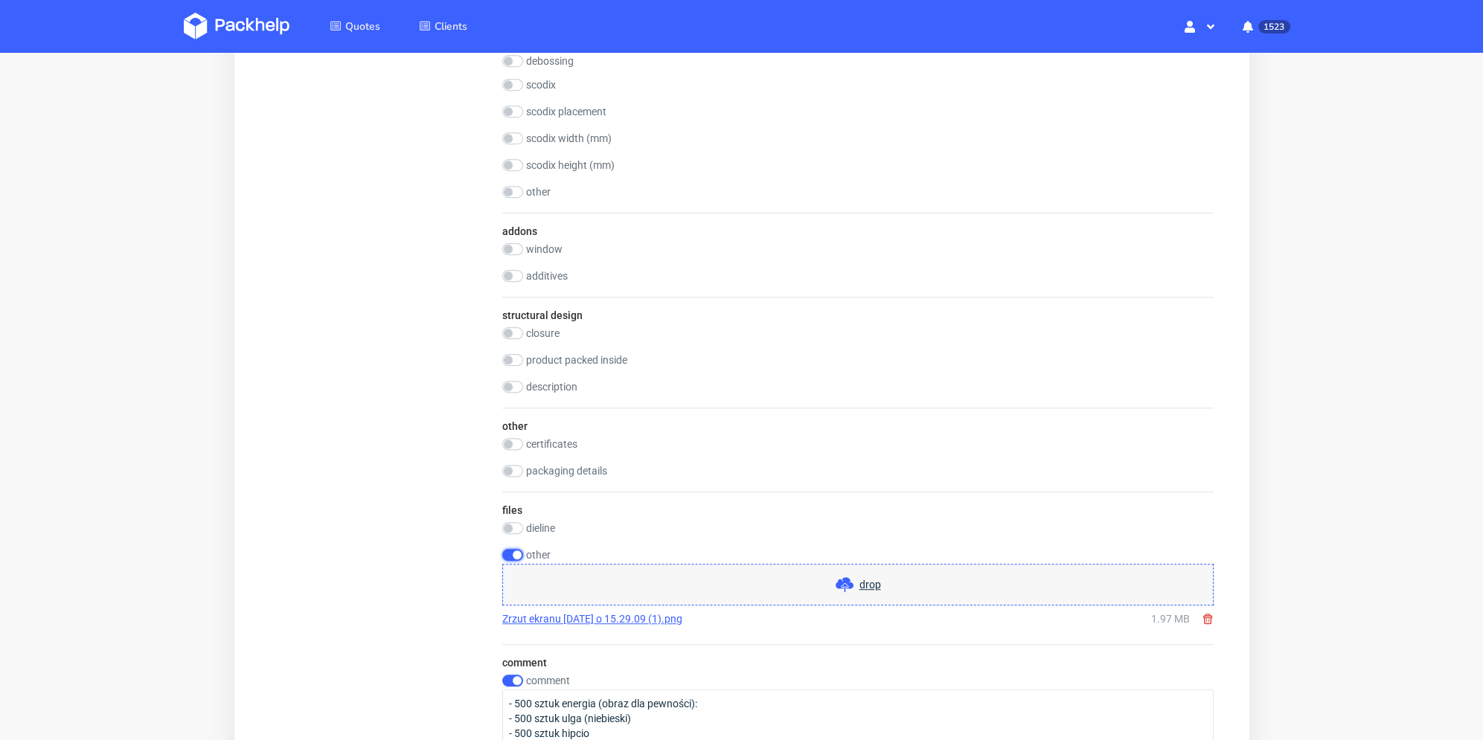
click at [515, 553] on input "checkbox" at bounding box center [511, 555] width 21 height 12
checkbox input "false"
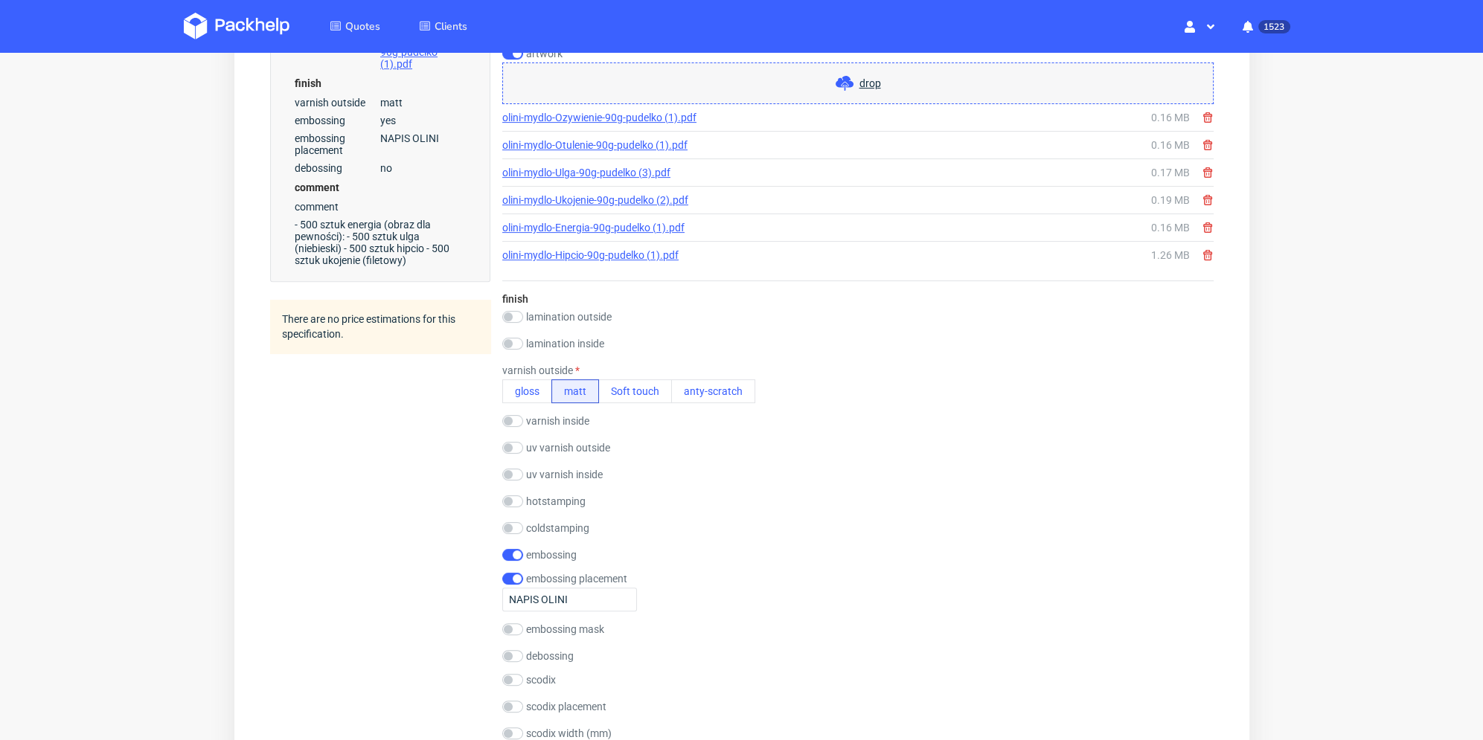
scroll to position [446, 0]
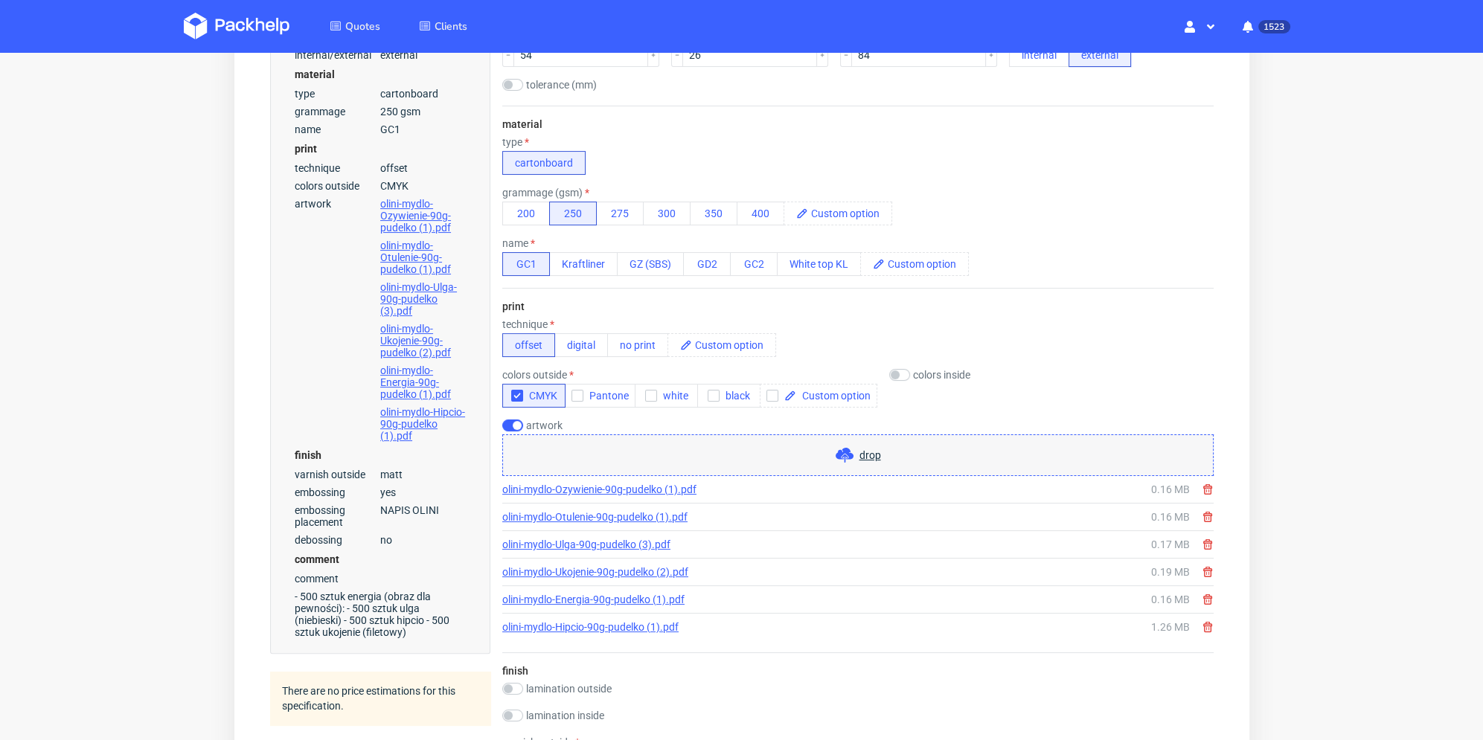
click at [1210, 488] on use at bounding box center [1206, 489] width 9 height 10
click at [1209, 488] on use at bounding box center [1206, 489] width 9 height 10
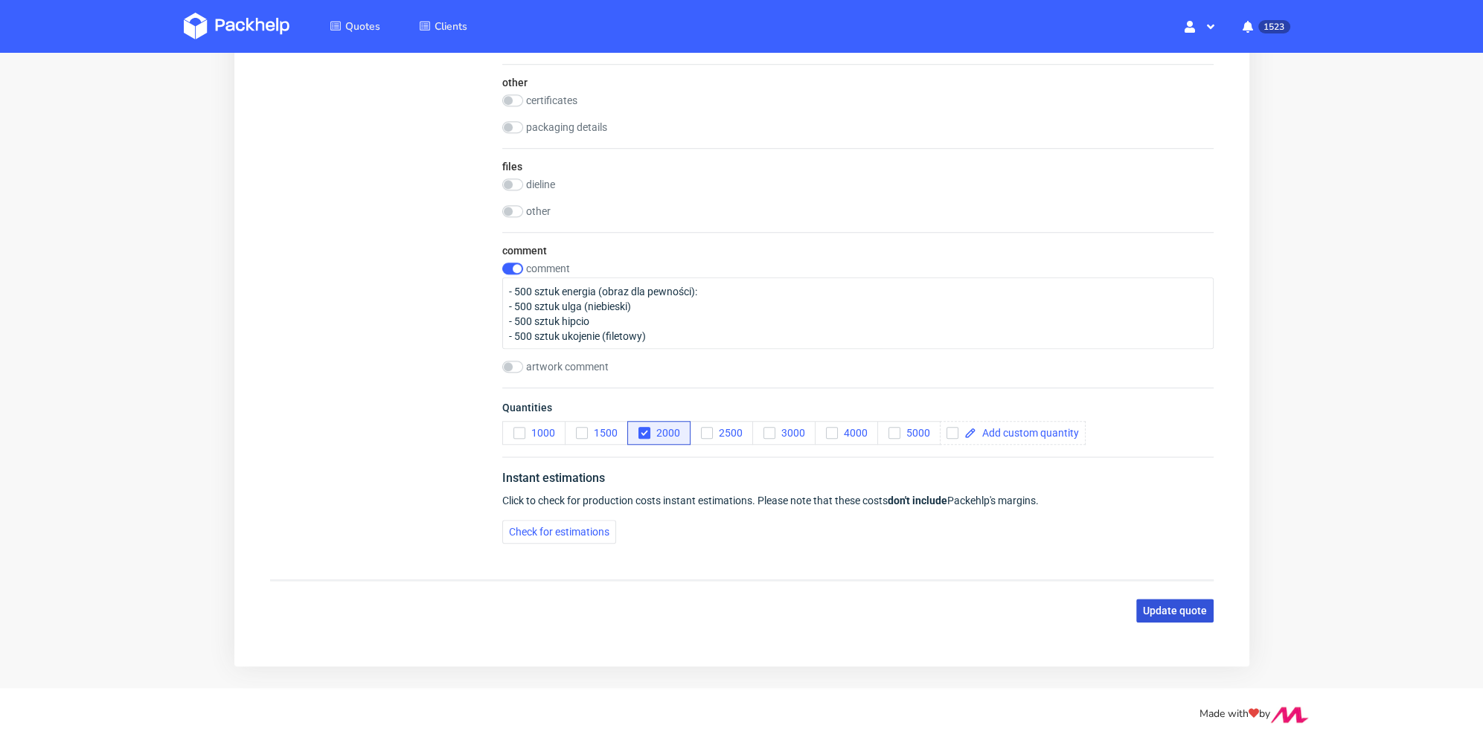
click at [1183, 606] on span "Update quote" at bounding box center [1174, 611] width 64 height 10
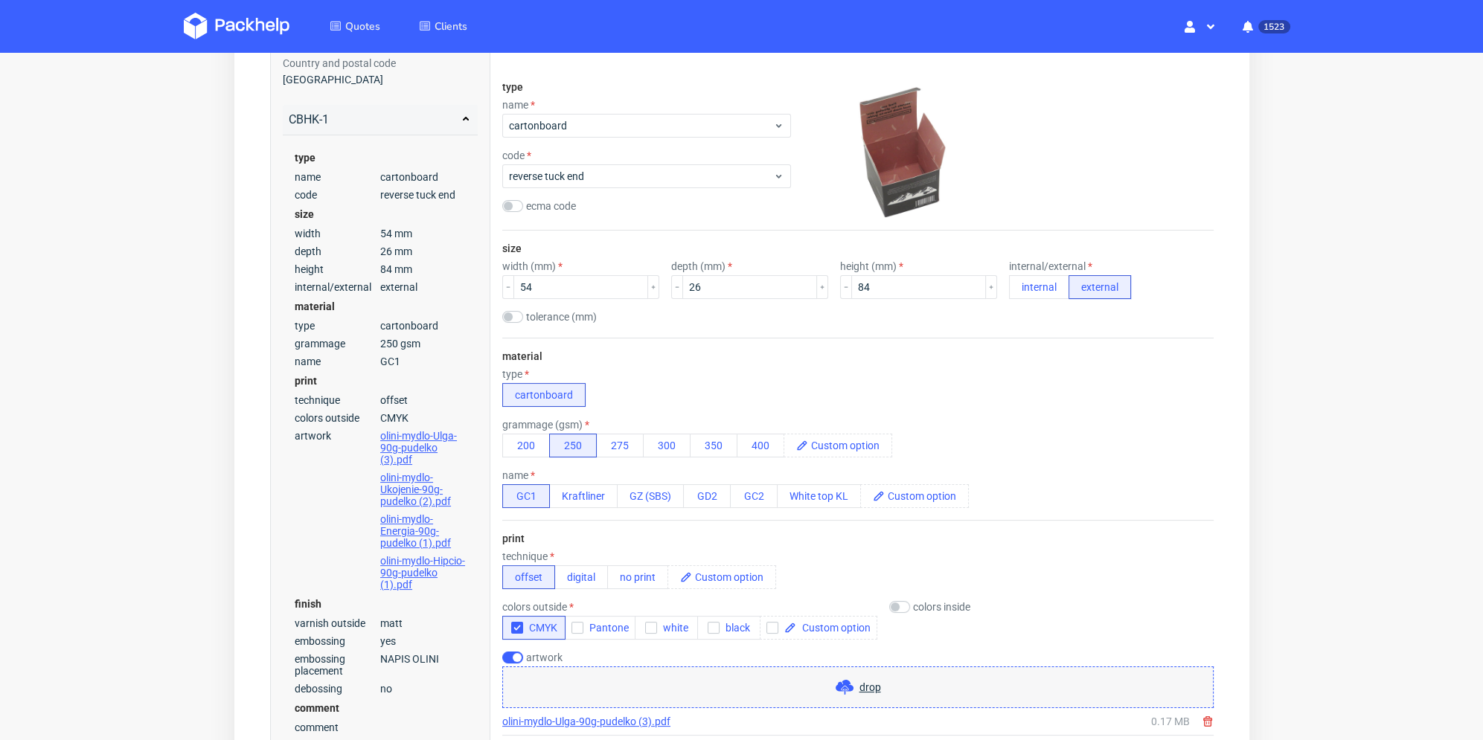
scroll to position [0, 0]
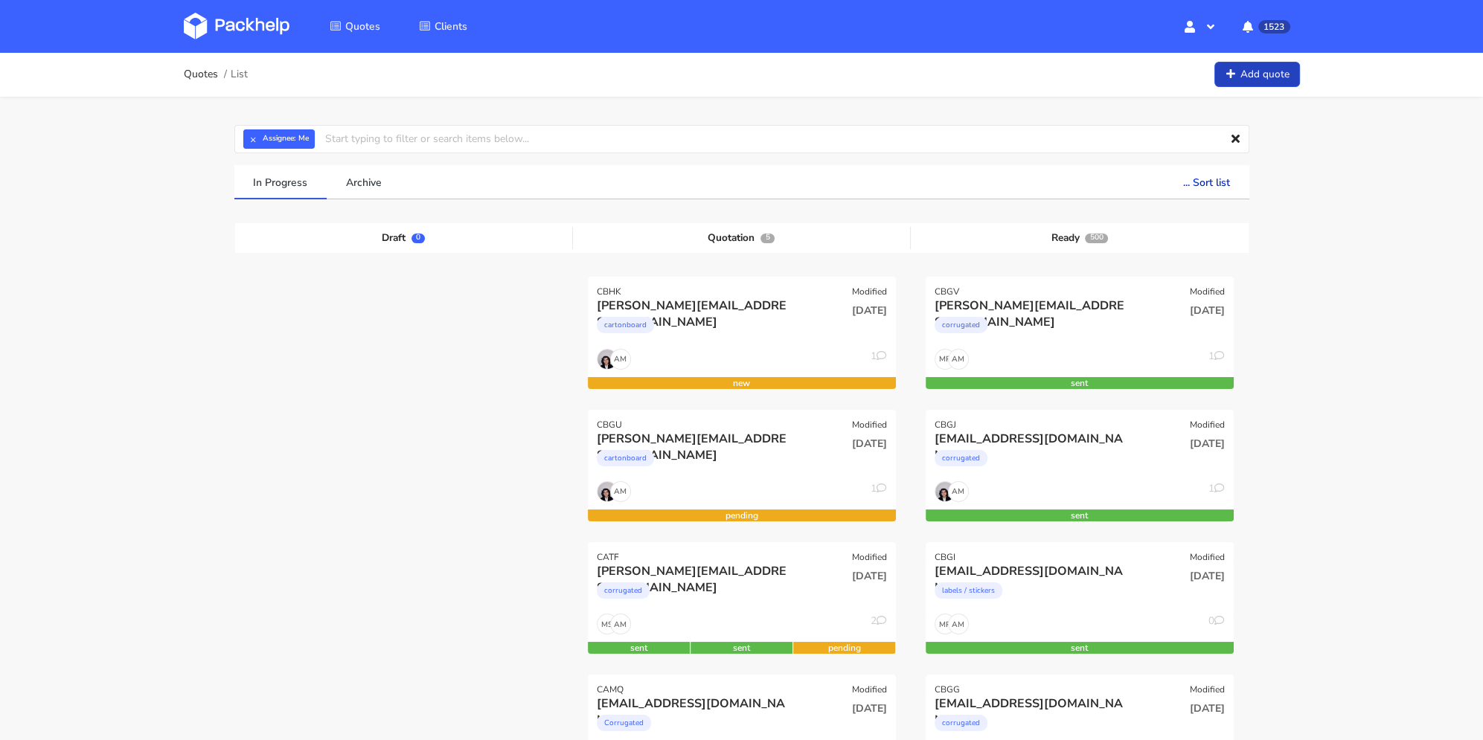
drag, startPoint x: 1252, startPoint y: 94, endPoint x: 1255, endPoint y: 87, distance: 8.0
click at [1252, 92] on div "Quotes List Add quote" at bounding box center [742, 74] width 1190 height 45
click at [1260, 76] on link "Add quote" at bounding box center [1257, 75] width 86 height 26
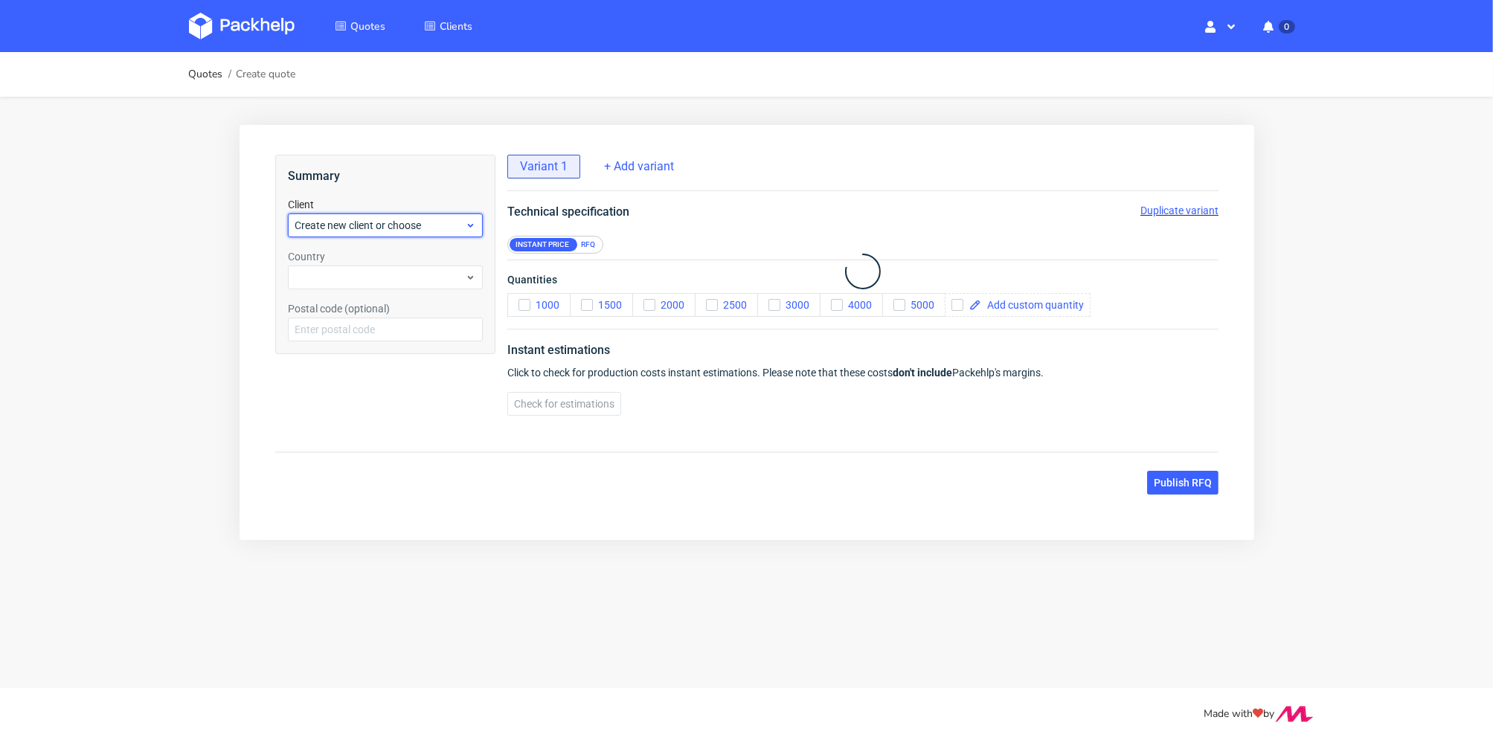
click at [402, 228] on span "Create new client or choose" at bounding box center [379, 224] width 170 height 15
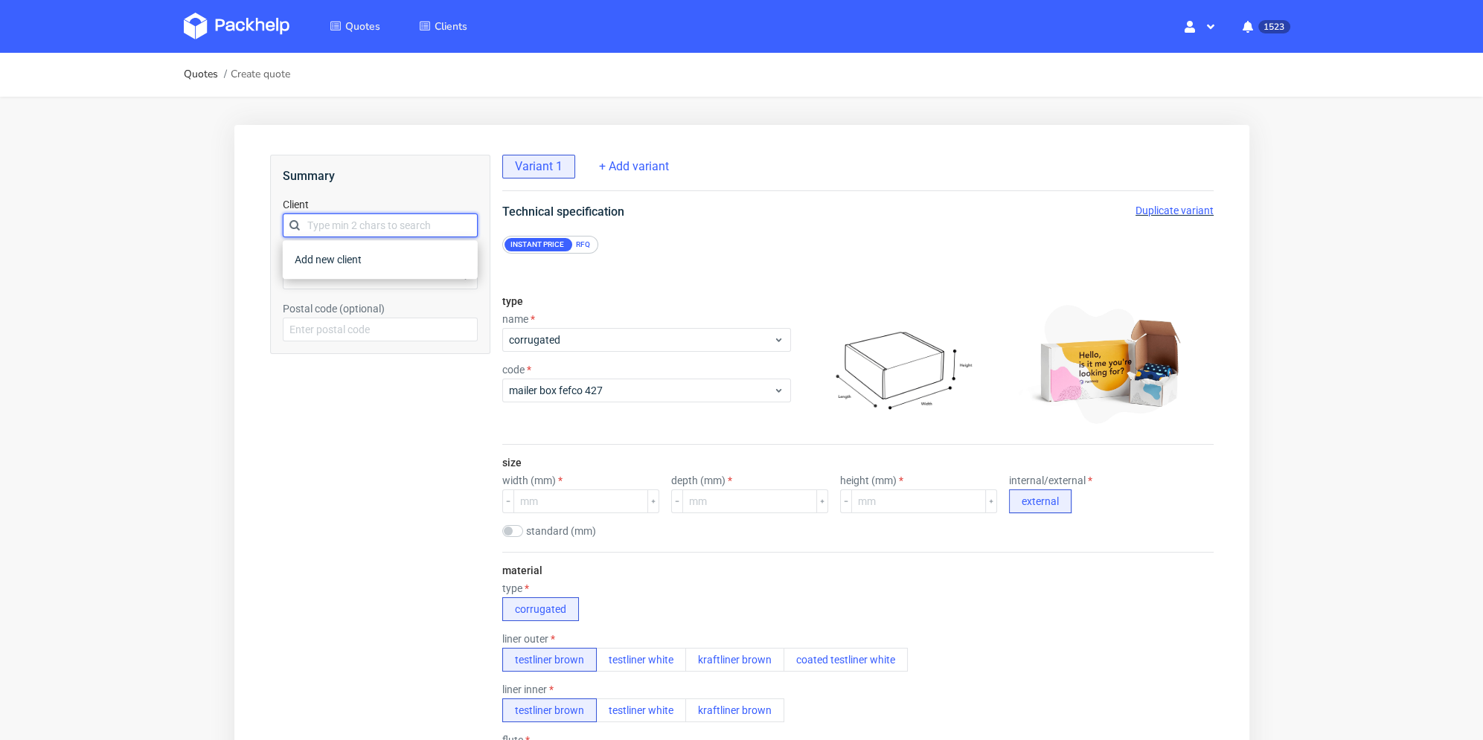
paste input "[PERSON_NAME][EMAIL_ADDRESS][DOMAIN_NAME]"
type input "[PERSON_NAME][EMAIL_ADDRESS][DOMAIN_NAME]"
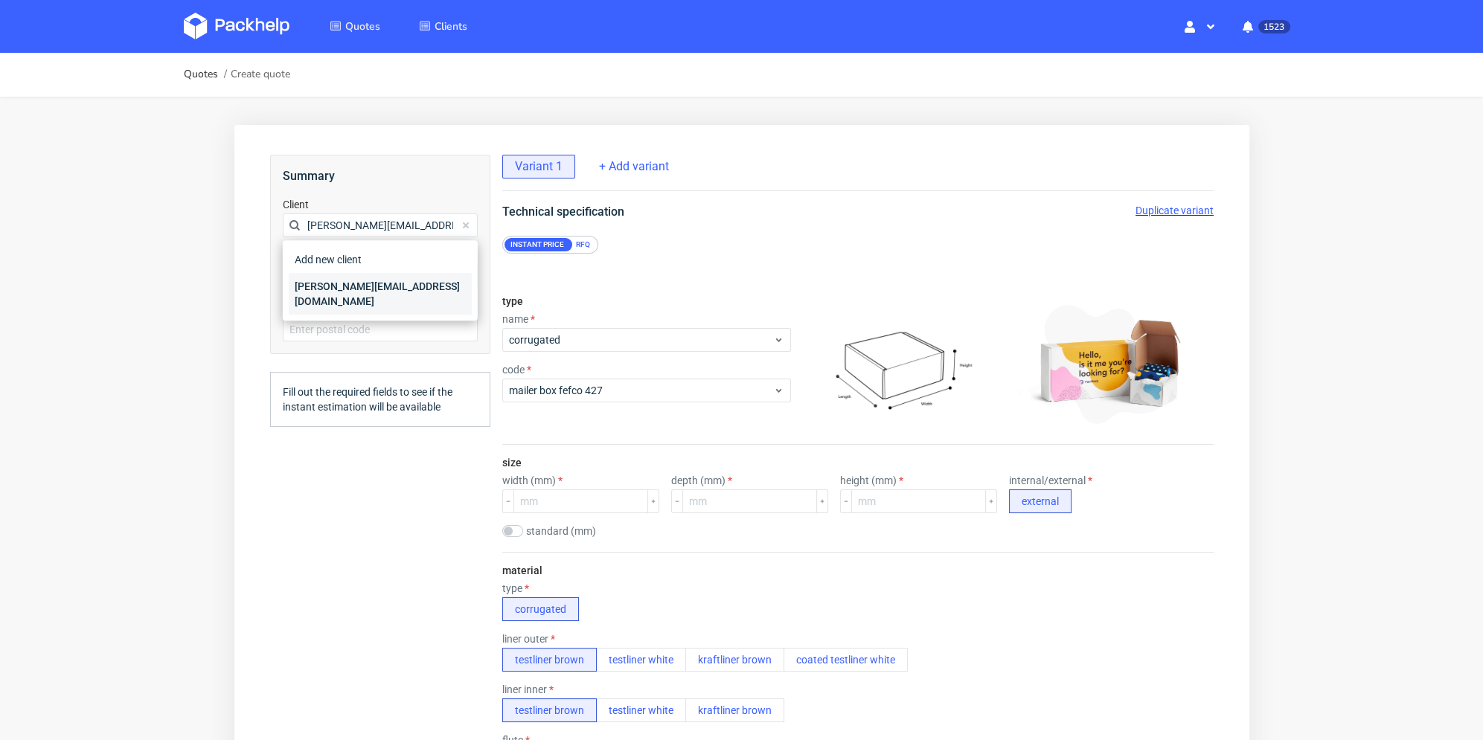
click at [334, 287] on div "[PERSON_NAME][EMAIL_ADDRESS][DOMAIN_NAME]" at bounding box center [379, 294] width 183 height 42
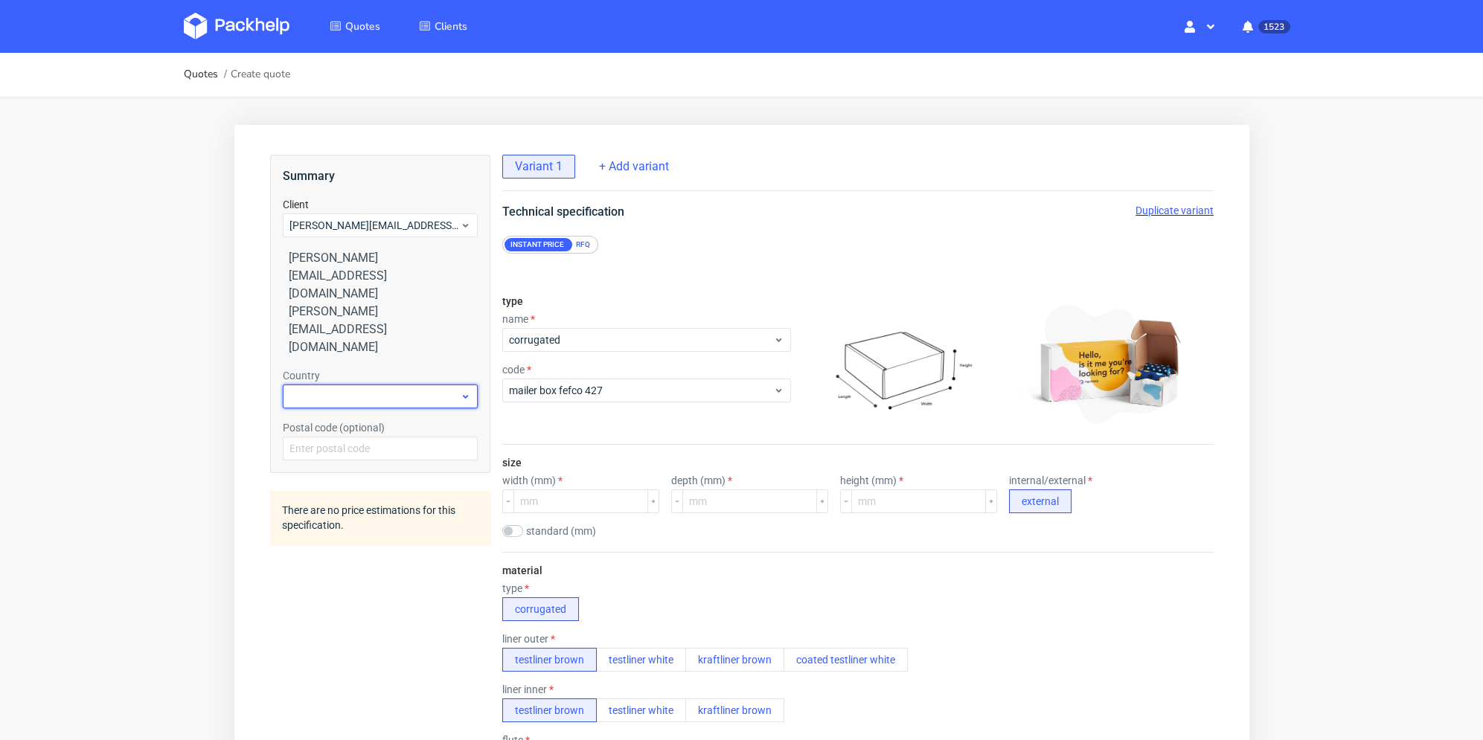
click at [340, 385] on div at bounding box center [379, 397] width 195 height 24
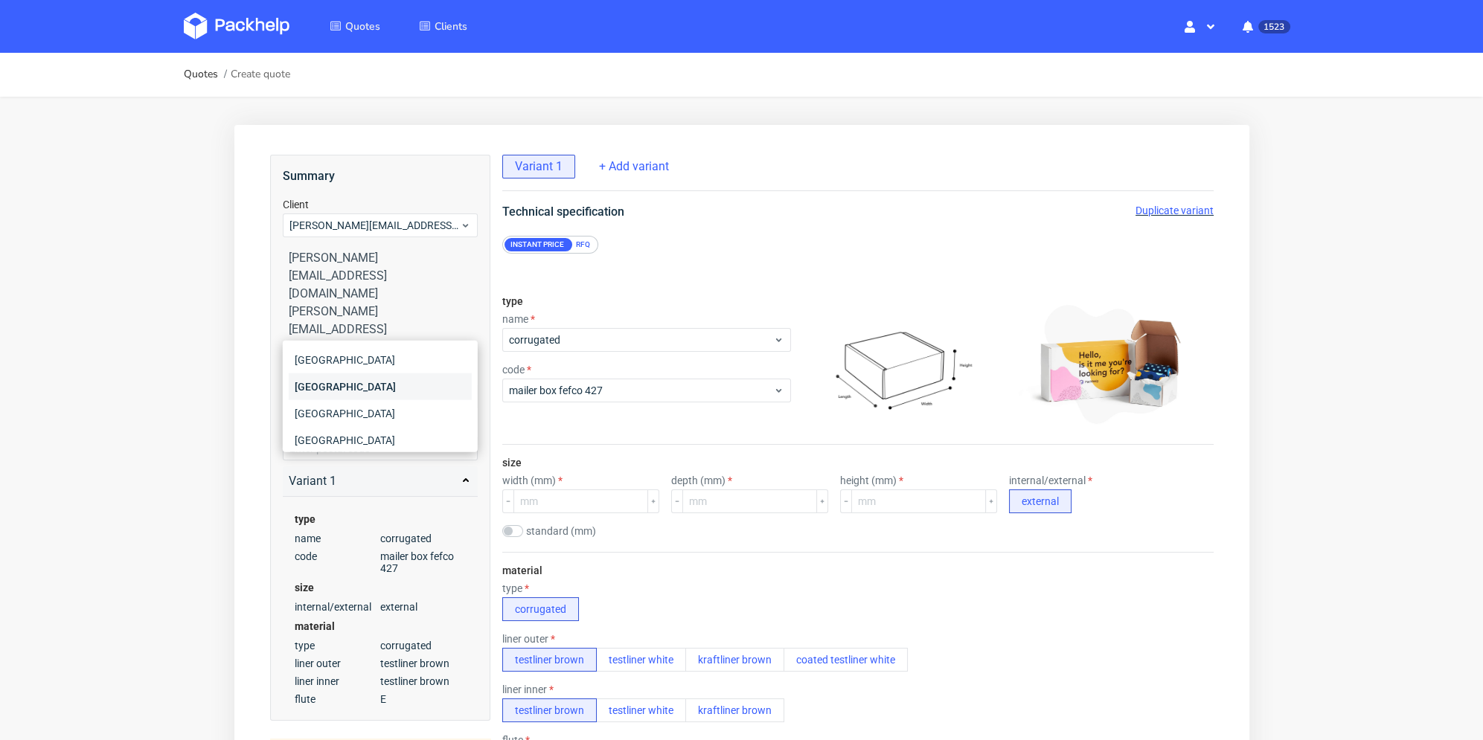
type input "fr"
click at [343, 380] on div "[GEOGRAPHIC_DATA]" at bounding box center [379, 386] width 183 height 27
click at [581, 243] on div "RFQ" at bounding box center [582, 244] width 26 height 13
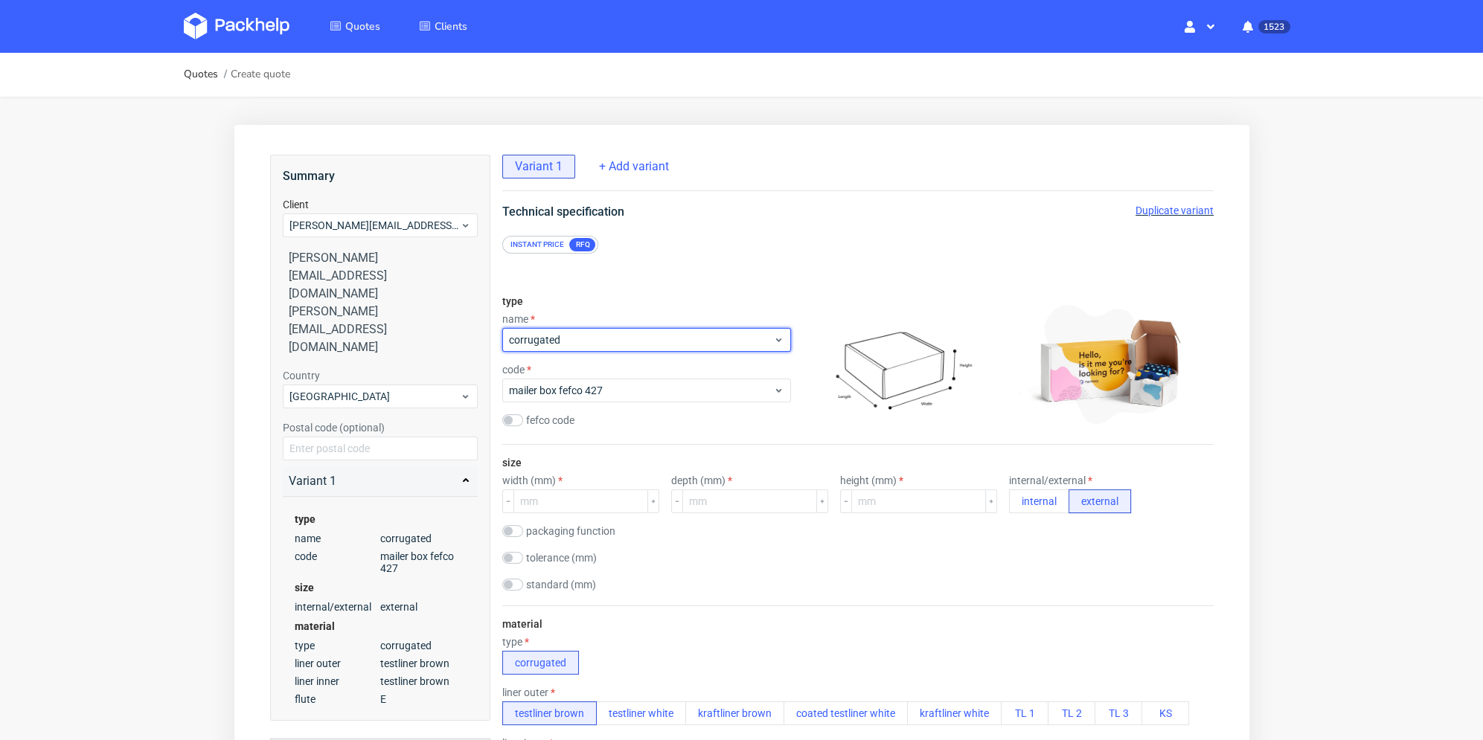
drag, startPoint x: 591, startPoint y: 343, endPoint x: 598, endPoint y: 353, distance: 12.8
click at [592, 343] on span "corrugated" at bounding box center [640, 340] width 264 height 15
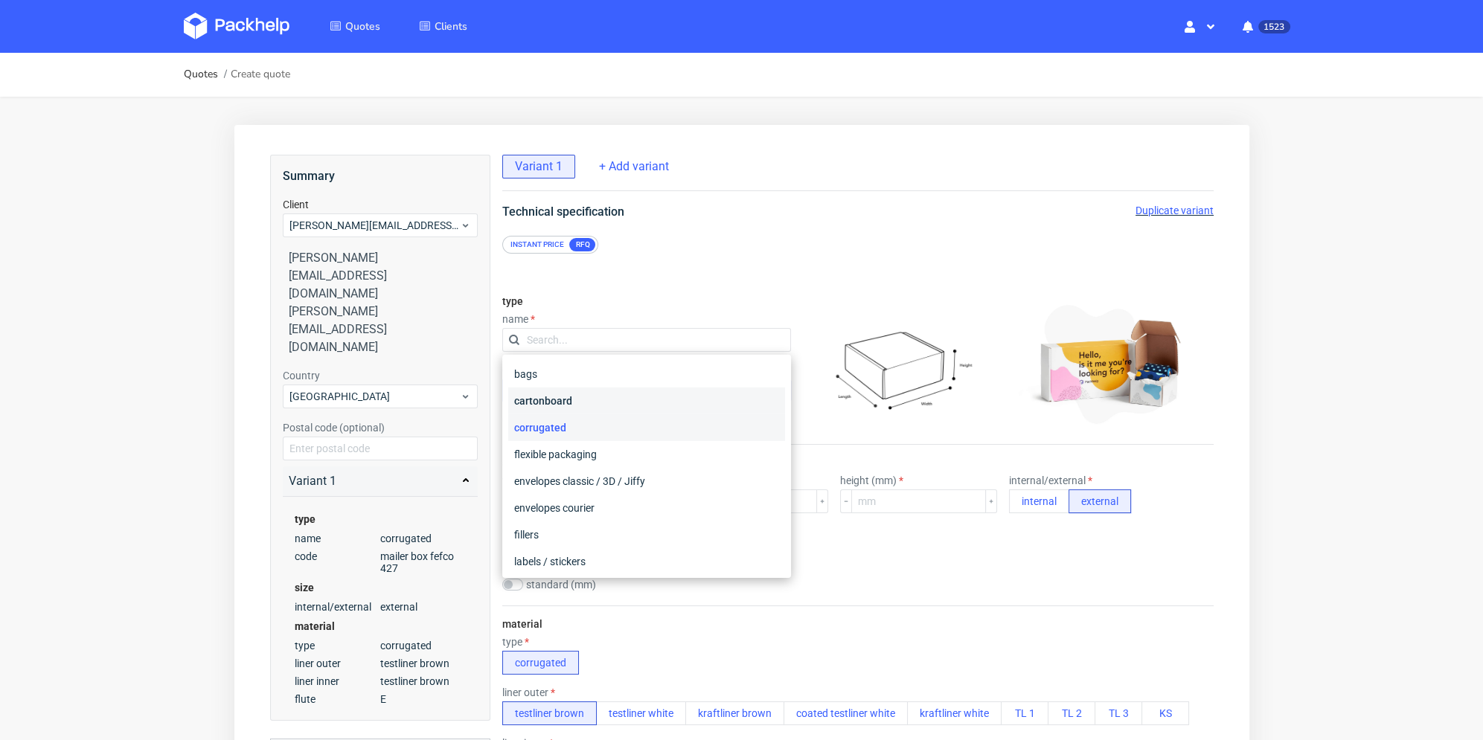
click at [638, 396] on div "cartonboard" at bounding box center [645, 401] width 277 height 27
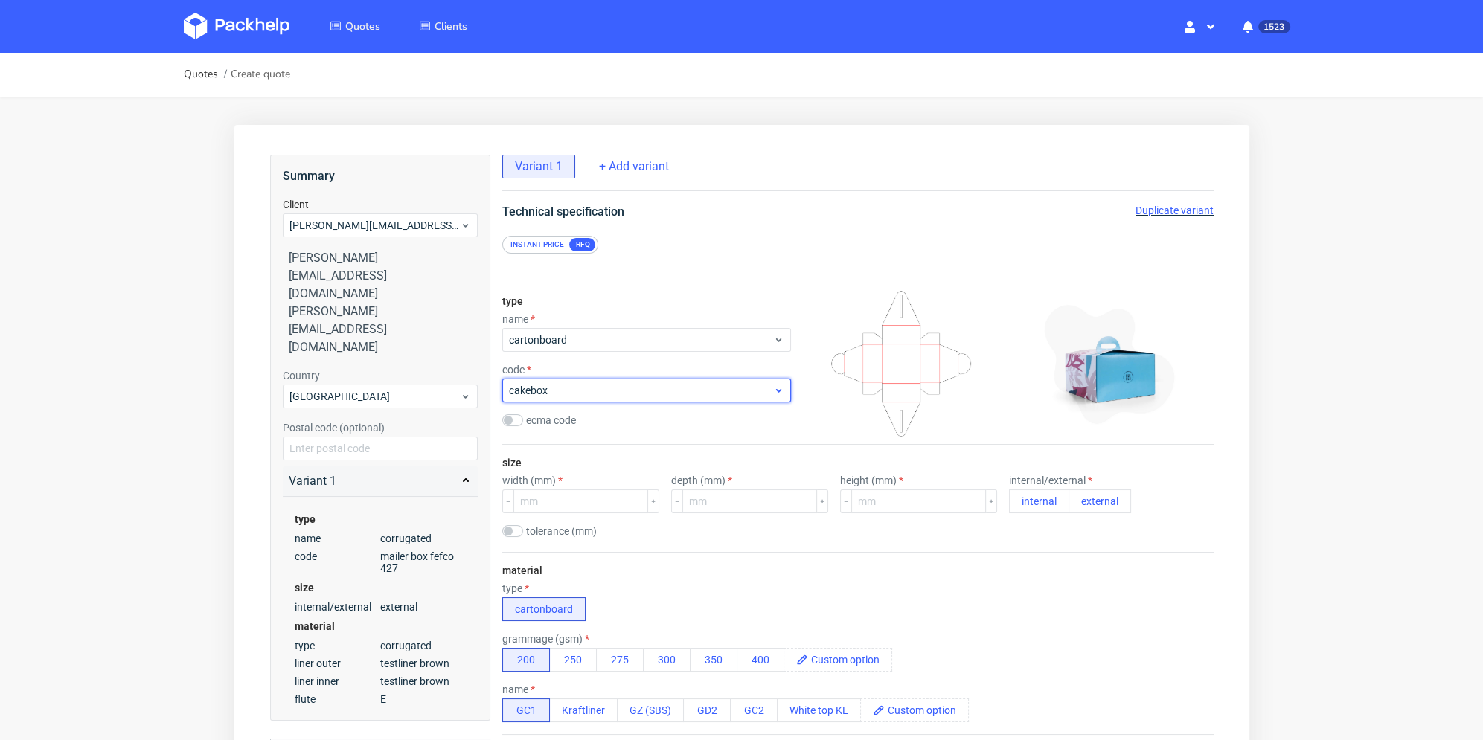
click at [623, 394] on span "cakebox" at bounding box center [640, 390] width 264 height 15
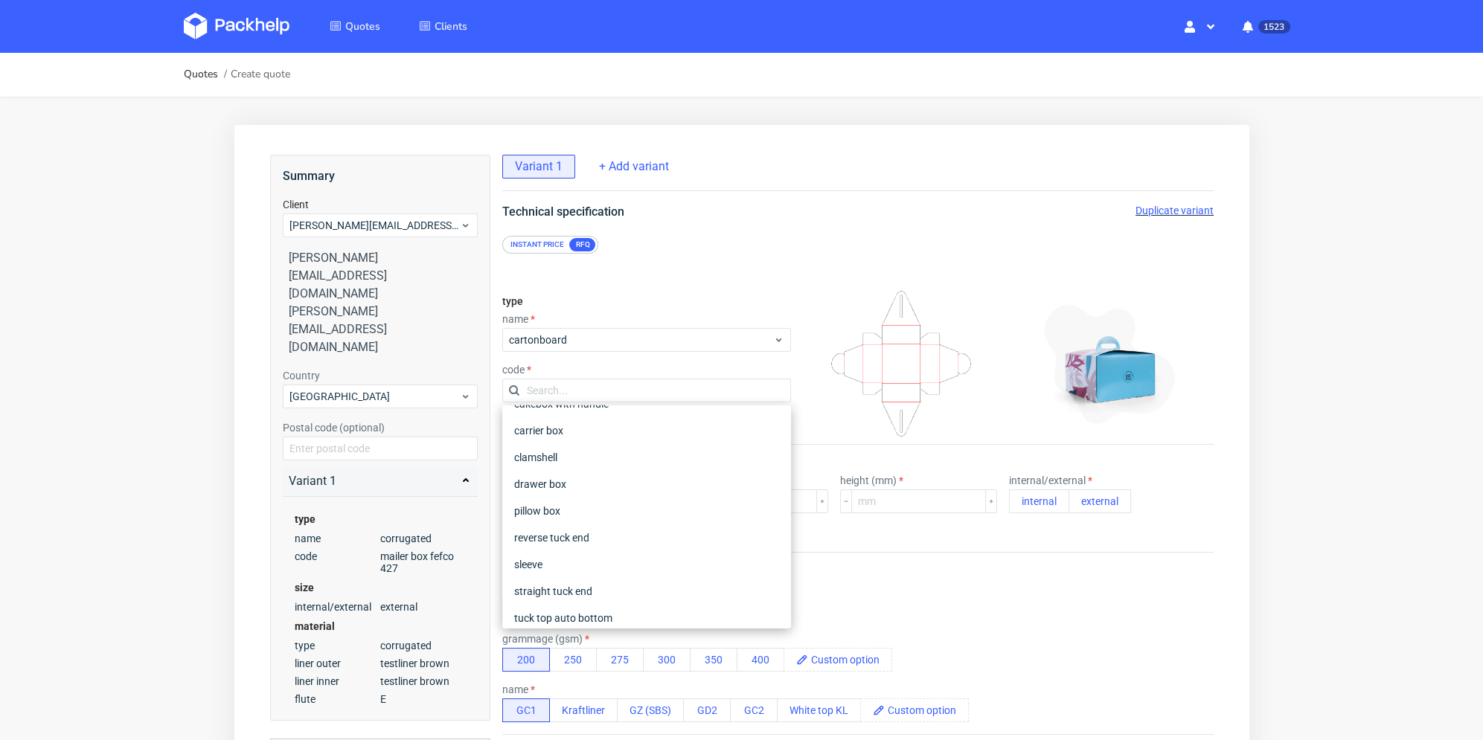
scroll to position [149, 0]
click at [626, 456] on div "reverse tuck end" at bounding box center [645, 463] width 277 height 27
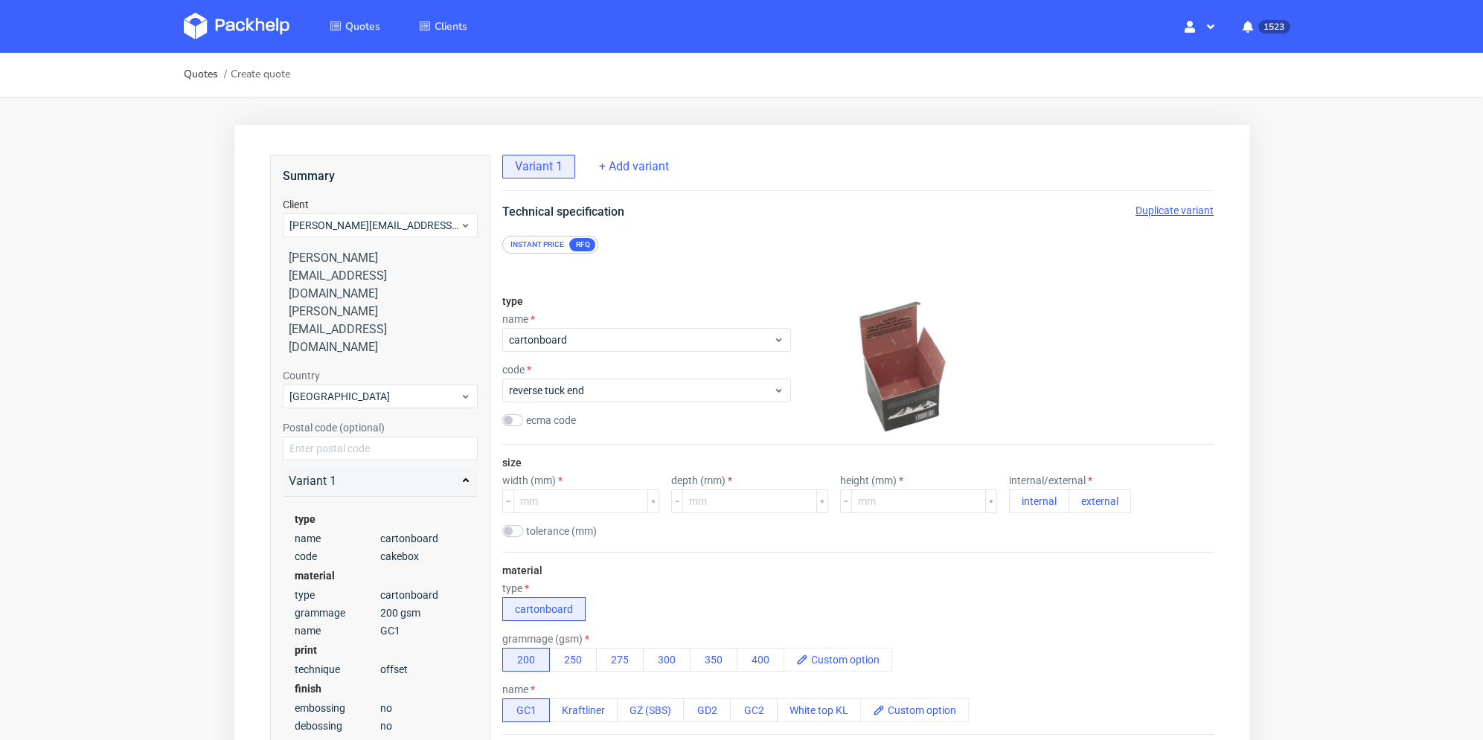
click at [652, 434] on div "type name cartonboard code reverse tuck end ecma code" at bounding box center [645, 363] width 289 height 161
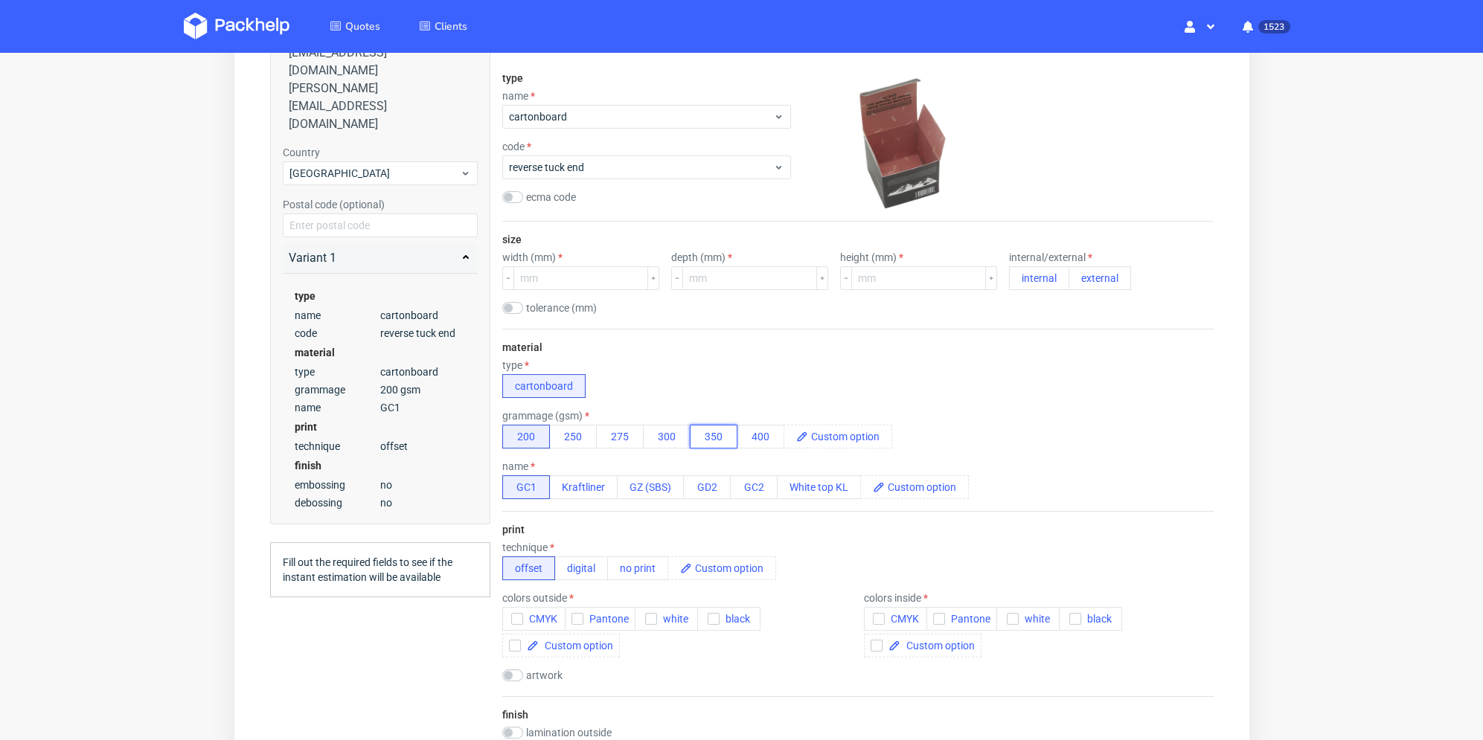
click at [709, 438] on button "350" at bounding box center [713, 437] width 48 height 24
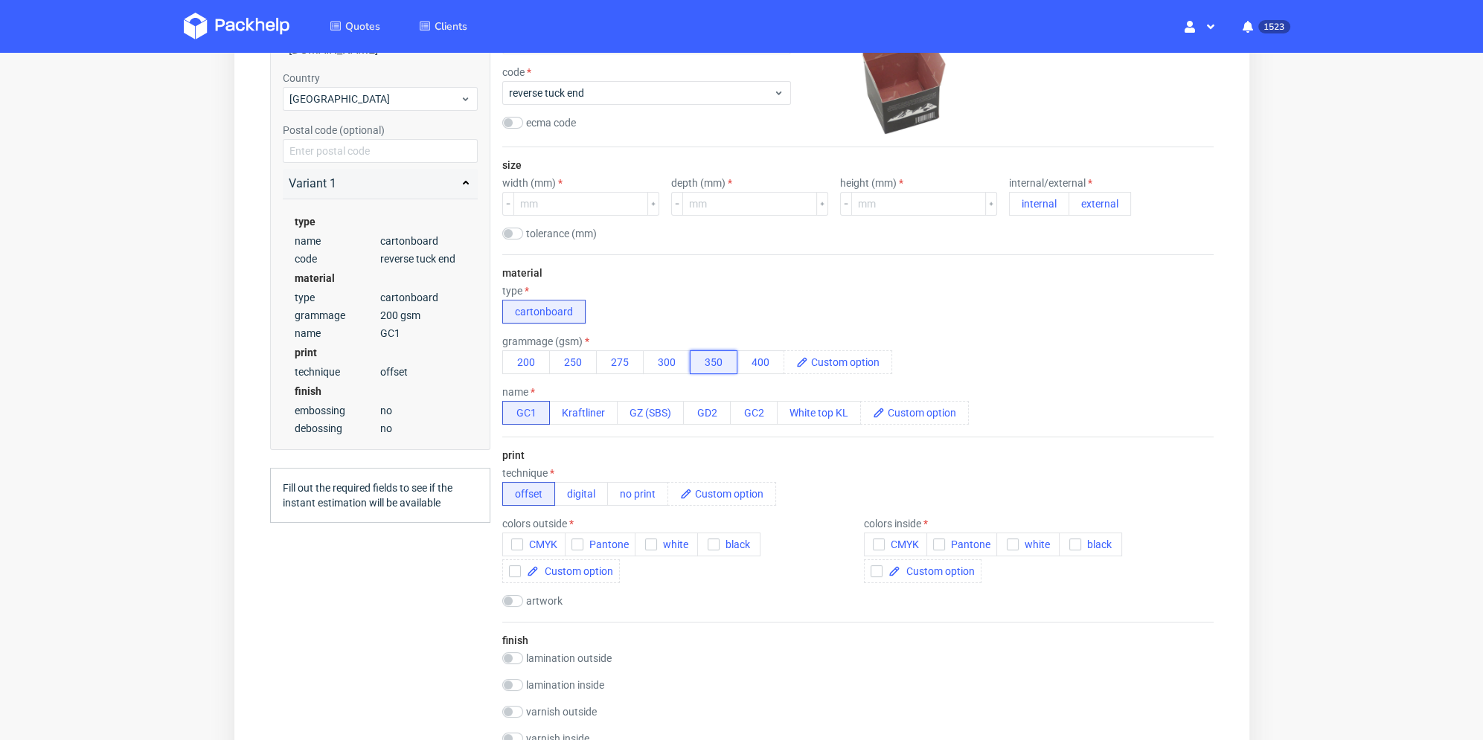
scroll to position [372, 0]
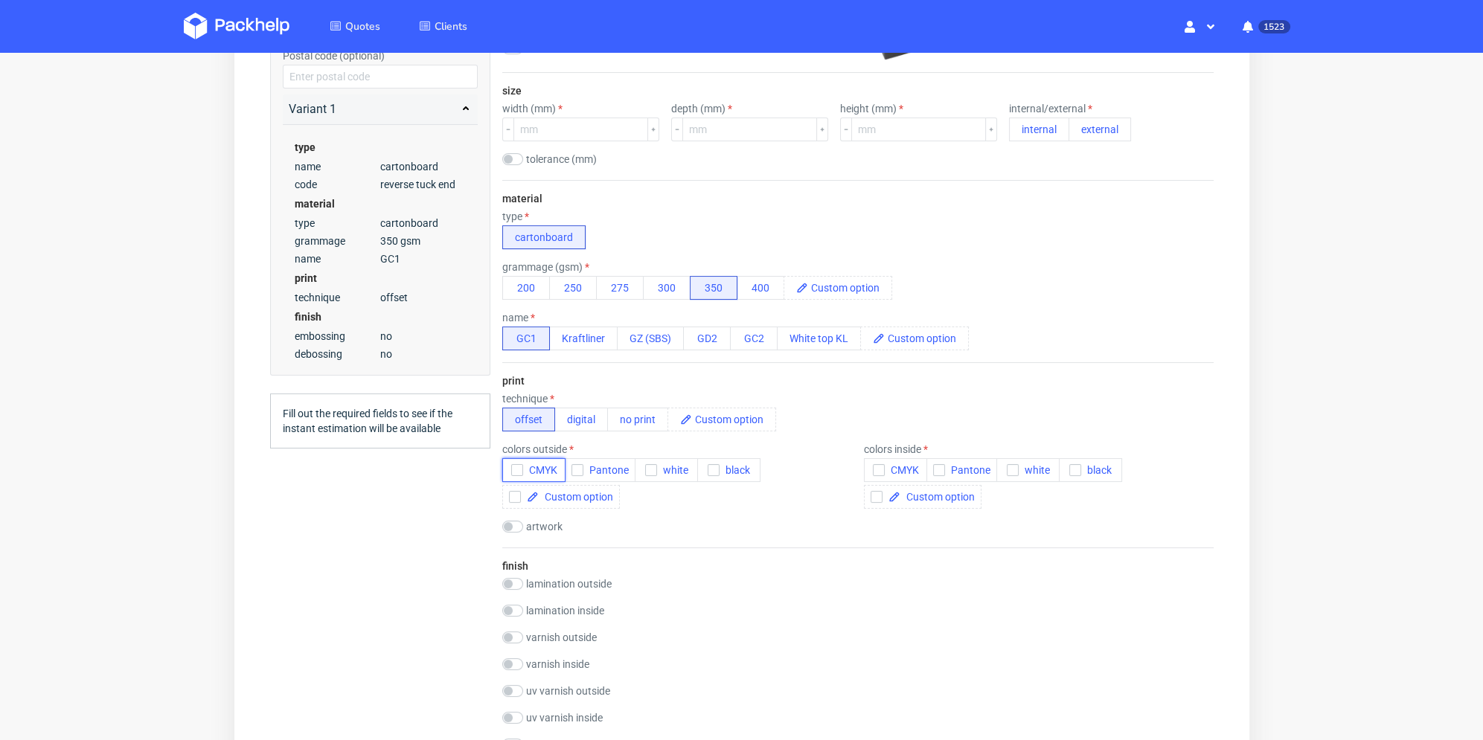
click at [513, 469] on icon "button" at bounding box center [516, 470] width 10 height 10
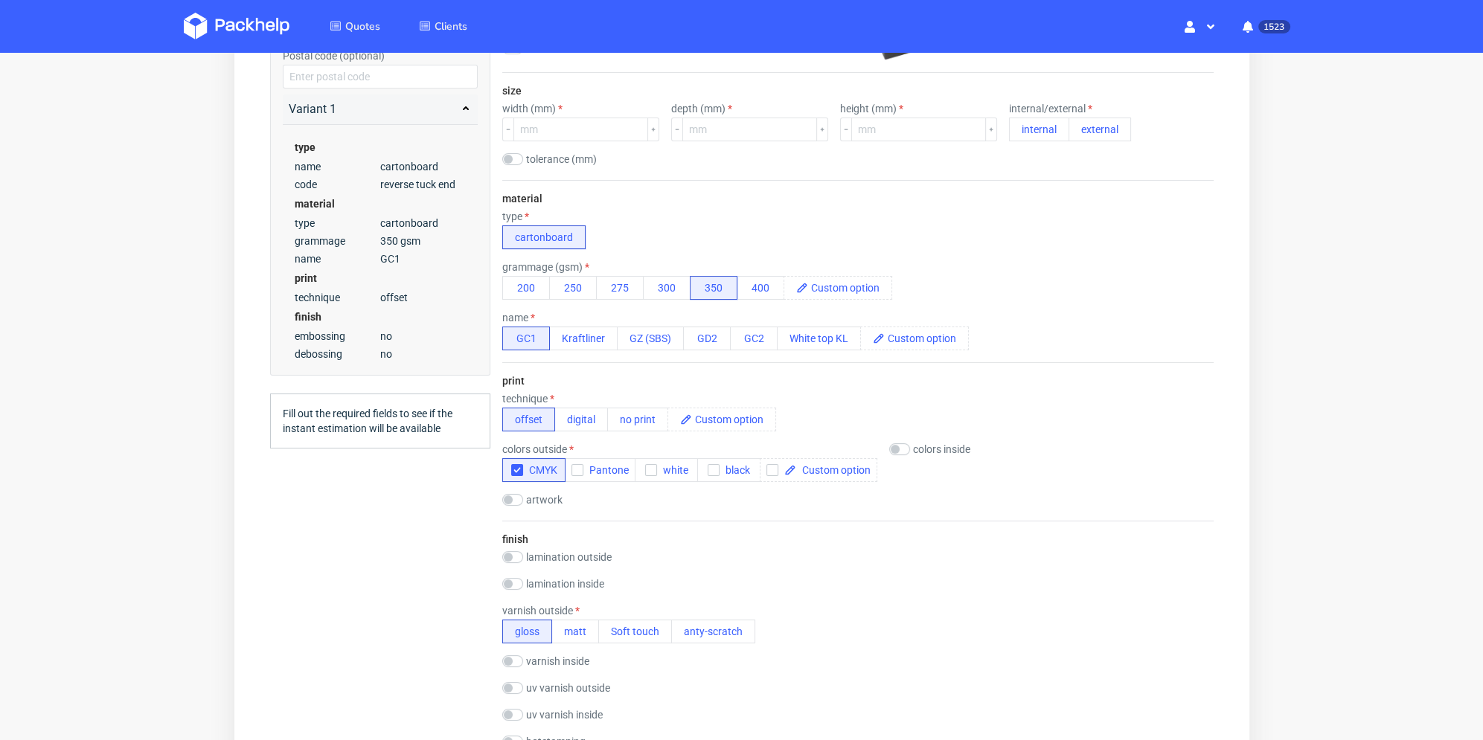
click at [834, 443] on div "colors outside" at bounding box center [688, 449] width 375 height 12
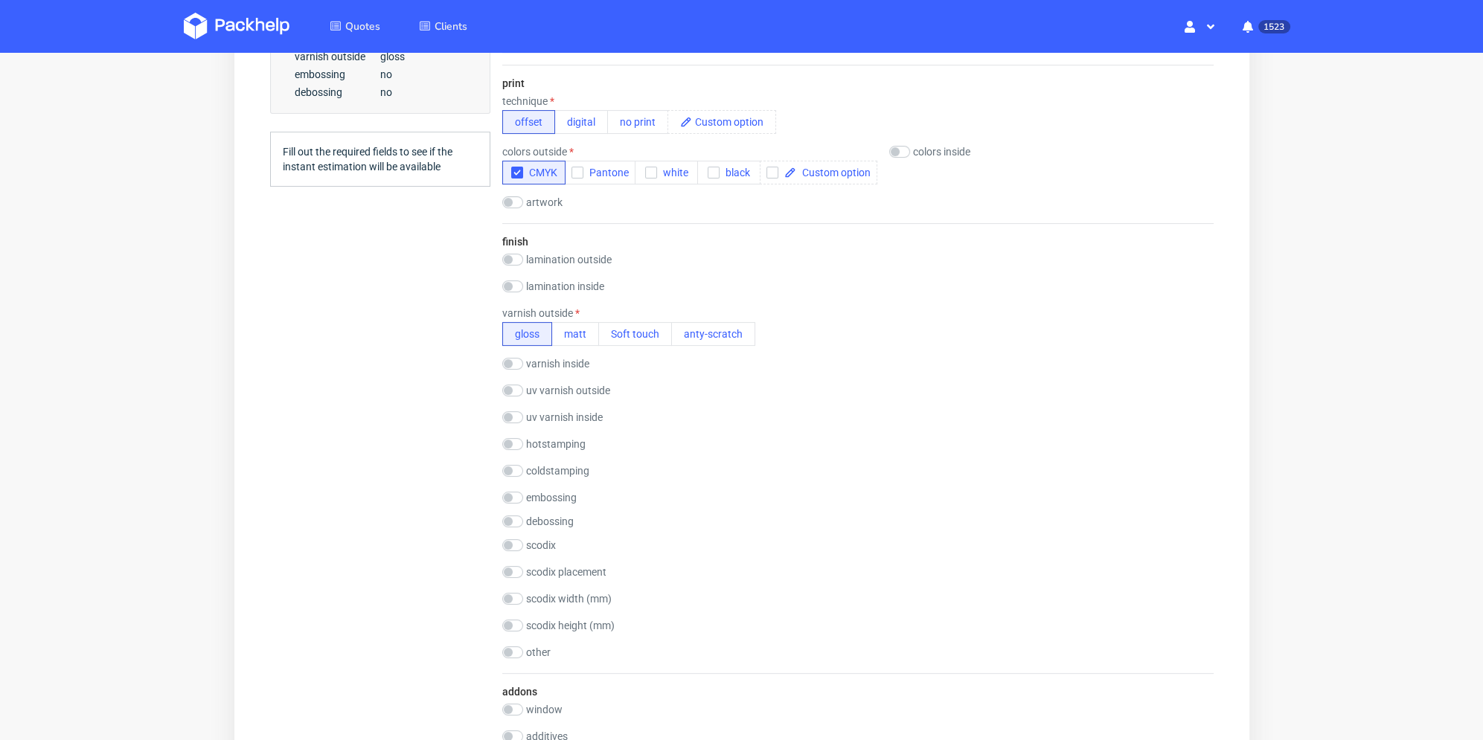
scroll to position [149, 0]
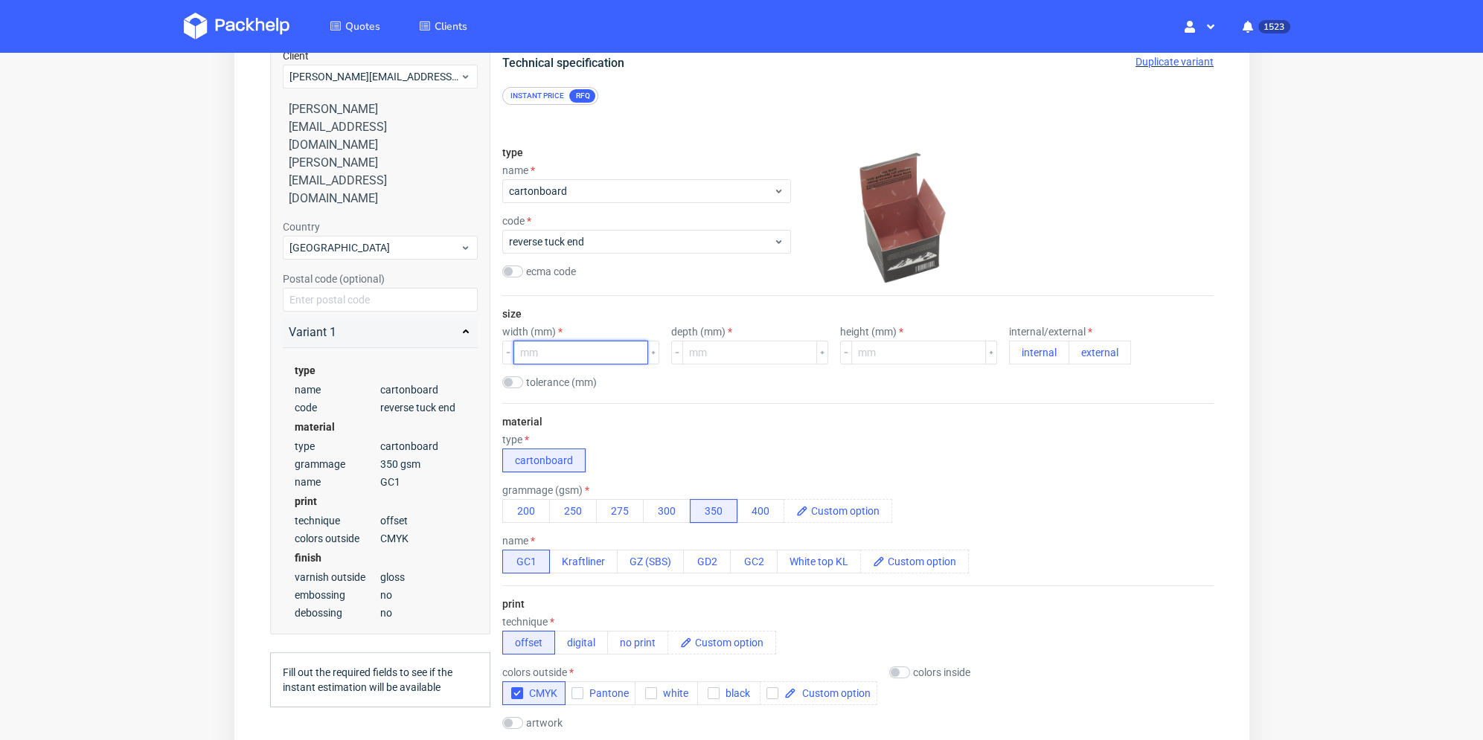
click at [560, 350] on input "number" at bounding box center [580, 353] width 135 height 24
click at [586, 352] on input "number" at bounding box center [580, 353] width 135 height 24
click at [853, 352] on input "number" at bounding box center [917, 353] width 135 height 24
type input "155"
click at [580, 356] on input "number" at bounding box center [580, 353] width 135 height 24
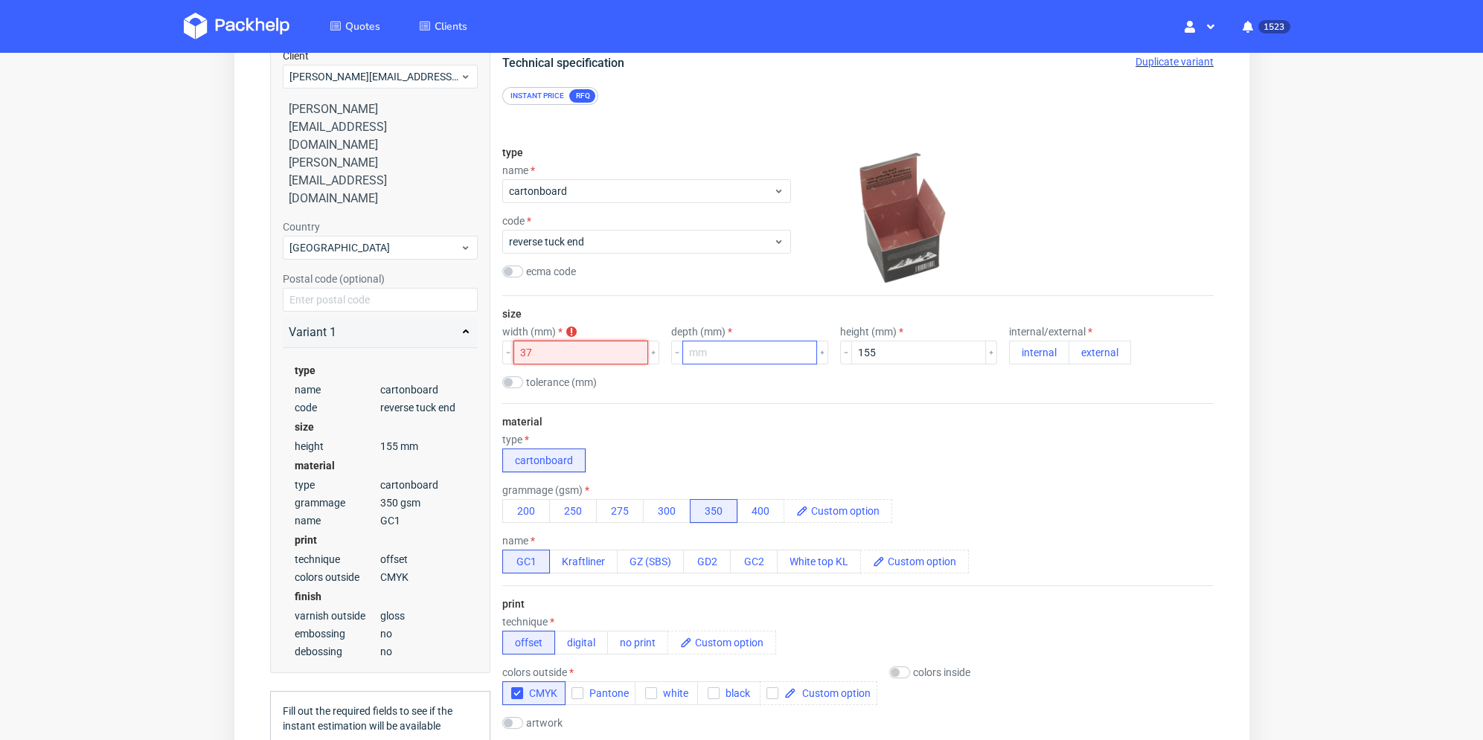
type input "37"
click at [720, 354] on input "number" at bounding box center [748, 353] width 135 height 24
type input "37"
click at [720, 376] on div "tolerance (mm)" at bounding box center [856, 383] width 711 height 15
click at [865, 353] on input "155" at bounding box center [917, 353] width 135 height 24
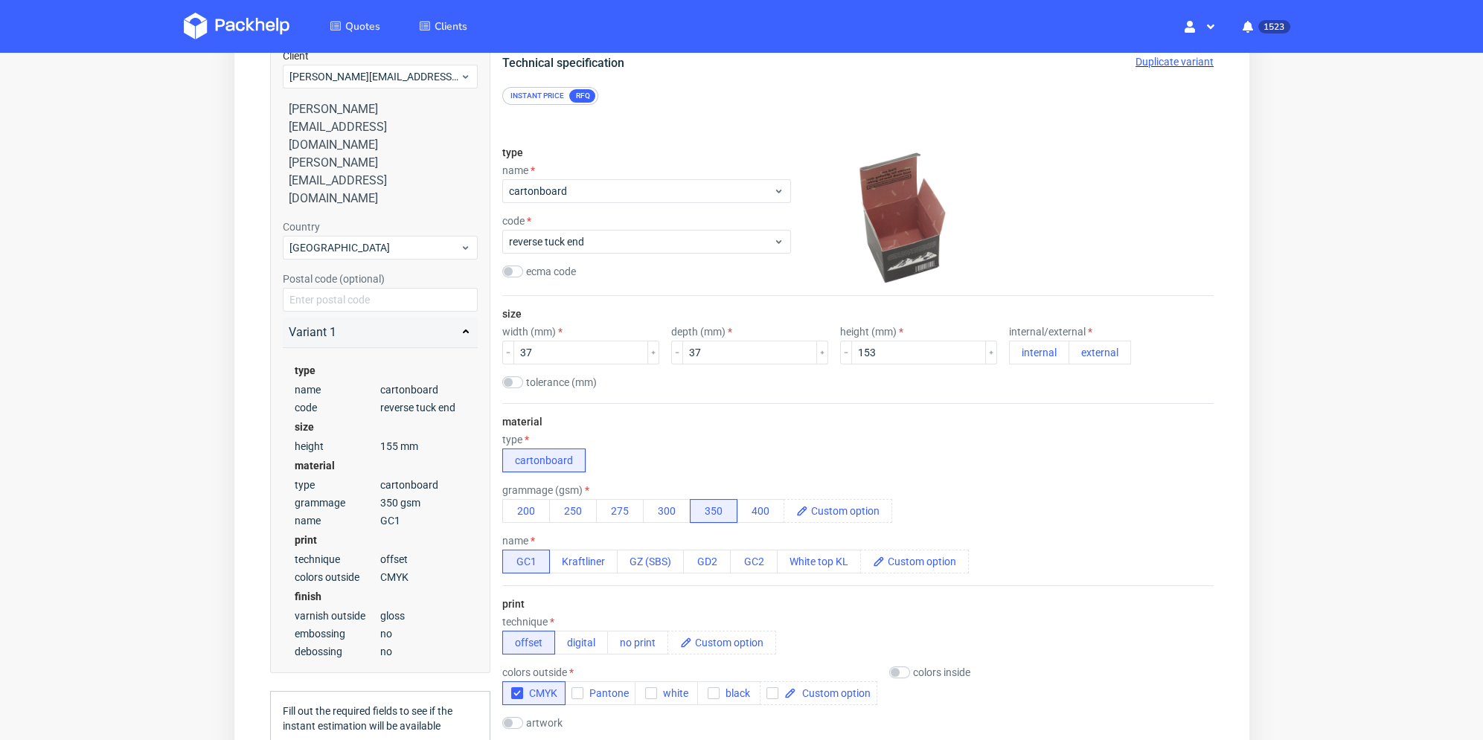
click at [862, 378] on div "tolerance (mm)" at bounding box center [856, 383] width 711 height 15
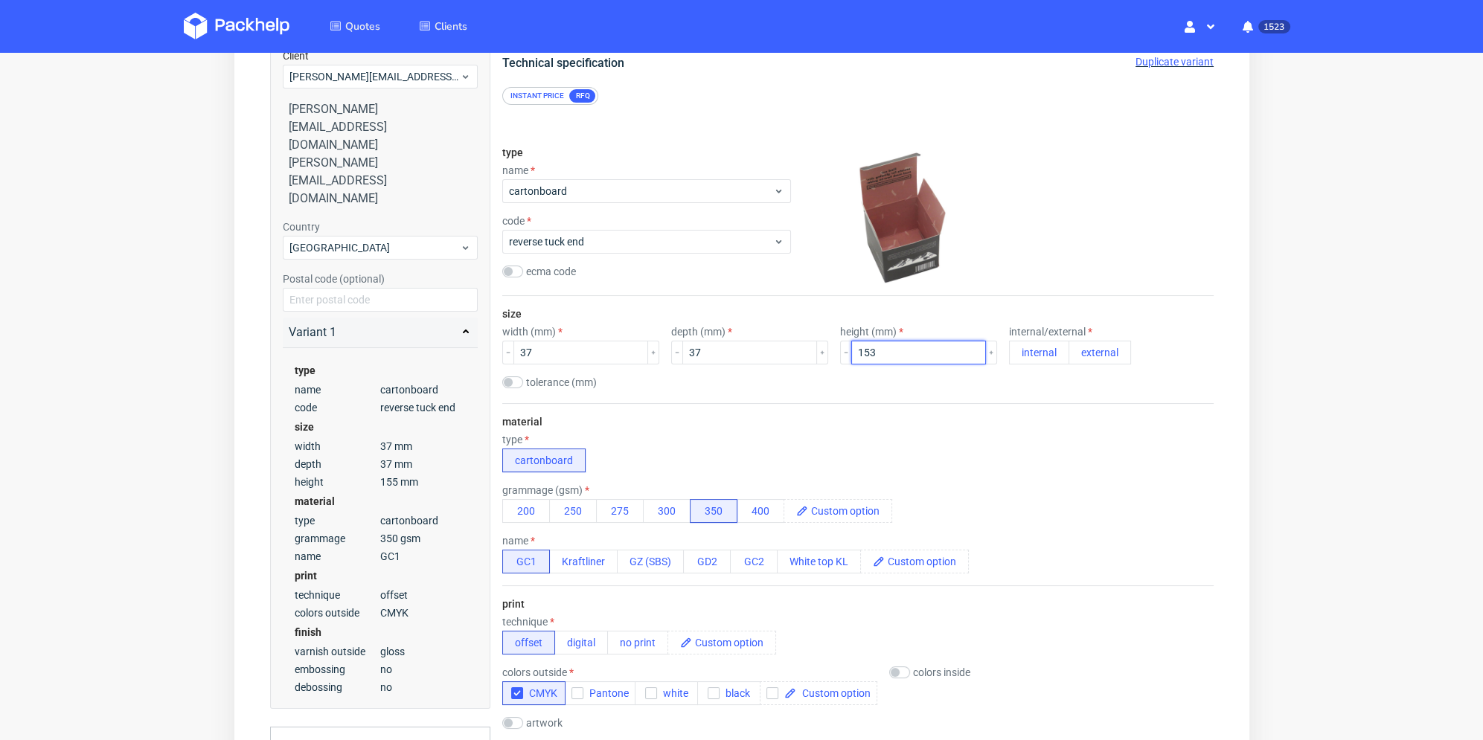
click at [867, 353] on input "153" at bounding box center [917, 353] width 135 height 24
click at [864, 353] on input "153" at bounding box center [917, 353] width 135 height 24
click at [862, 374] on div "size width (mm) 37 depth (mm) 37 height (mm) 152 internal/external internal ext…" at bounding box center [856, 349] width 711 height 107
click at [865, 358] on input "152" at bounding box center [917, 353] width 135 height 24
type input "153"
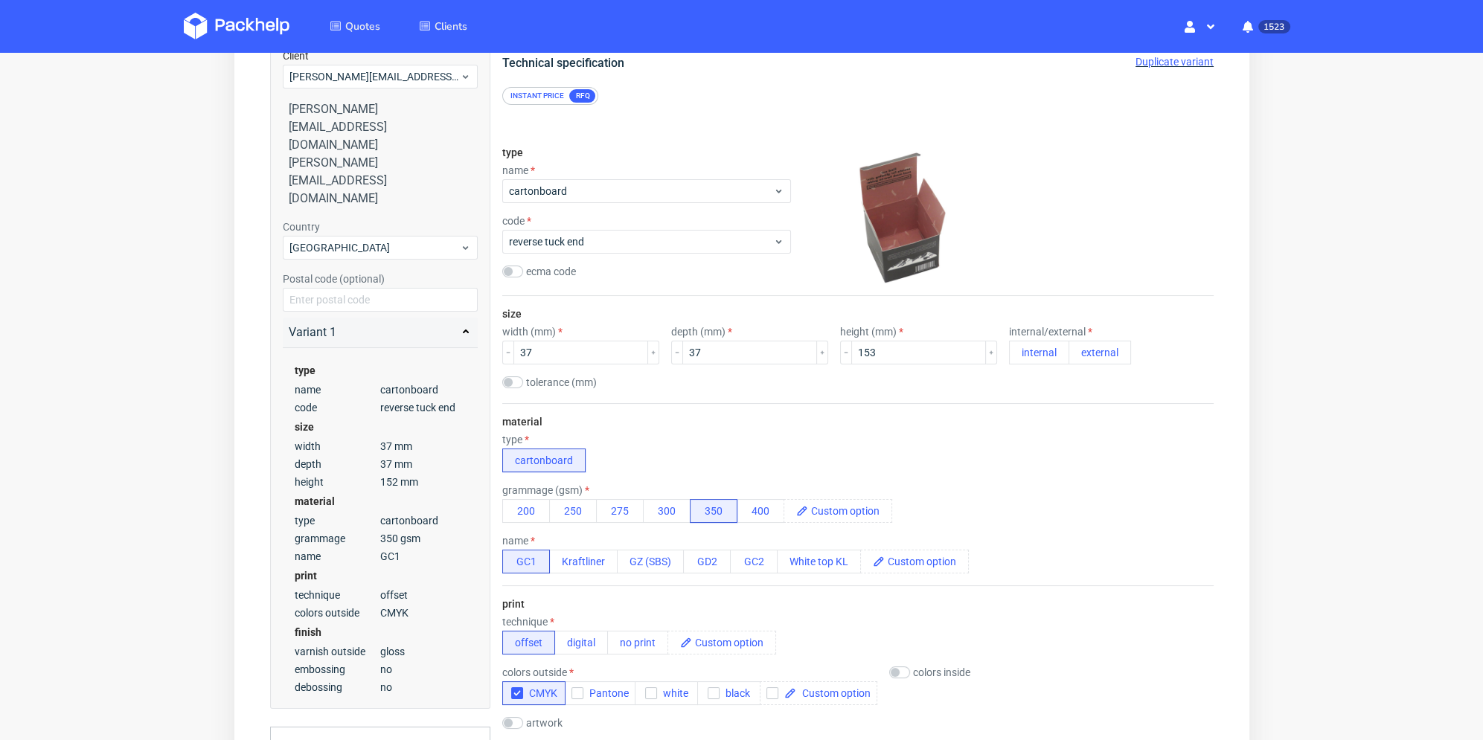
click at [863, 387] on div "tolerance (mm)" at bounding box center [856, 383] width 711 height 15
click at [1069, 354] on button "external" at bounding box center [1099, 353] width 62 height 24
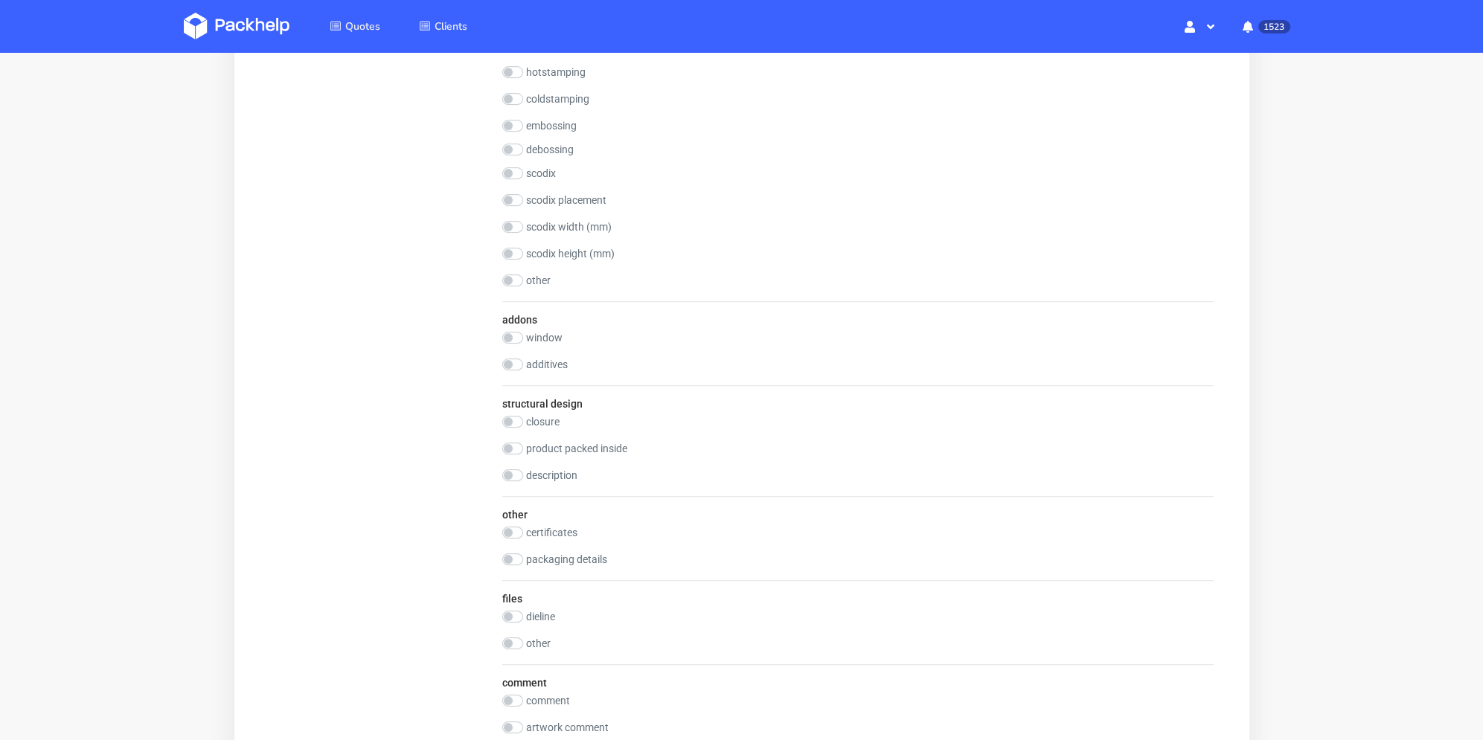
scroll to position [1402, 0]
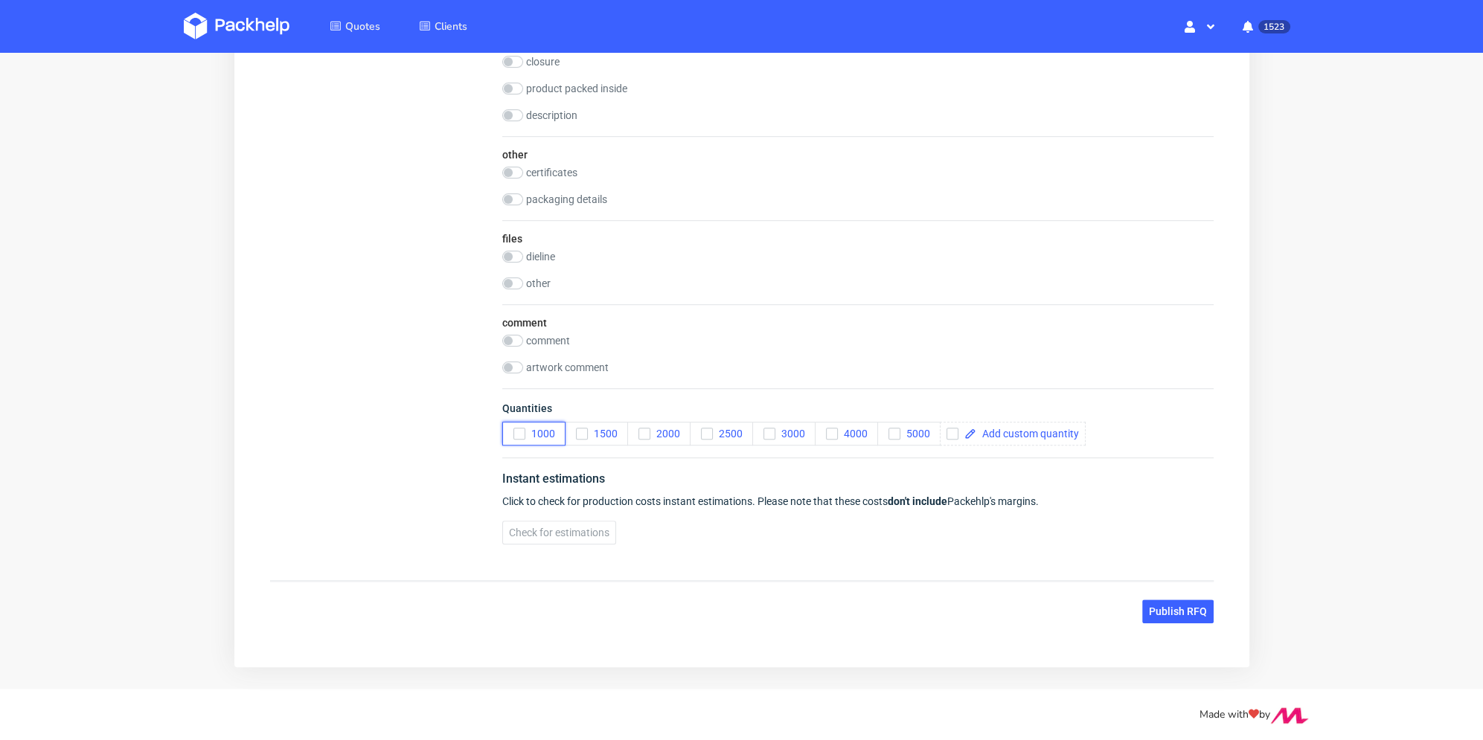
click at [519, 432] on icon "button" at bounding box center [518, 434] width 10 height 10
click at [953, 435] on input "checkbox" at bounding box center [952, 434] width 12 height 12
checkbox input "true"
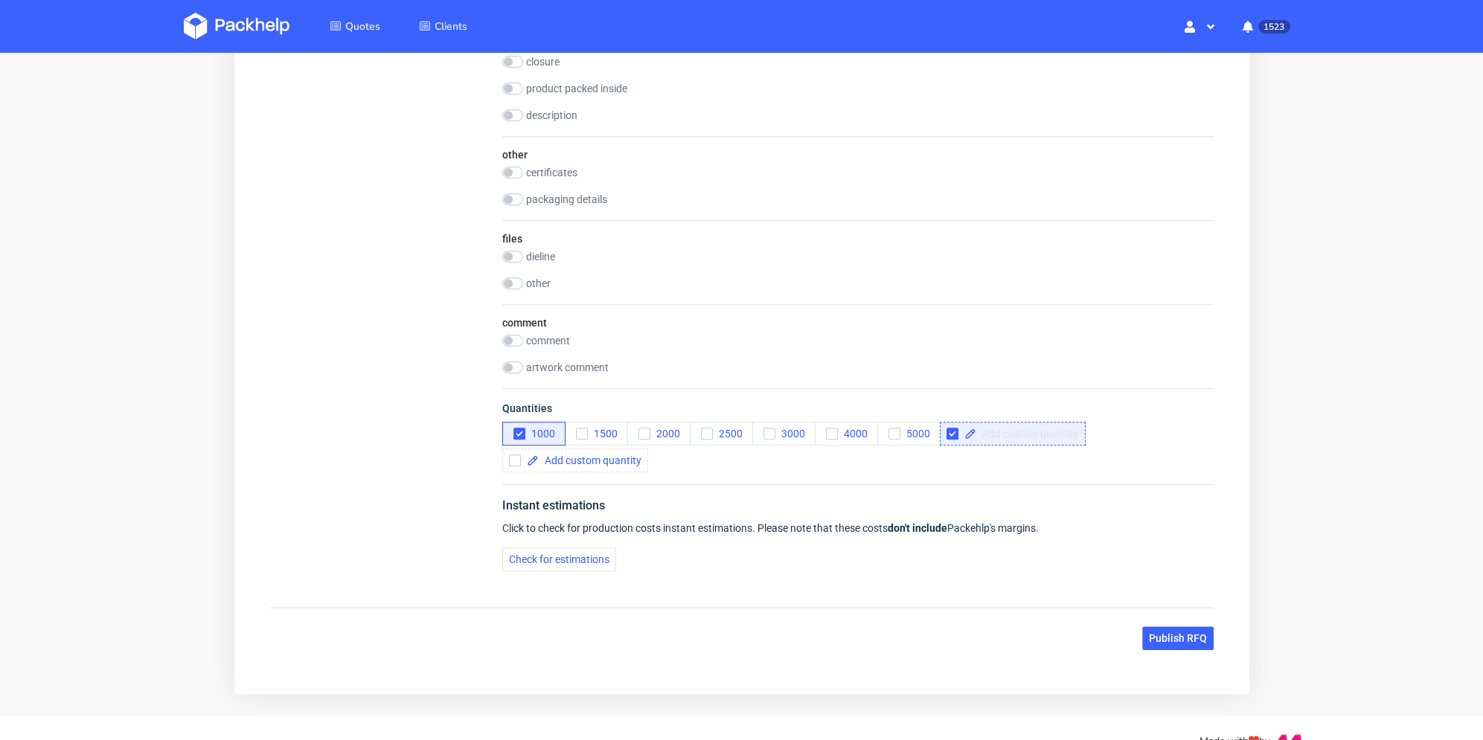
click at [1008, 433] on span at bounding box center [1026, 434] width 103 height 10
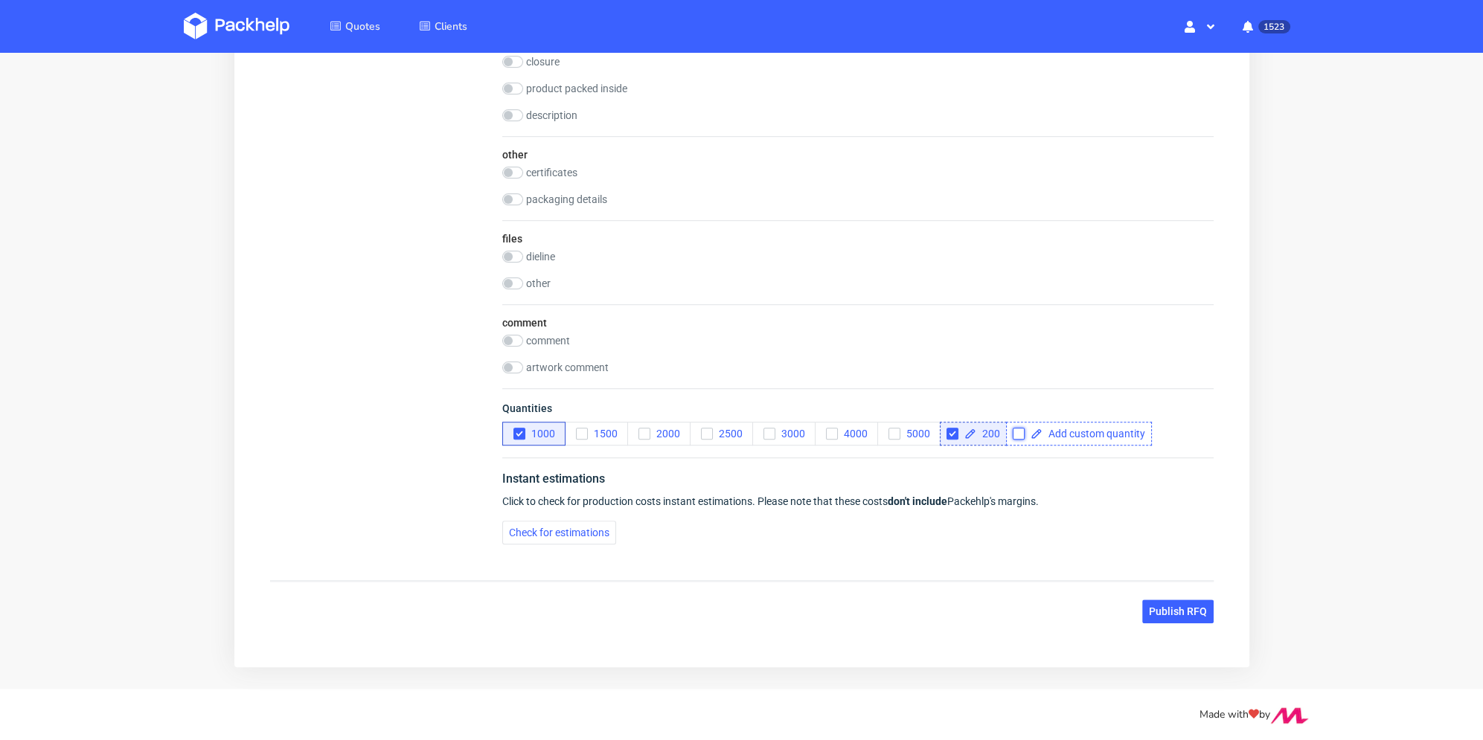
checkbox input "true"
drag, startPoint x: 1014, startPoint y: 429, endPoint x: 1051, endPoint y: 429, distance: 37.2
click at [1016, 429] on input "checkbox" at bounding box center [1018, 434] width 12 height 12
checkbox input "true"
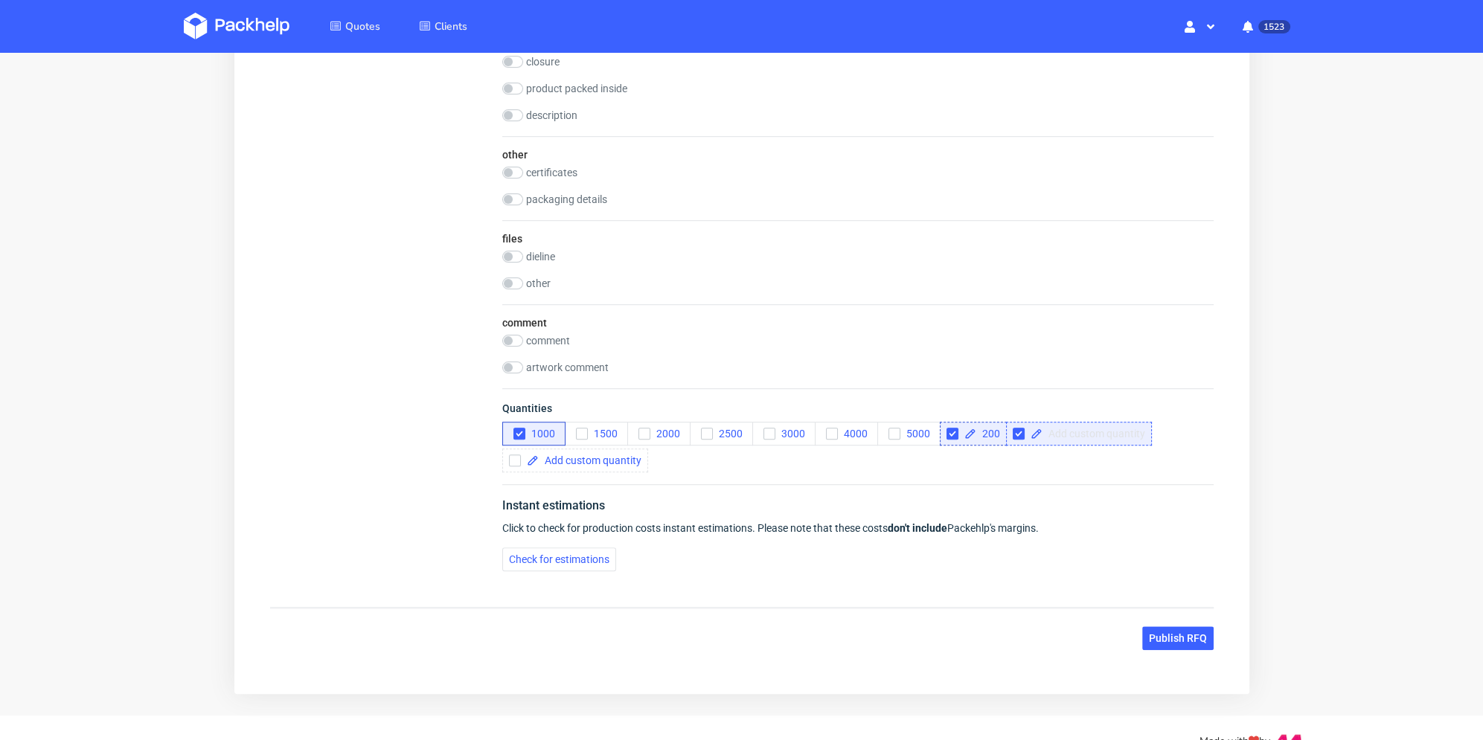
click at [1063, 429] on span at bounding box center [1093, 434] width 103 height 10
checkbox input "true"
click at [1045, 457] on div "1000 1500 2000 2500 3000 4000 5000 200 500" at bounding box center [856, 447] width 711 height 51
click at [542, 557] on span "Check for estimations" at bounding box center [558, 559] width 100 height 10
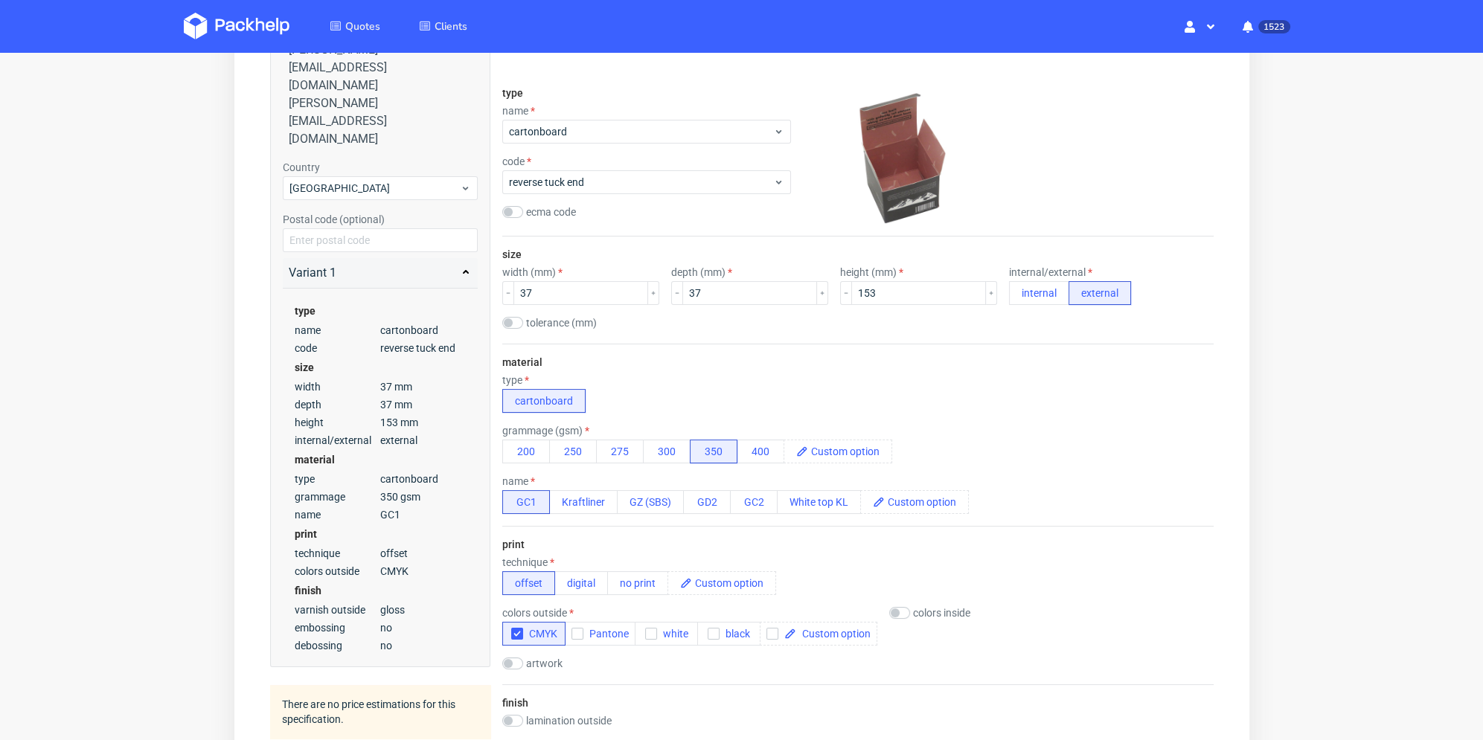
scroll to position [0, 0]
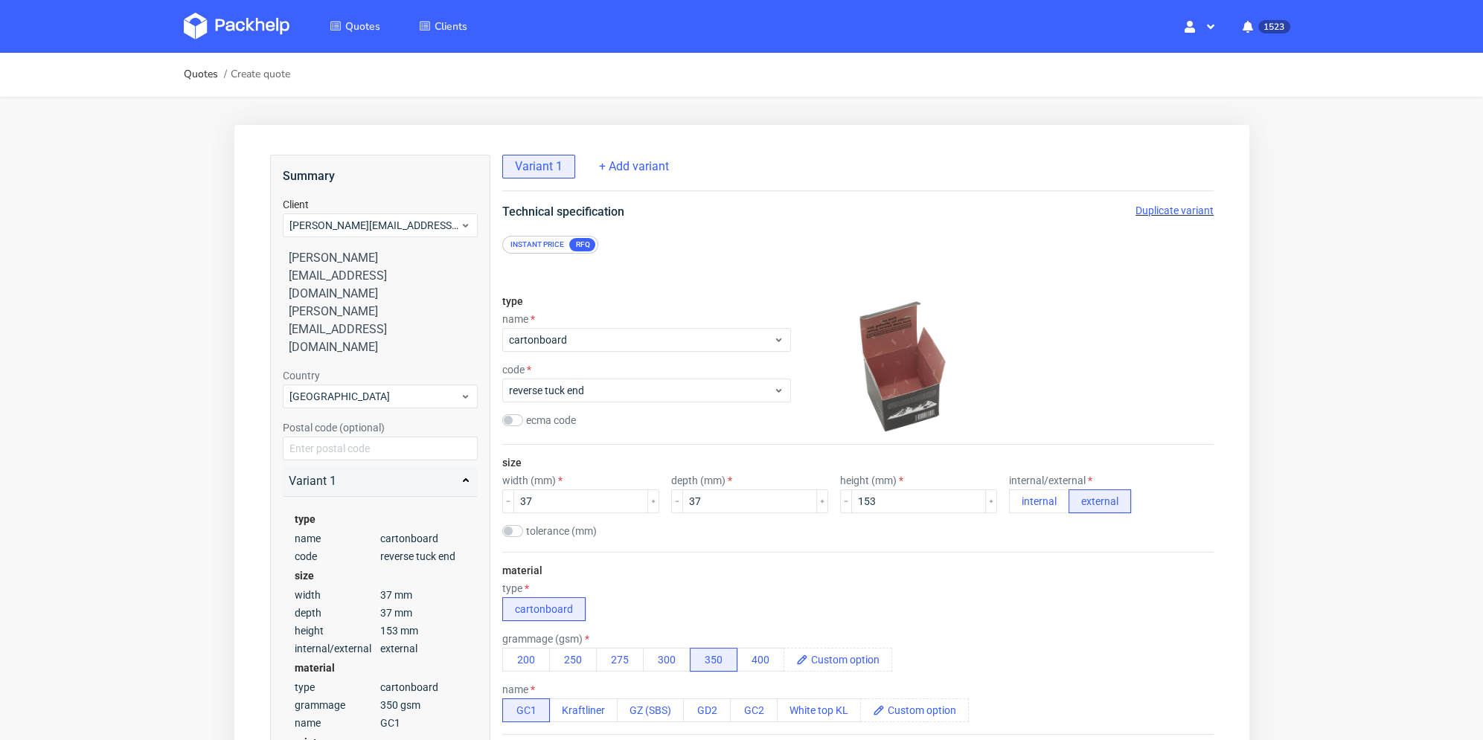
click at [1157, 212] on span "Duplicate variant" at bounding box center [1174, 211] width 78 height 12
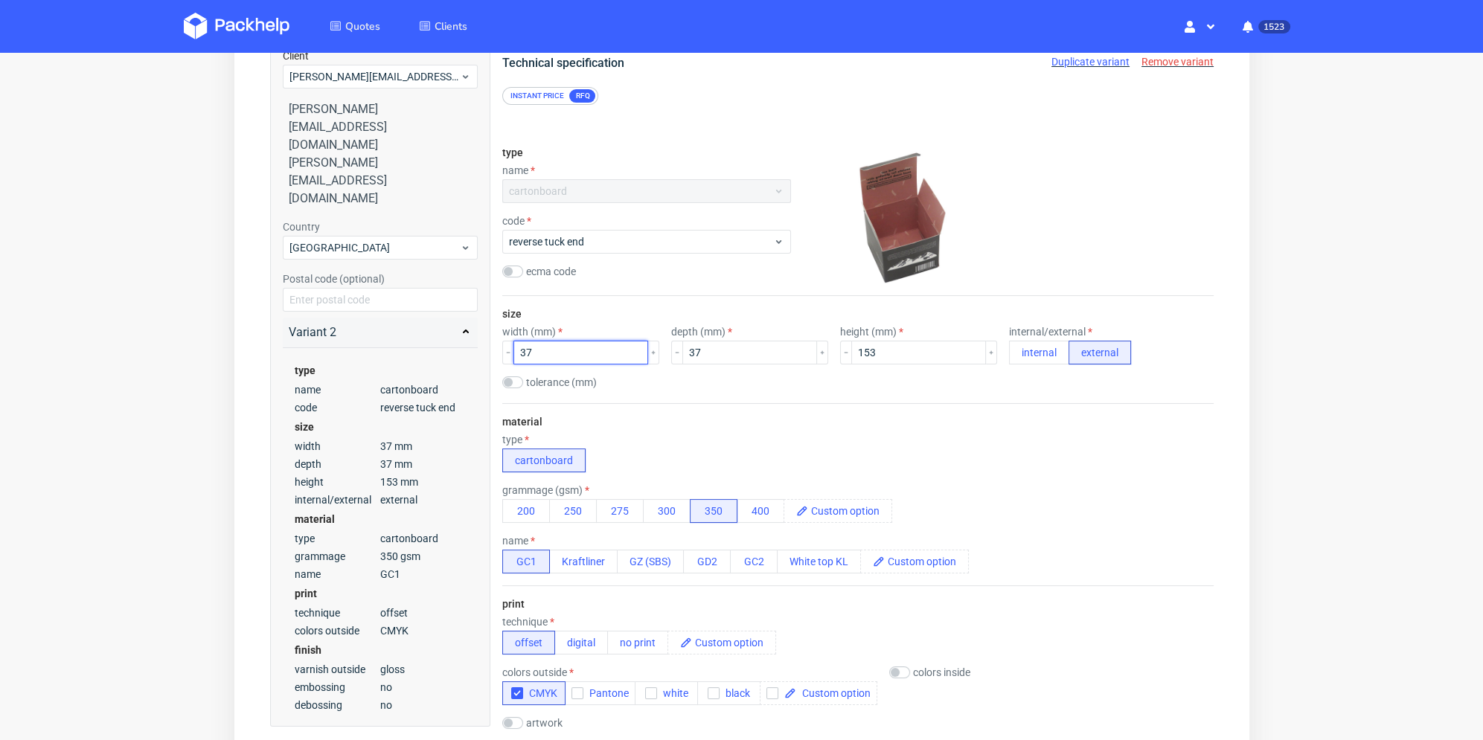
drag, startPoint x: 548, startPoint y: 350, endPoint x: 519, endPoint y: 350, distance: 29.8
click at [507, 351] on div "37" at bounding box center [579, 353] width 157 height 24
drag, startPoint x: 885, startPoint y: 351, endPoint x: 825, endPoint y: 353, distance: 59.6
click at [825, 353] on div "width (mm) 37 depth (mm) 37 height (mm) 153 internal/external internal external" at bounding box center [856, 345] width 711 height 39
click at [938, 400] on div "size width (mm) 37 depth (mm) 37 height (mm) 97 internal/external internal exte…" at bounding box center [856, 349] width 711 height 107
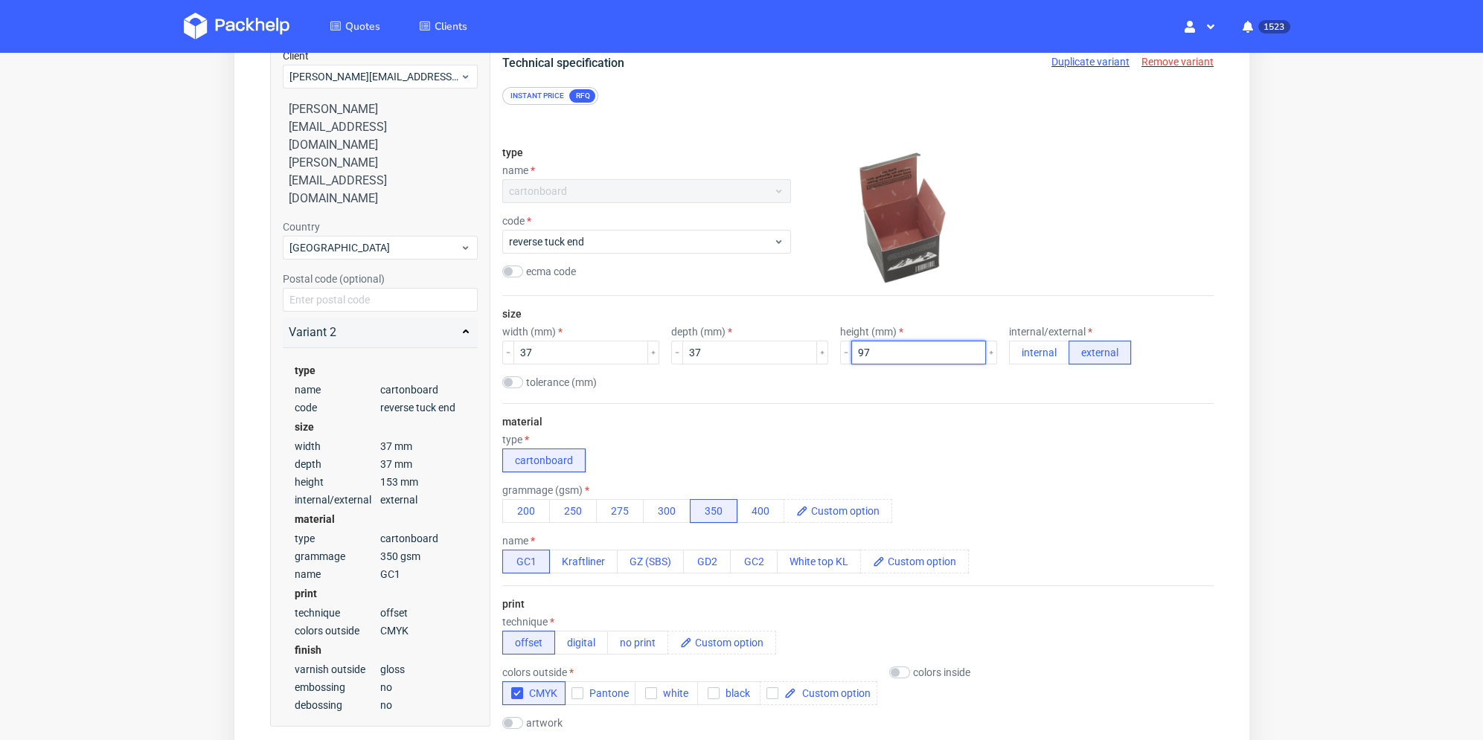
click at [855, 350] on input "97" at bounding box center [917, 353] width 135 height 24
type input "98"
click at [864, 380] on div "tolerance (mm)" at bounding box center [856, 383] width 711 height 15
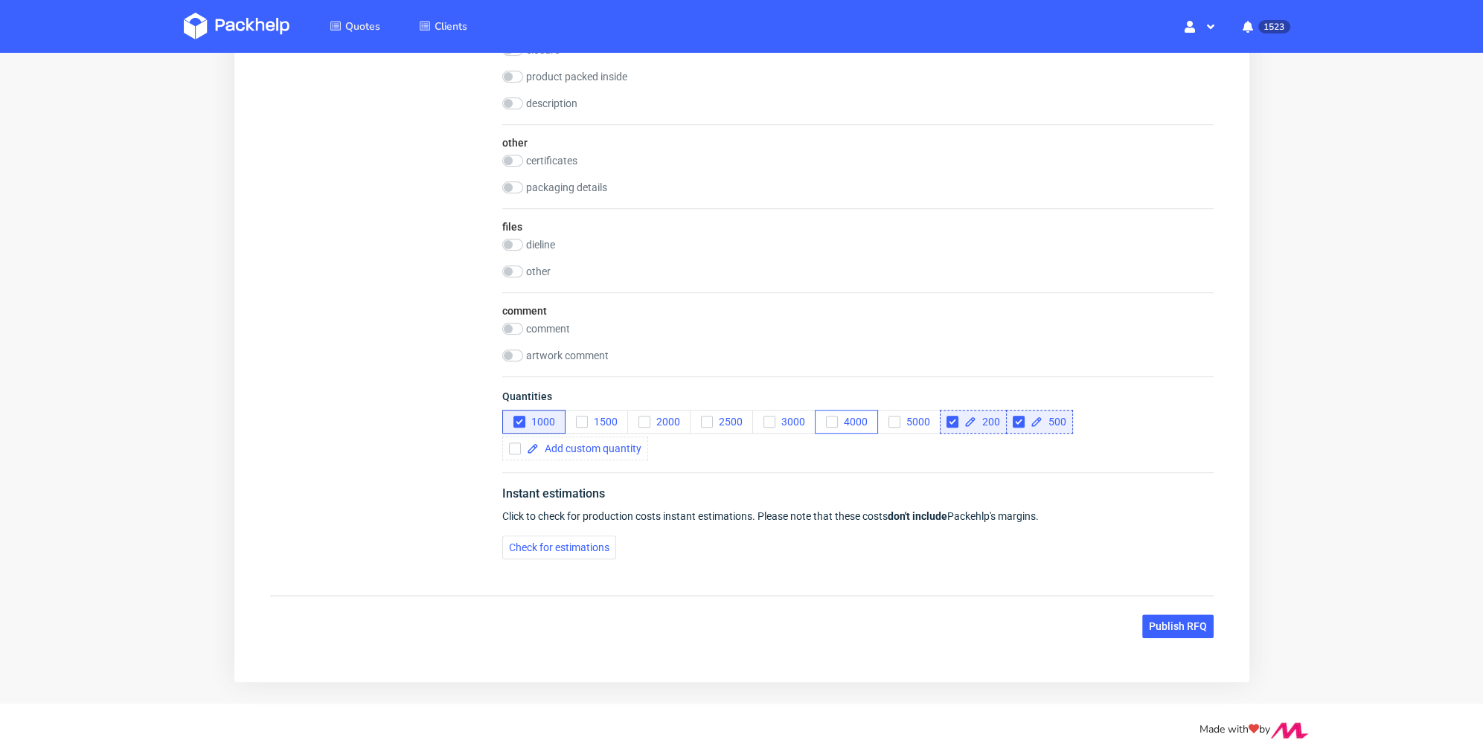
scroll to position [1428, 0]
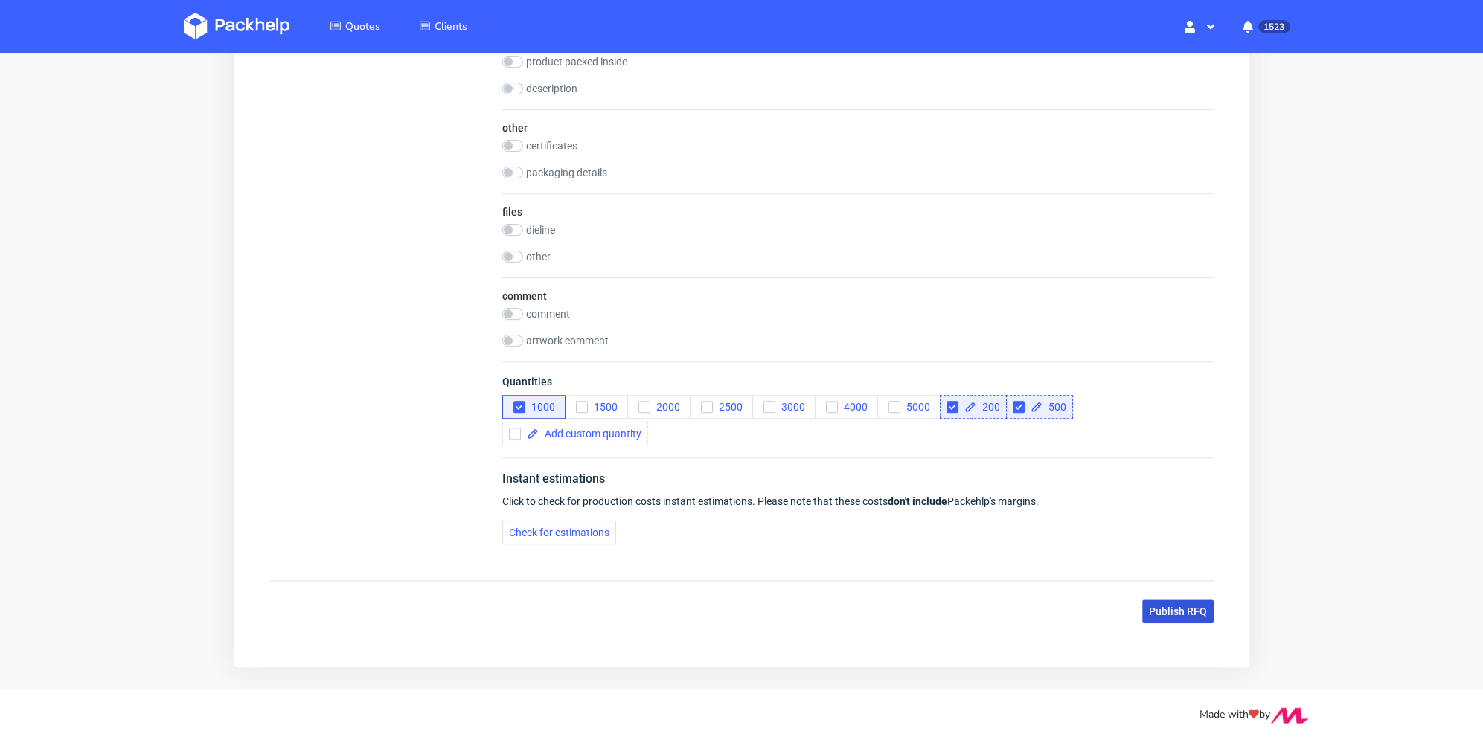
click at [1170, 609] on span "Publish RFQ" at bounding box center [1177, 611] width 58 height 10
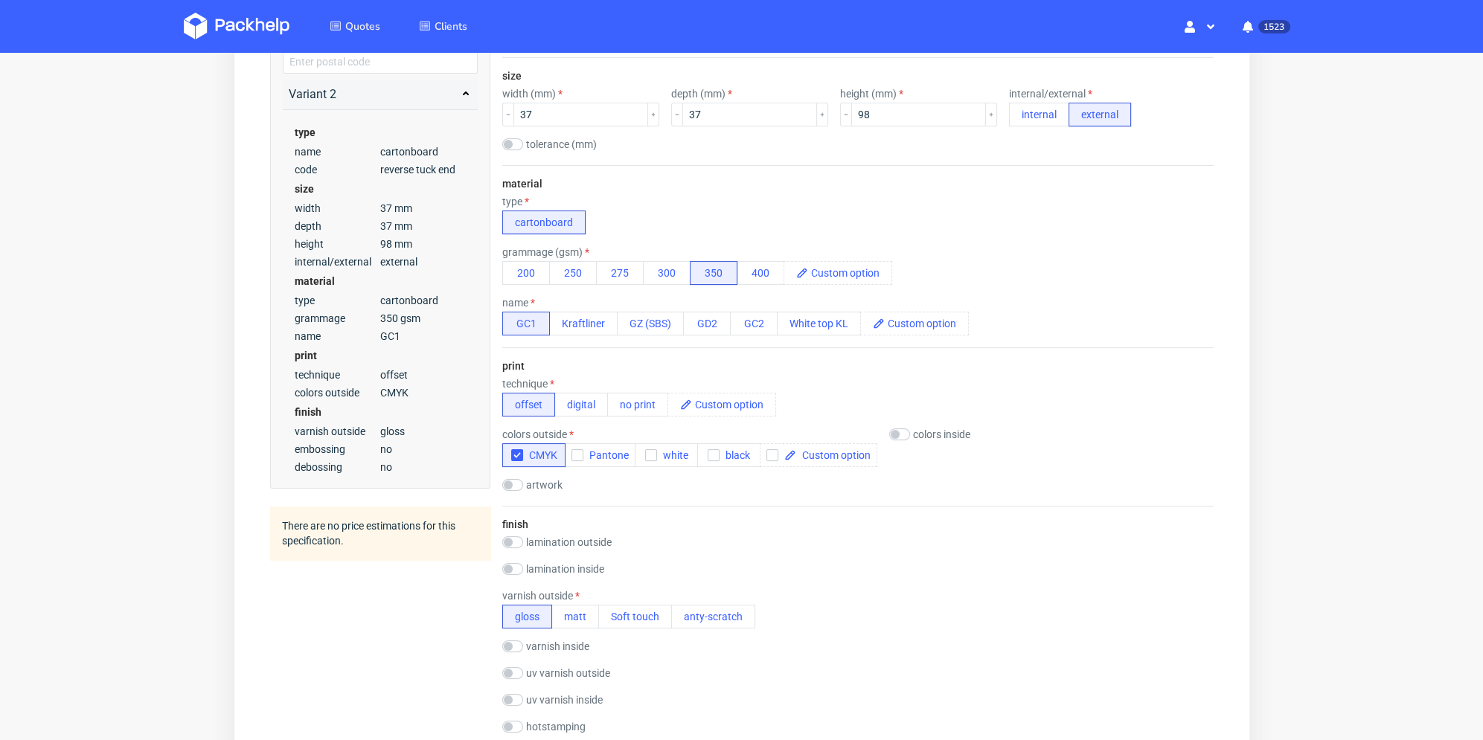
scroll to position [0, 0]
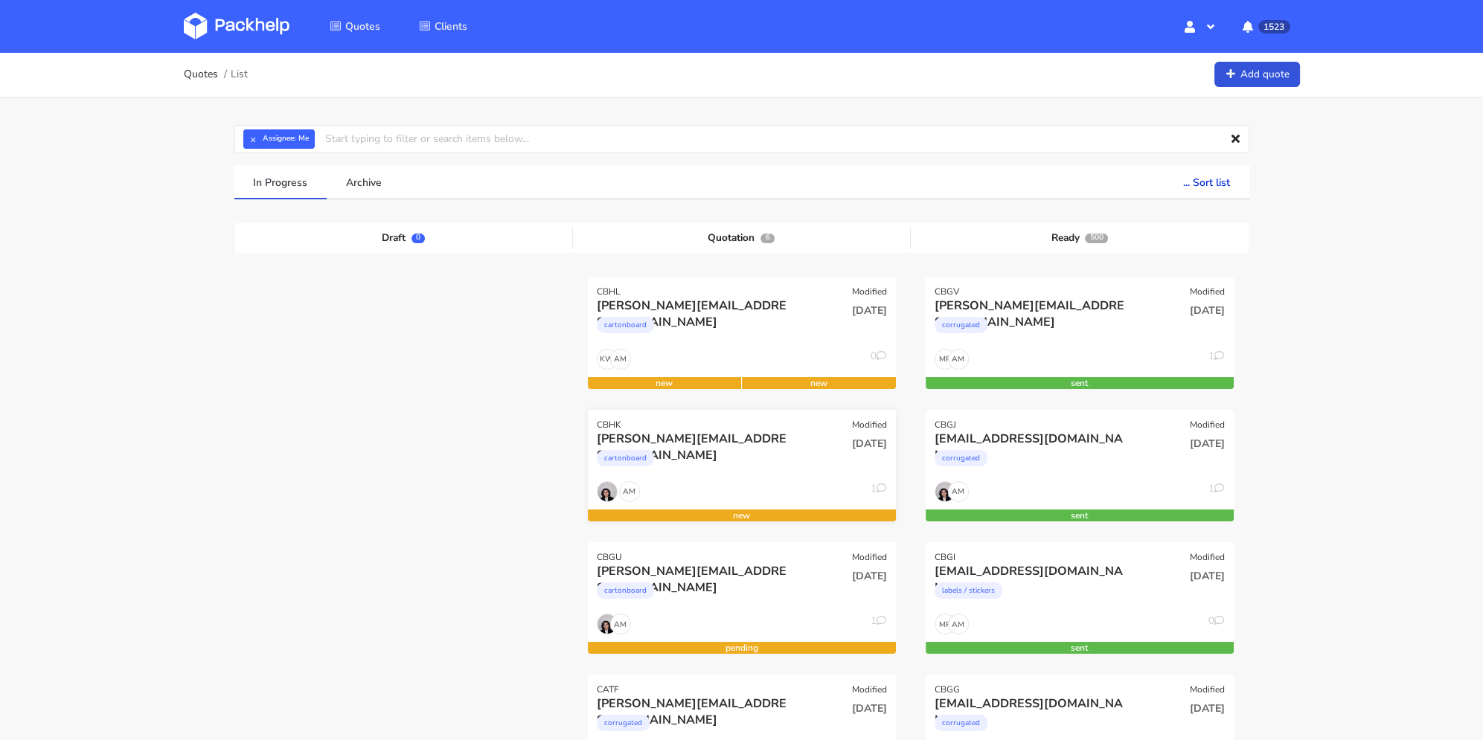
click at [755, 475] on div "[PERSON_NAME][EMAIL_ADDRESS][DOMAIN_NAME] cartonboard" at bounding box center [690, 456] width 208 height 51
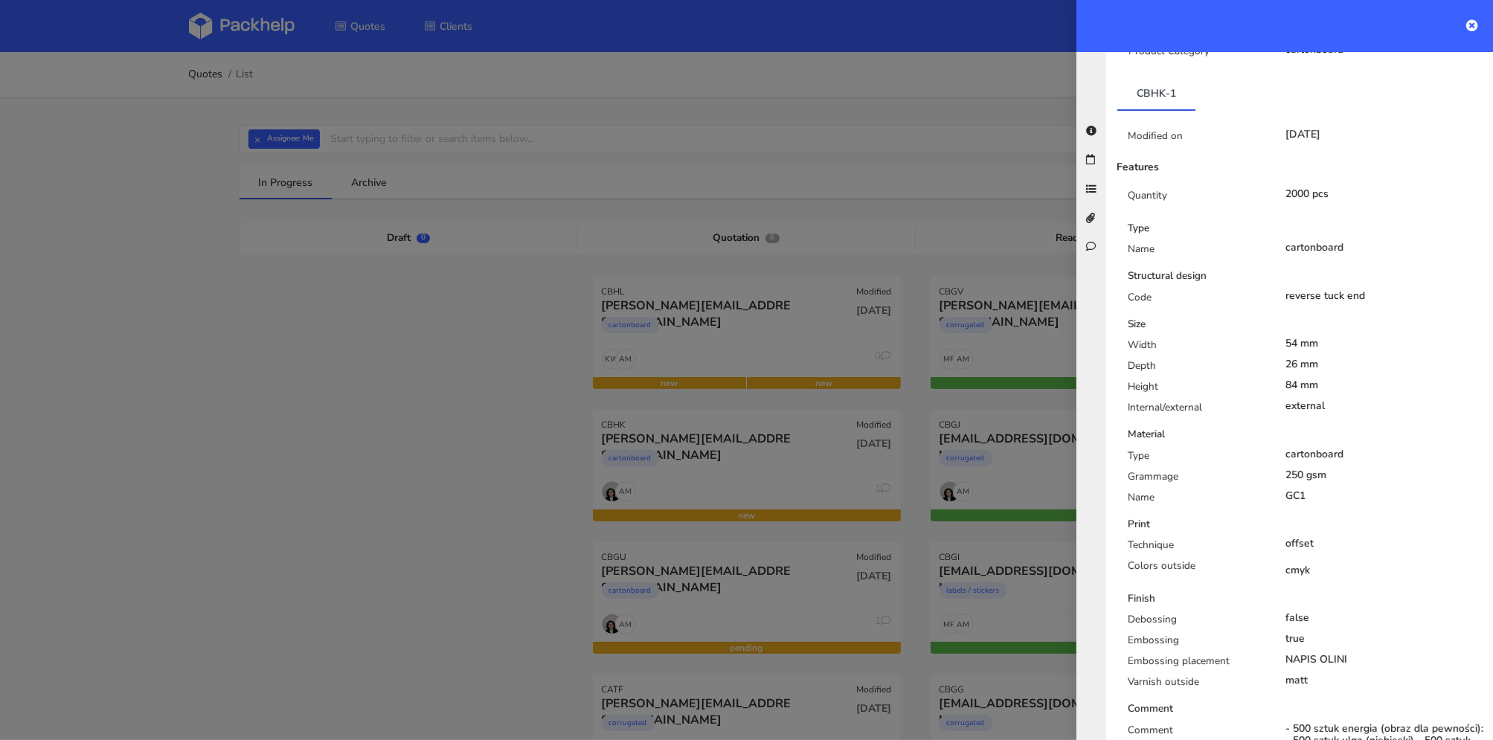
scroll to position [670, 0]
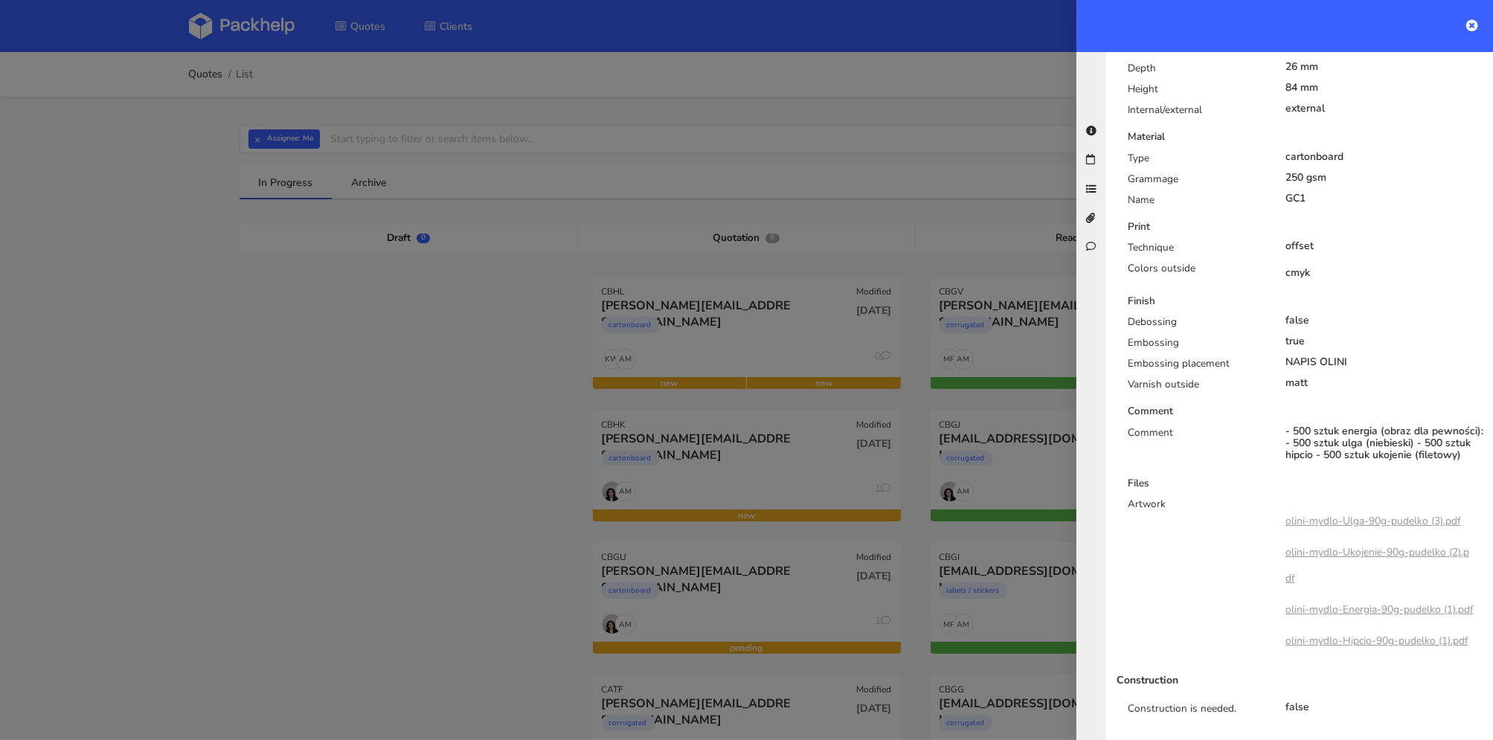
click at [1407, 603] on link "olini-mydlo-Energia-90g-pudelko (1).pdf" at bounding box center [1380, 610] width 188 height 14
